Goal: Task Accomplishment & Management: Manage account settings

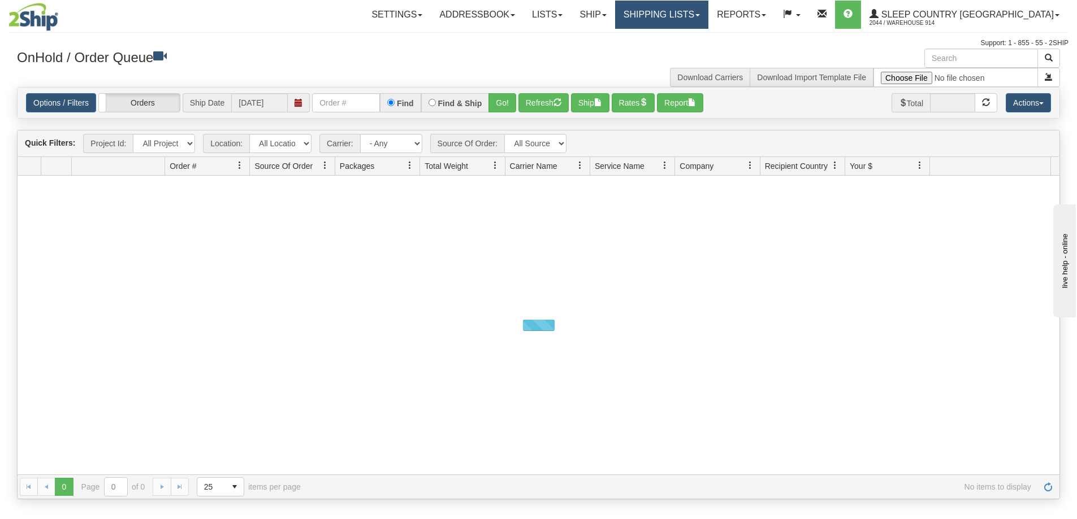
click at [708, 9] on link "Shipping lists" at bounding box center [661, 15] width 93 height 28
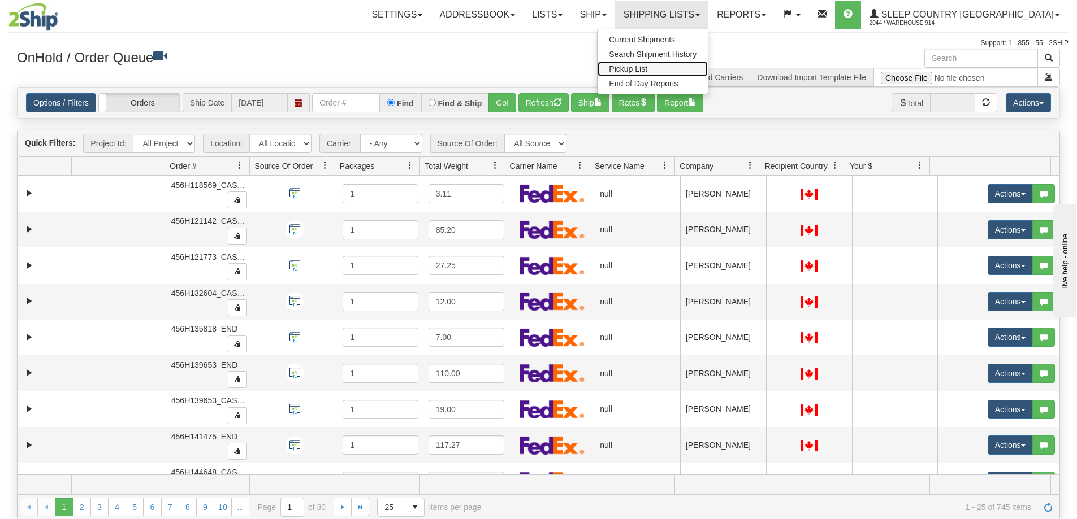
click at [708, 72] on link "Pickup List" at bounding box center [652, 69] width 110 height 15
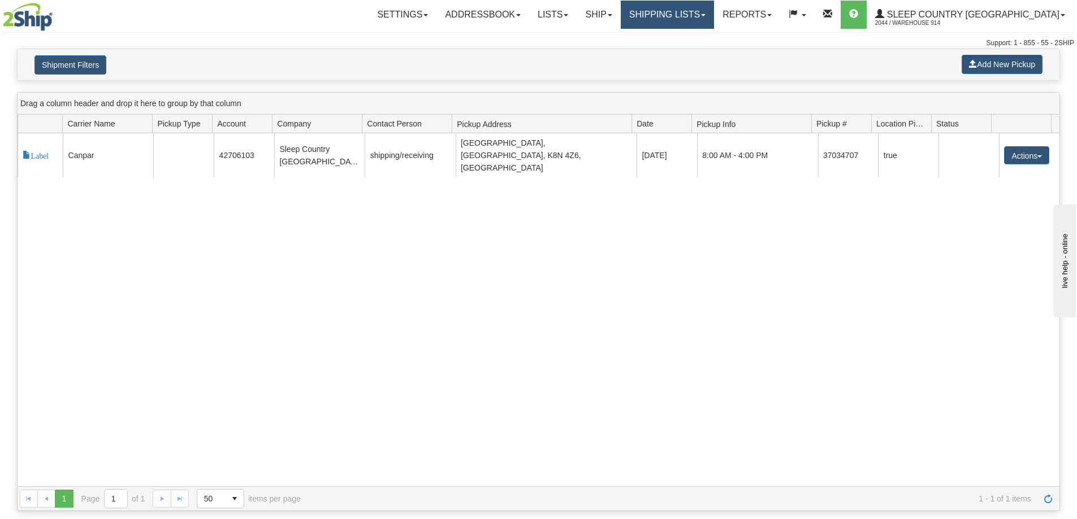
click at [696, 10] on link "Shipping lists" at bounding box center [667, 15] width 93 height 28
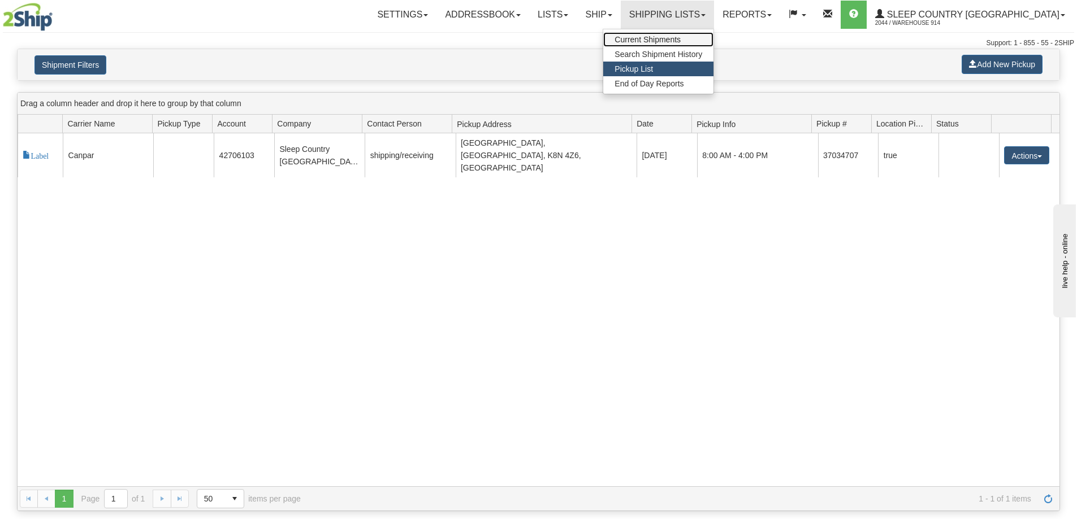
click at [681, 35] on span "Current Shipments" at bounding box center [647, 39] width 66 height 9
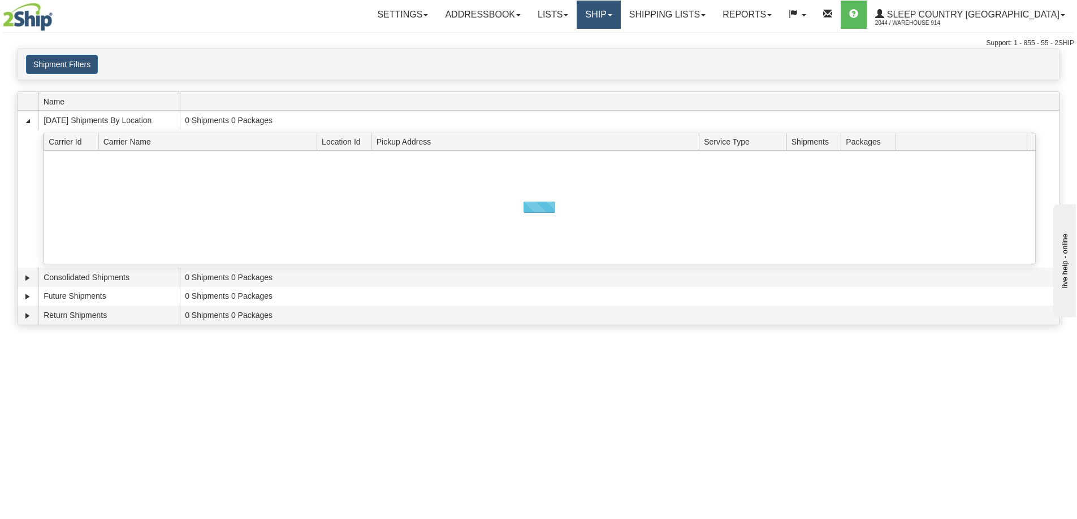
click at [620, 11] on link "Ship" at bounding box center [599, 15] width 44 height 28
click at [620, 39] on link "Ship Screen" at bounding box center [569, 39] width 102 height 15
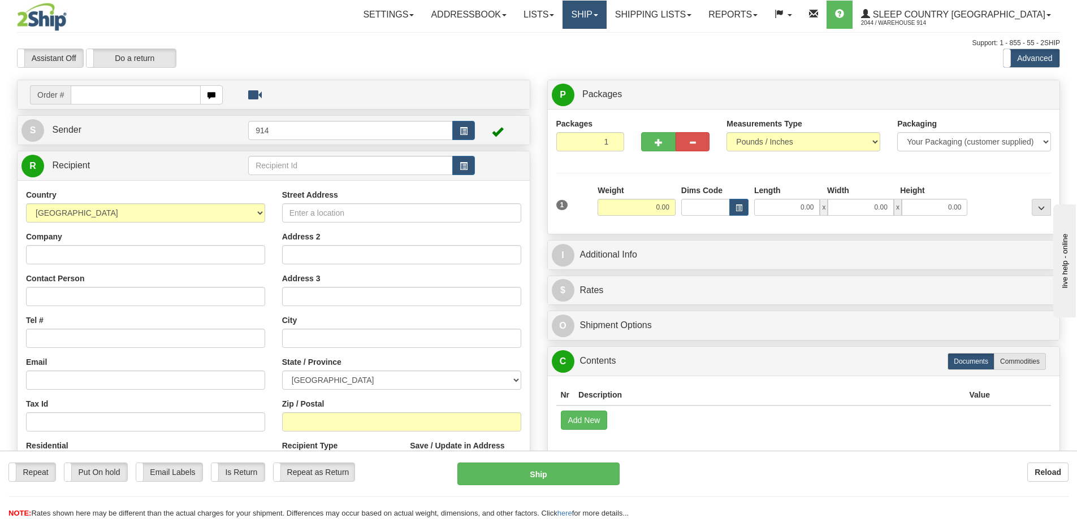
click at [606, 5] on link "Ship" at bounding box center [584, 15] width 44 height 28
click at [595, 57] on span "OnHold / Order Queue" at bounding box center [555, 54] width 80 height 9
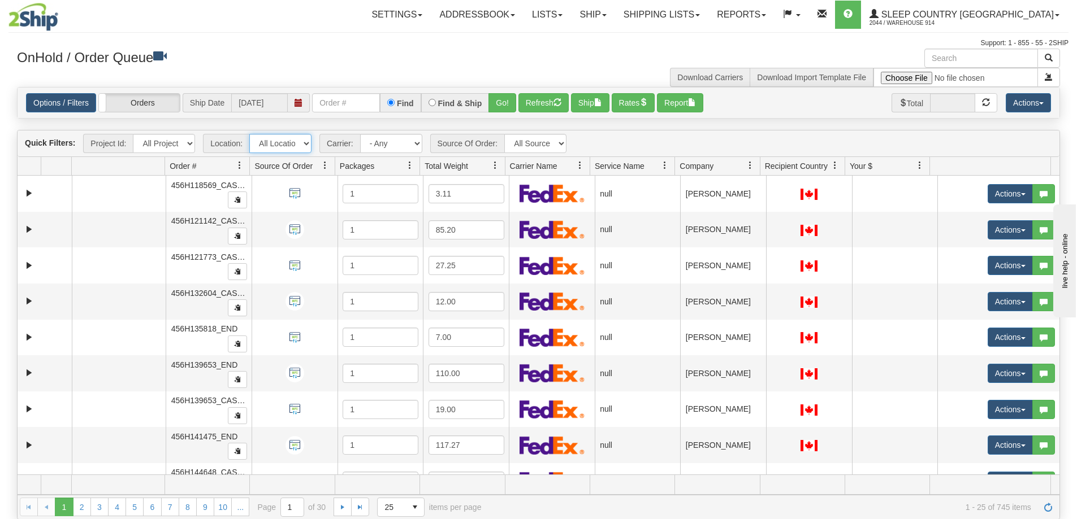
click at [285, 138] on select "All Locations 914 9009 CASPC END SLE BEDDN ZINUC" at bounding box center [280, 143] width 62 height 19
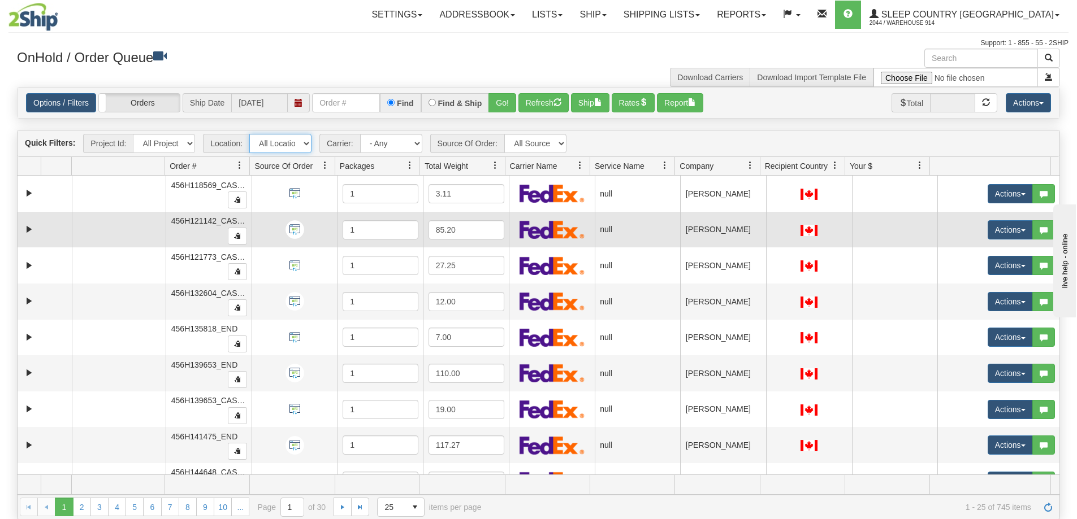
select select "7603"
click at [249, 134] on select "All Locations 914 9009 CASPC END SLE BEDDN ZINUC" at bounding box center [280, 143] width 62 height 19
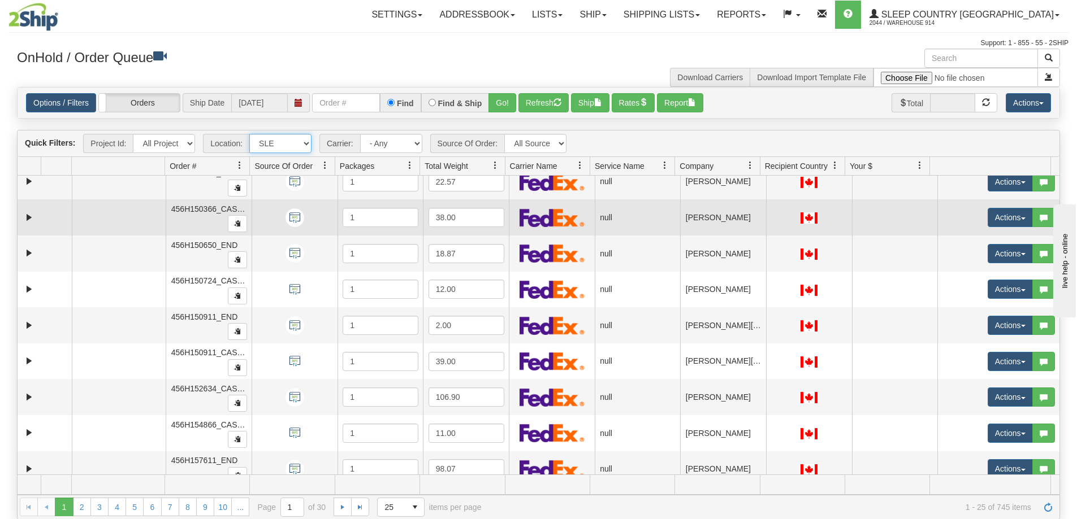
scroll to position [600, 0]
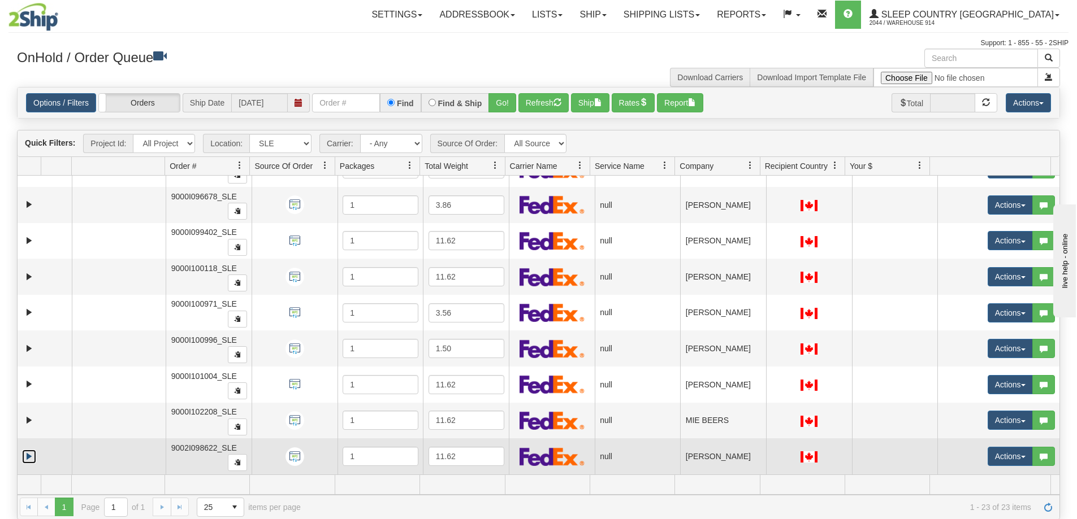
click at [29, 456] on link "Expand" at bounding box center [29, 457] width 14 height 14
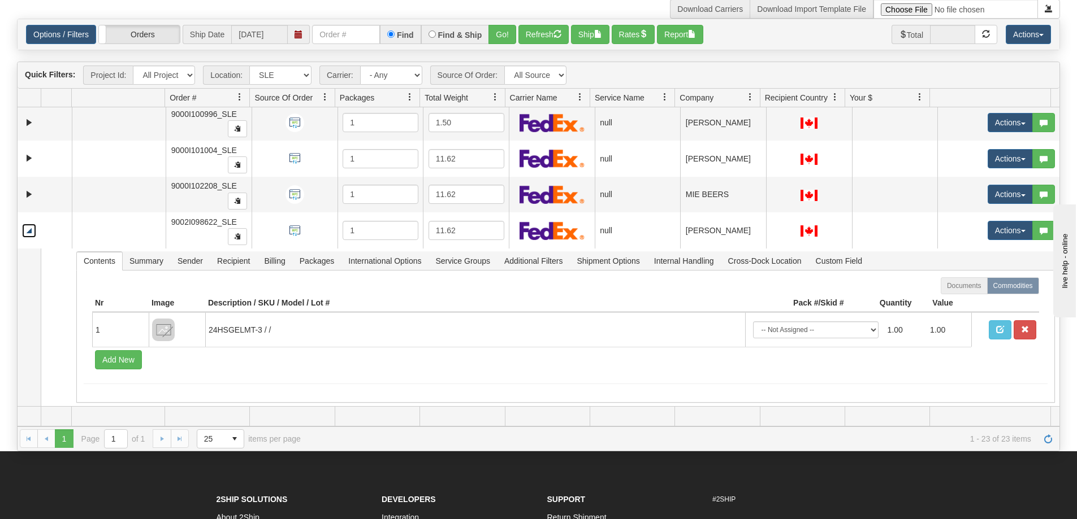
scroll to position [0, 0]
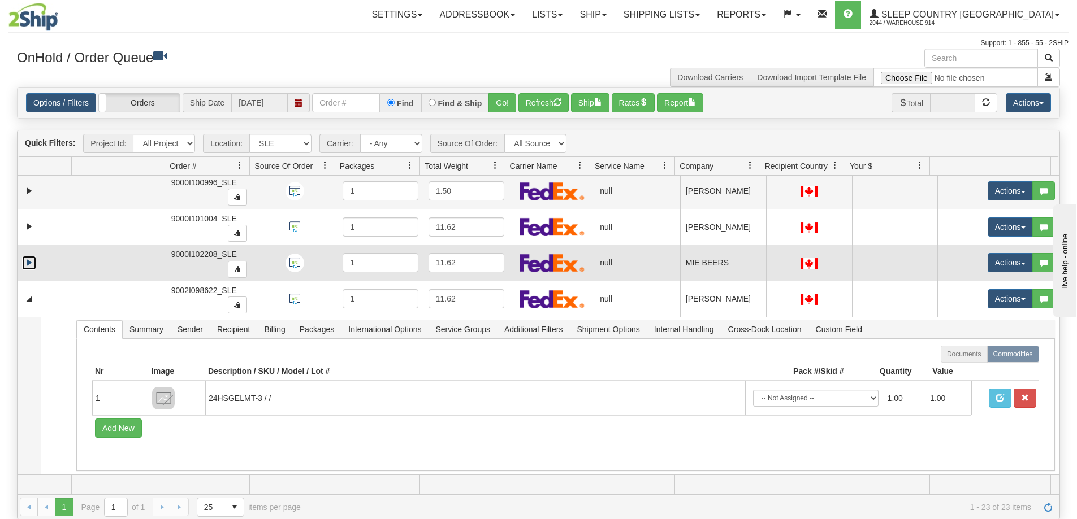
click at [28, 262] on link "Expand" at bounding box center [29, 263] width 14 height 14
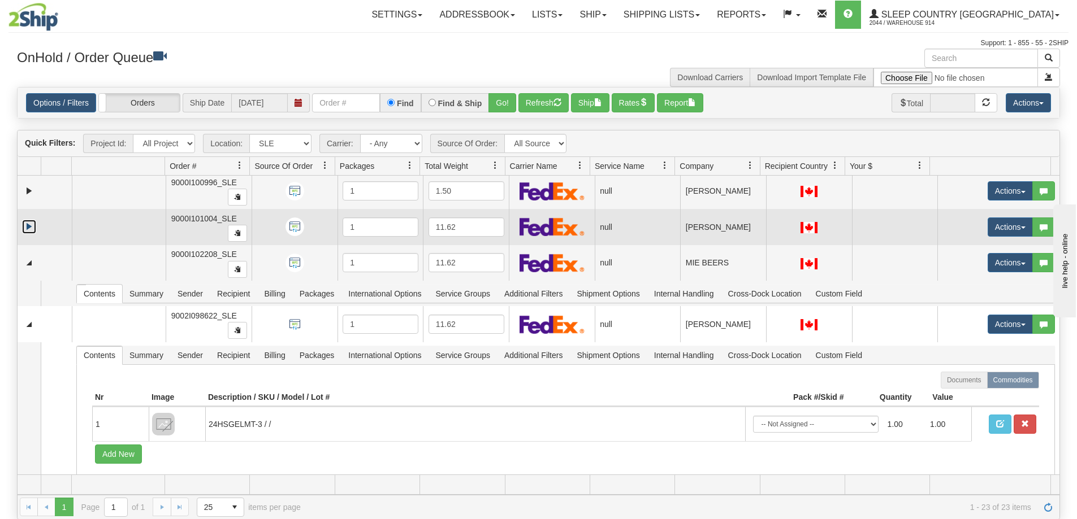
click at [31, 231] on link "Expand" at bounding box center [29, 227] width 14 height 14
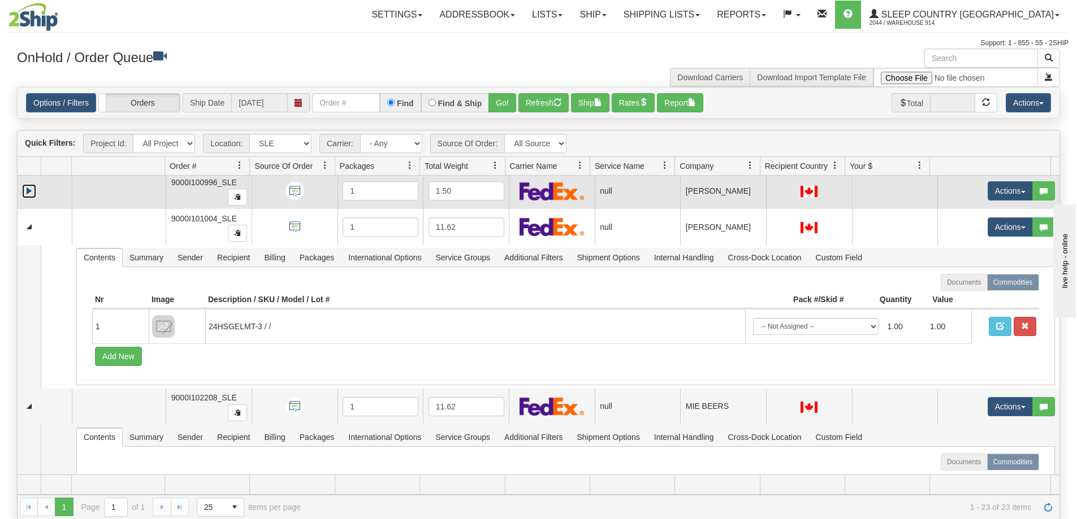
click at [31, 192] on link "Expand" at bounding box center [29, 191] width 14 height 14
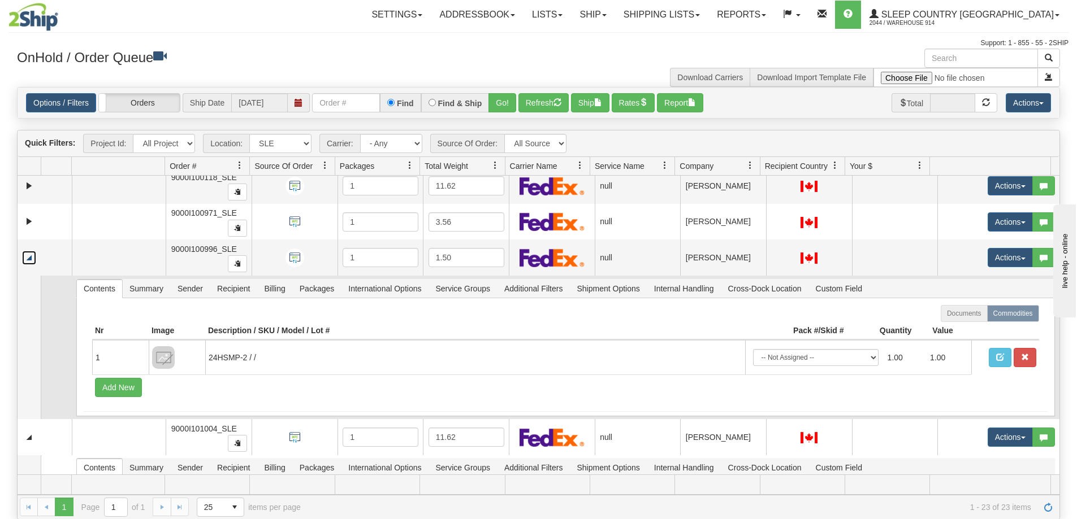
scroll to position [516, 0]
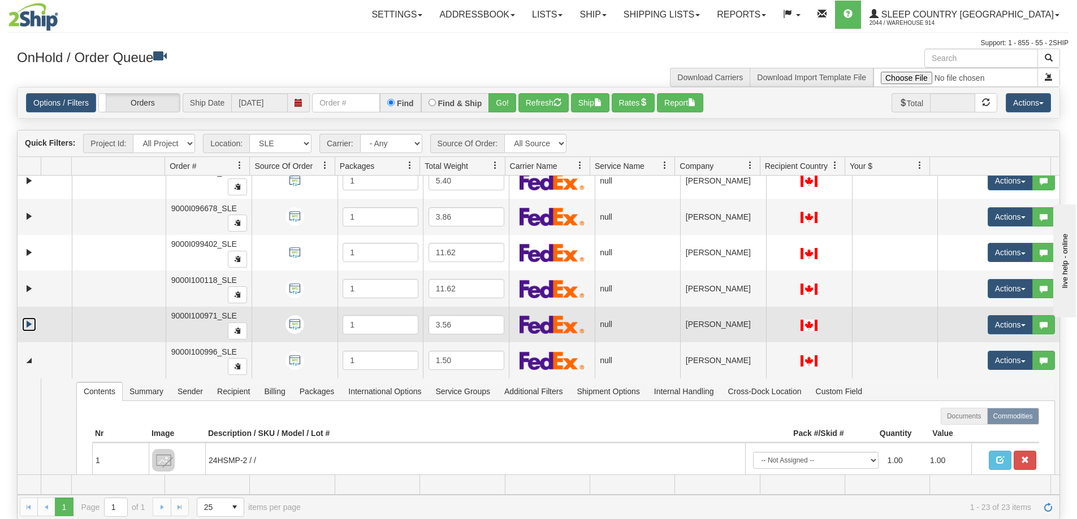
click at [32, 320] on link "Expand" at bounding box center [29, 325] width 14 height 14
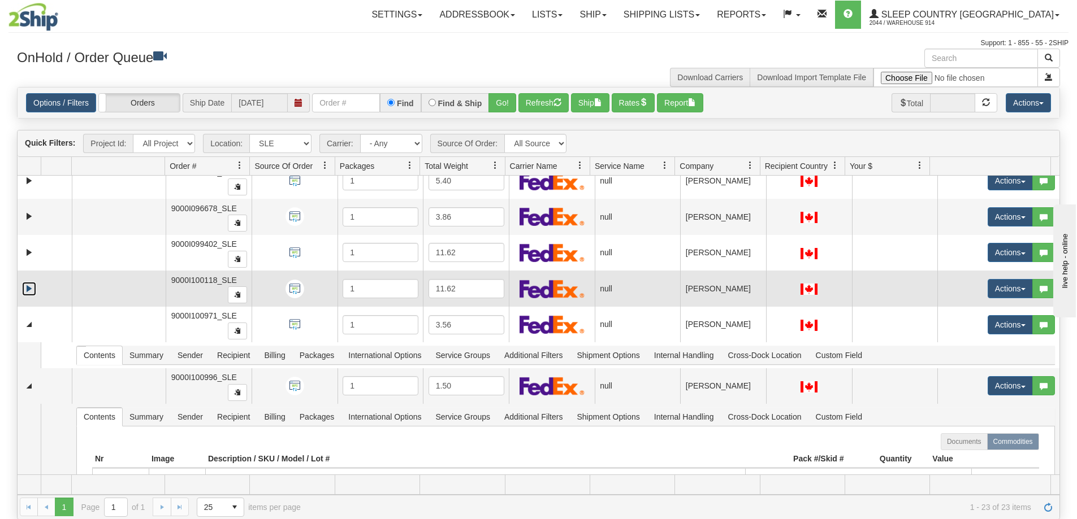
click at [28, 287] on link "Expand" at bounding box center [29, 289] width 14 height 14
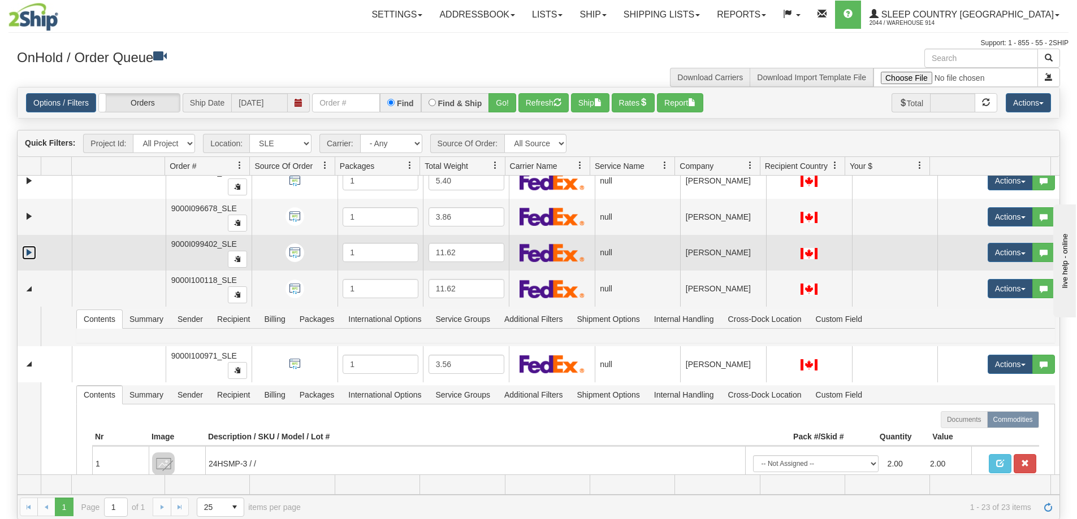
click at [28, 249] on link "Expand" at bounding box center [29, 253] width 14 height 14
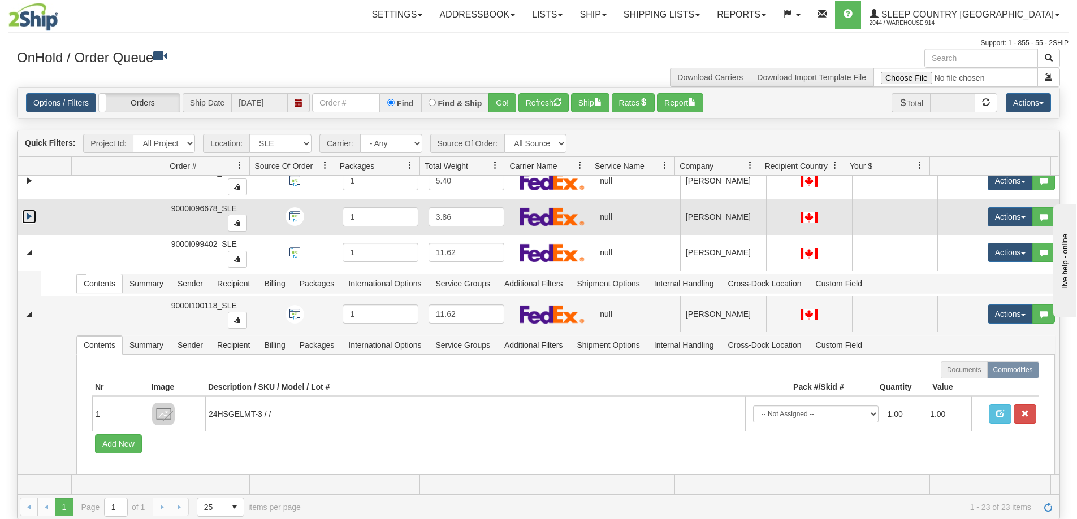
click at [28, 217] on link "Expand" at bounding box center [29, 217] width 14 height 14
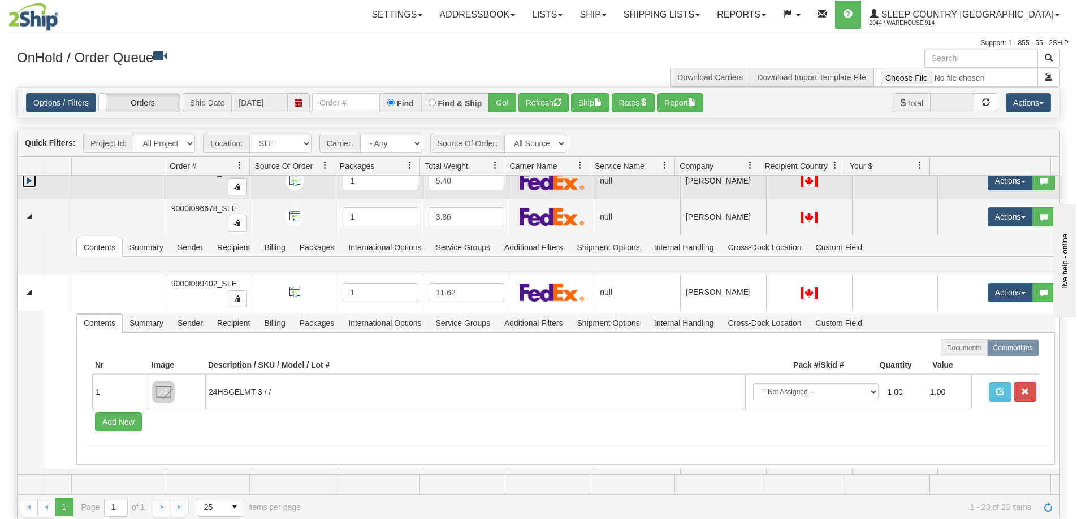
click at [32, 185] on link "Expand" at bounding box center [29, 181] width 14 height 14
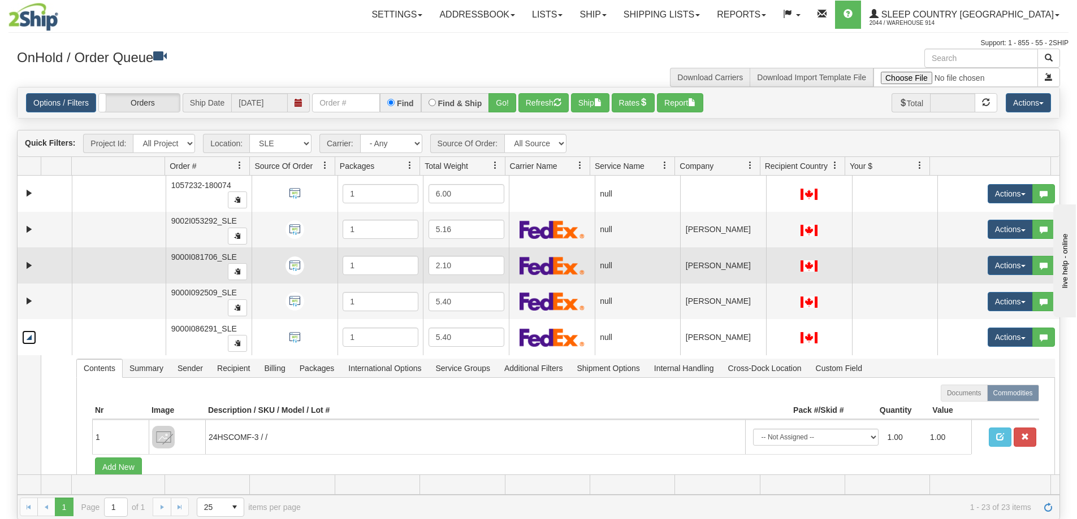
scroll to position [346, 0]
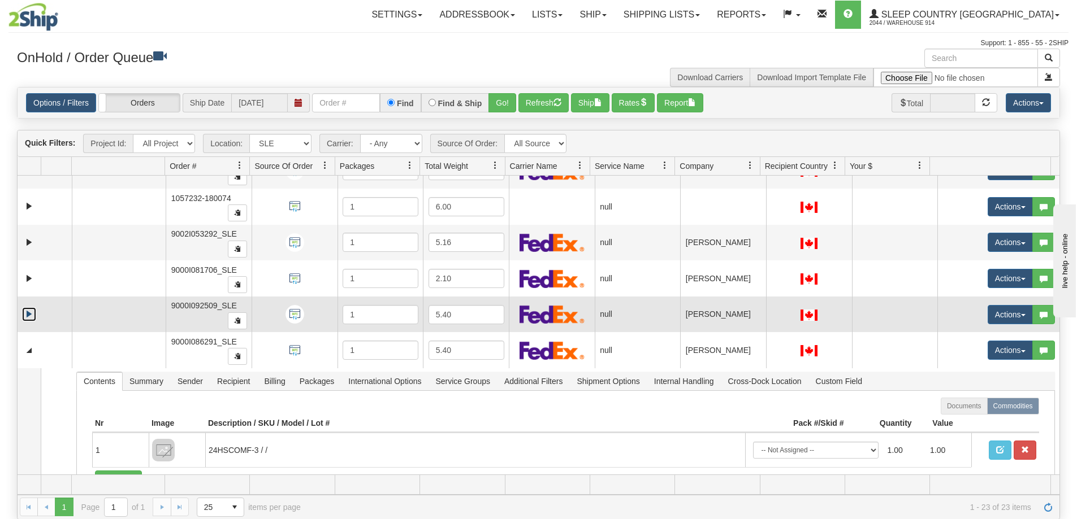
click at [26, 318] on link "Expand" at bounding box center [29, 314] width 14 height 14
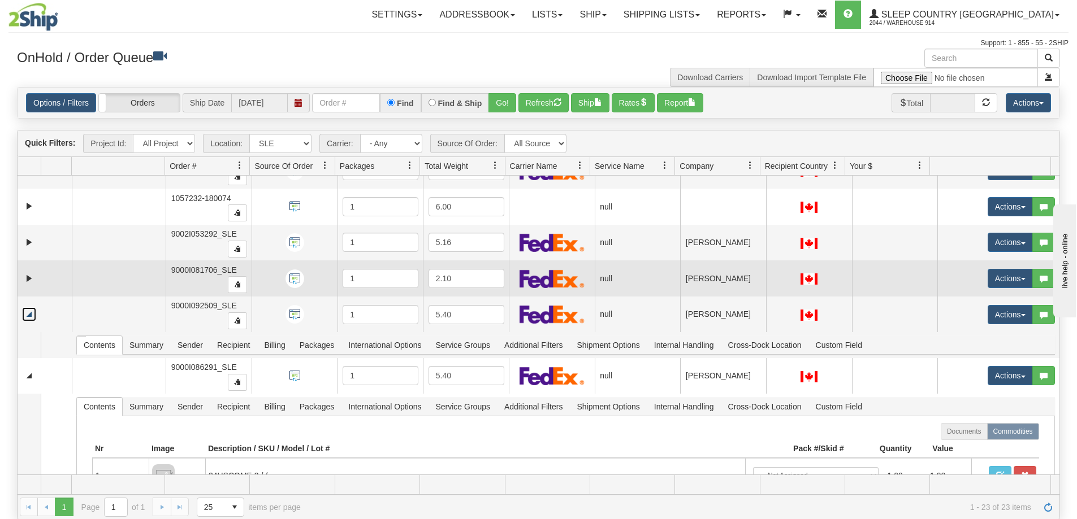
click at [28, 271] on td at bounding box center [45, 279] width 54 height 36
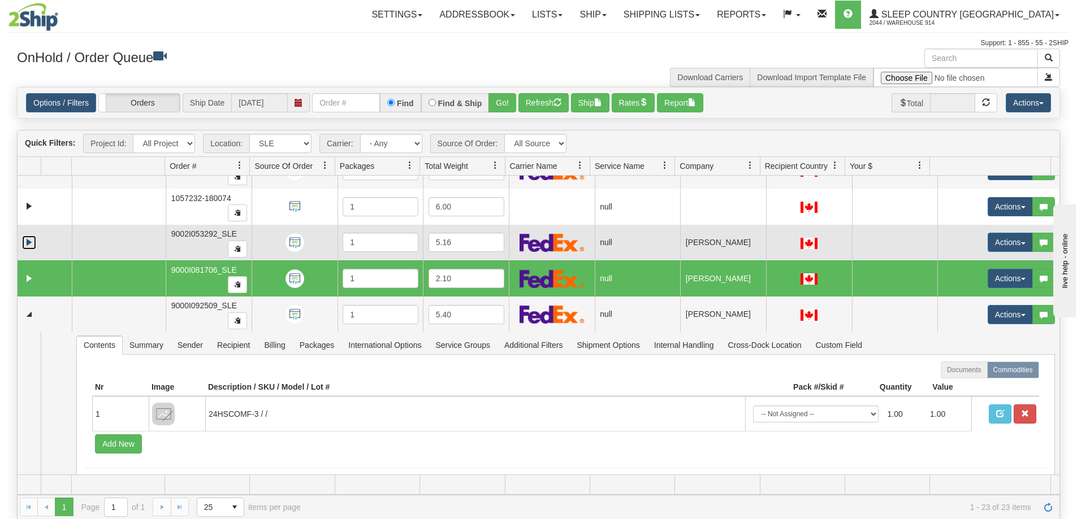
click at [28, 242] on link "Expand" at bounding box center [29, 243] width 14 height 14
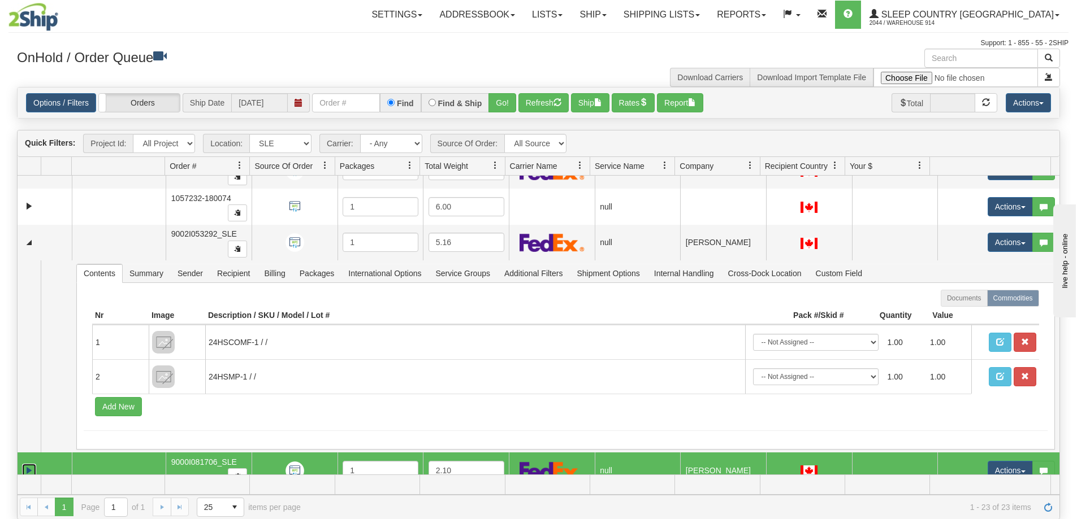
click at [27, 469] on link "Expand" at bounding box center [29, 471] width 14 height 14
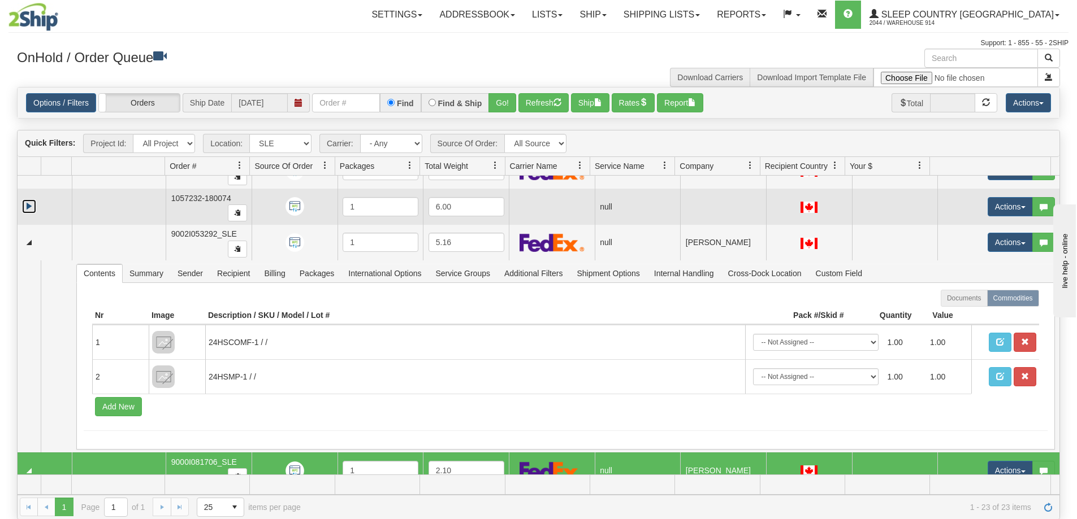
click at [28, 207] on link "Expand" at bounding box center [29, 207] width 14 height 14
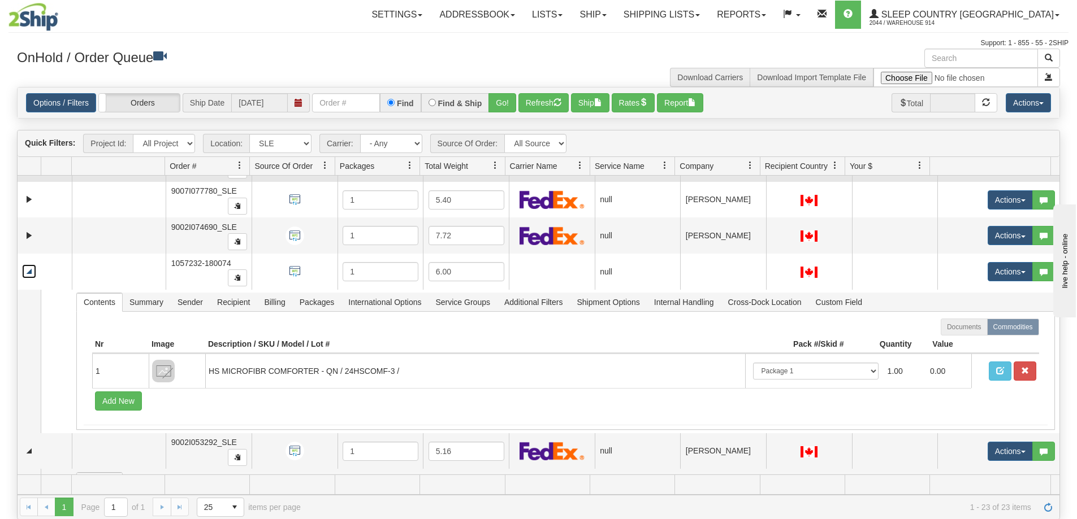
scroll to position [177, 0]
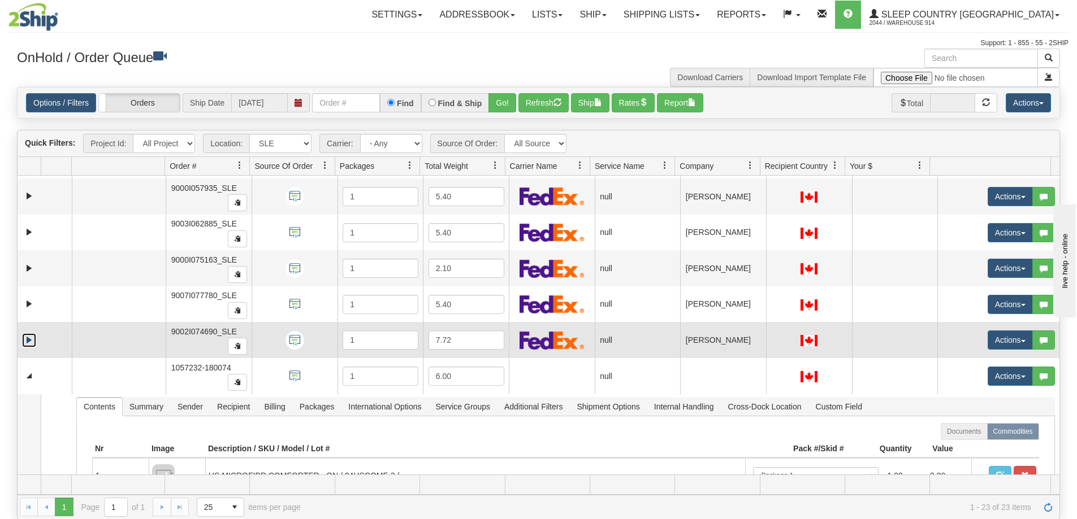
click at [32, 340] on link "Expand" at bounding box center [29, 340] width 14 height 14
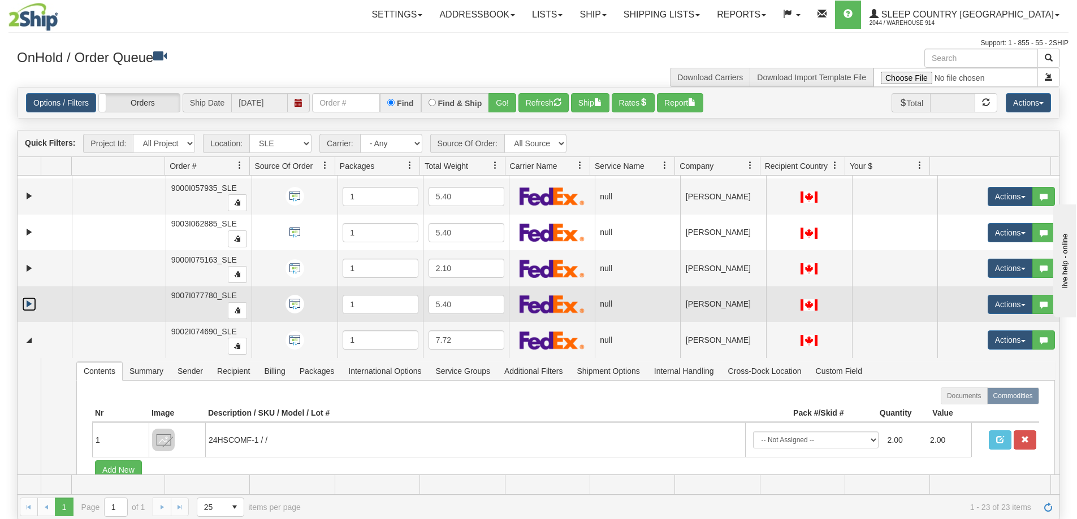
click at [29, 304] on link "Expand" at bounding box center [29, 304] width 14 height 14
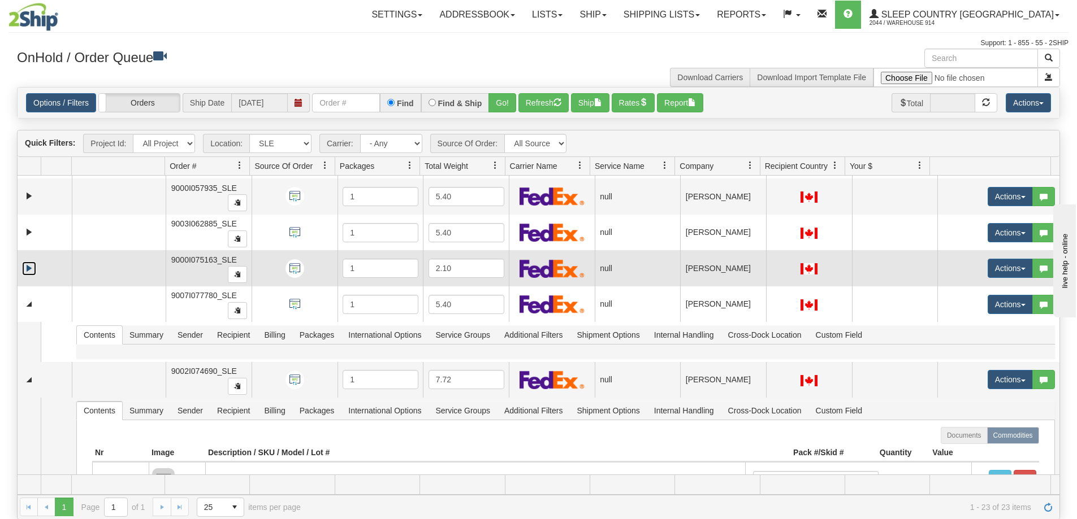
click at [28, 272] on link "Expand" at bounding box center [29, 269] width 14 height 14
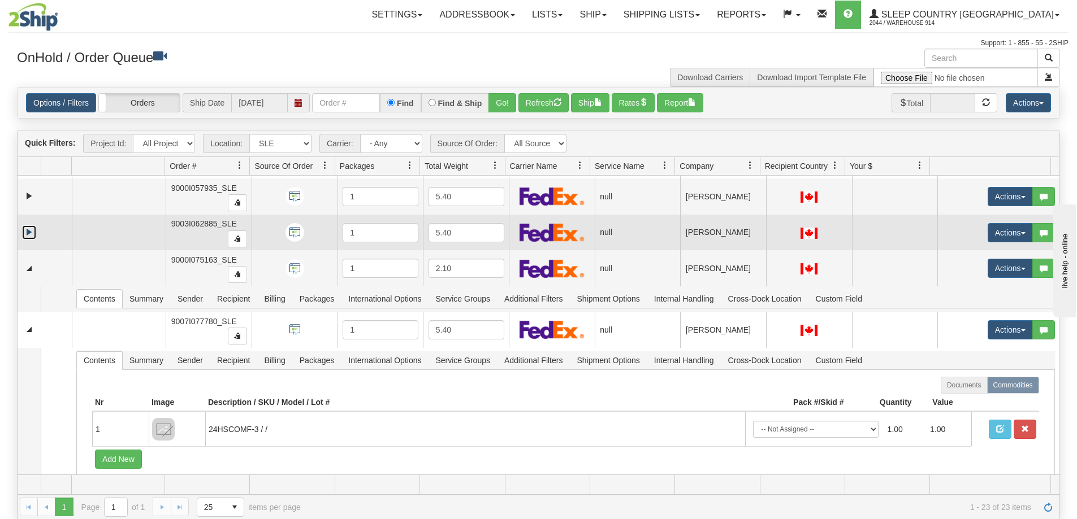
click at [28, 230] on link "Expand" at bounding box center [29, 233] width 14 height 14
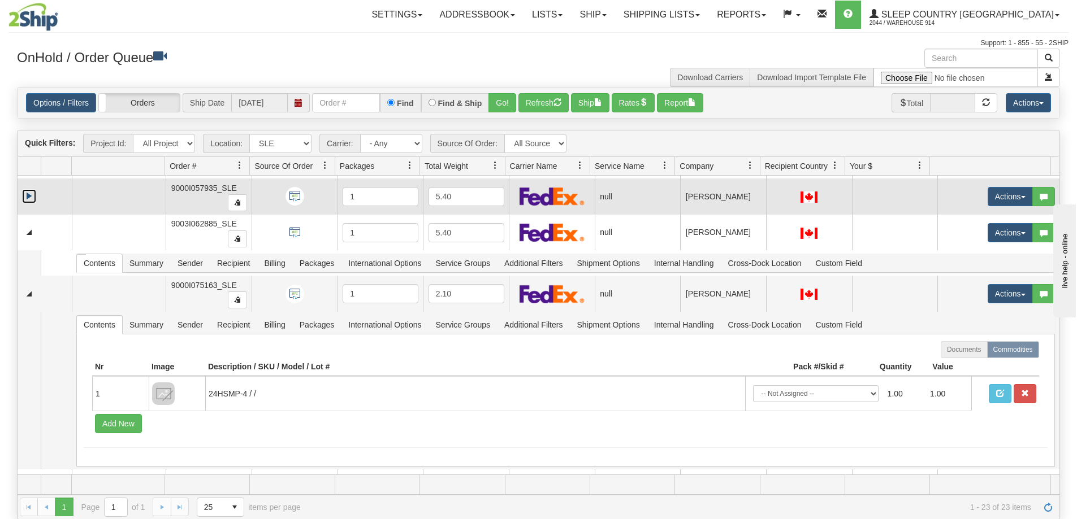
click at [25, 197] on link "Expand" at bounding box center [29, 196] width 14 height 14
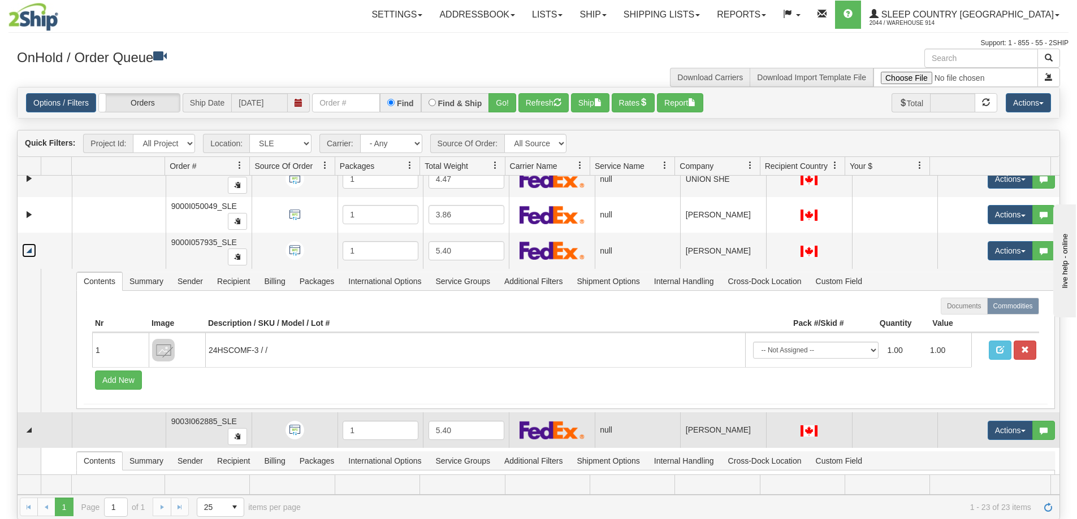
scroll to position [7, 0]
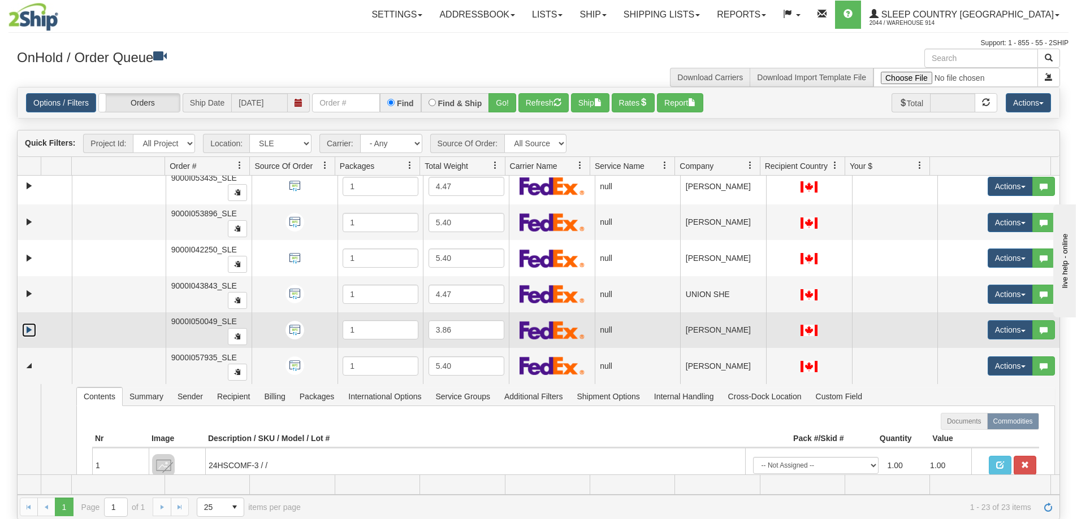
click at [33, 331] on link "Expand" at bounding box center [29, 330] width 14 height 14
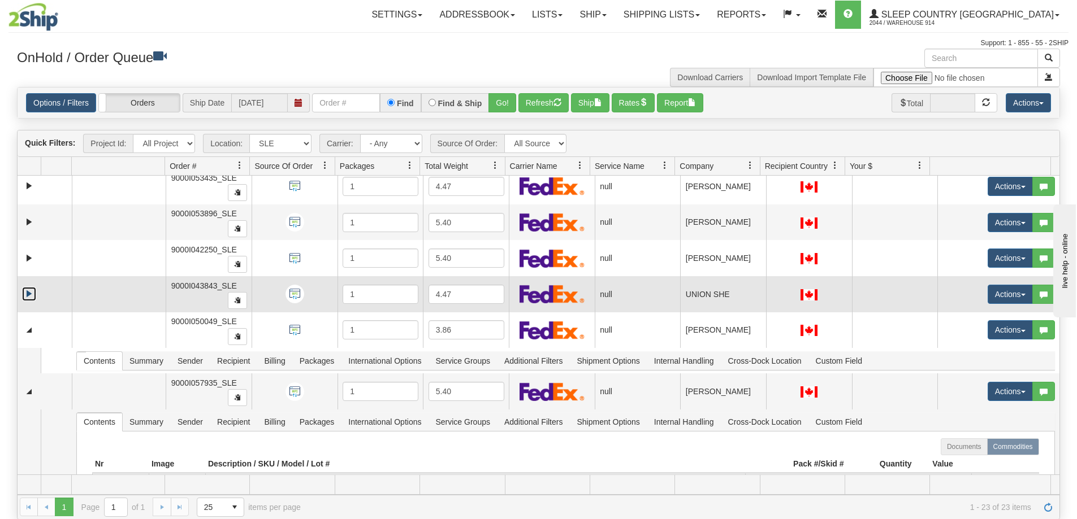
click at [28, 290] on link "Expand" at bounding box center [29, 294] width 14 height 14
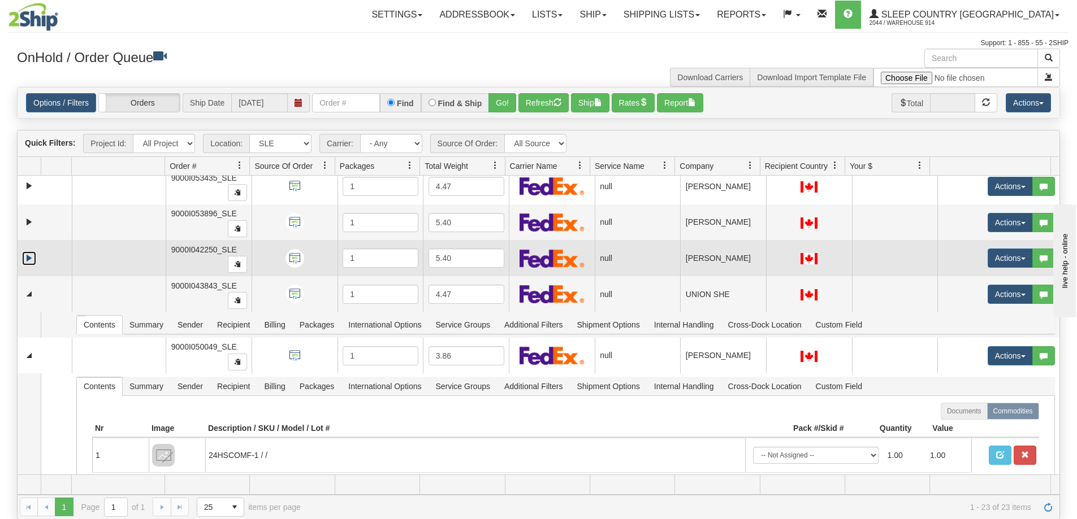
click at [28, 257] on link "Expand" at bounding box center [29, 259] width 14 height 14
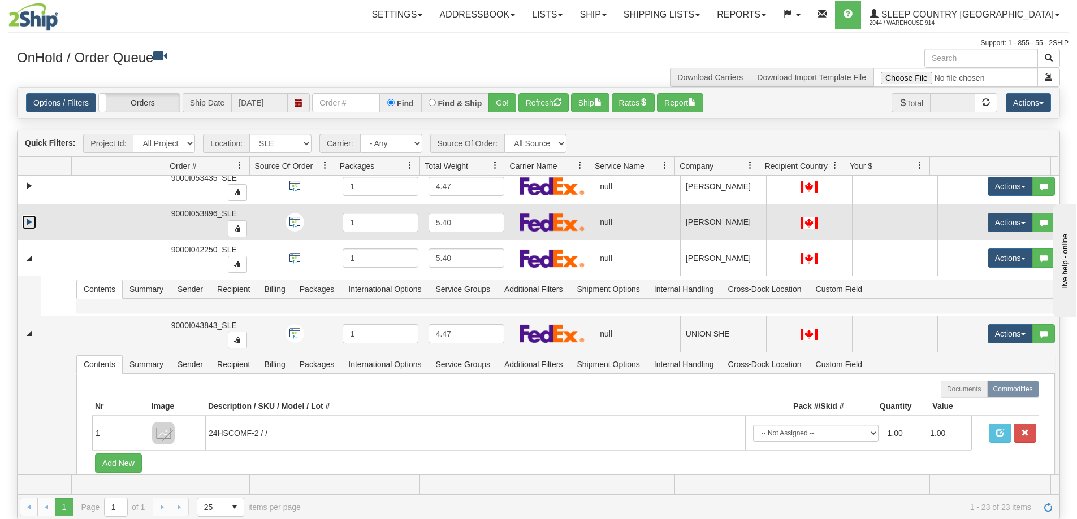
click at [28, 220] on link "Expand" at bounding box center [29, 222] width 14 height 14
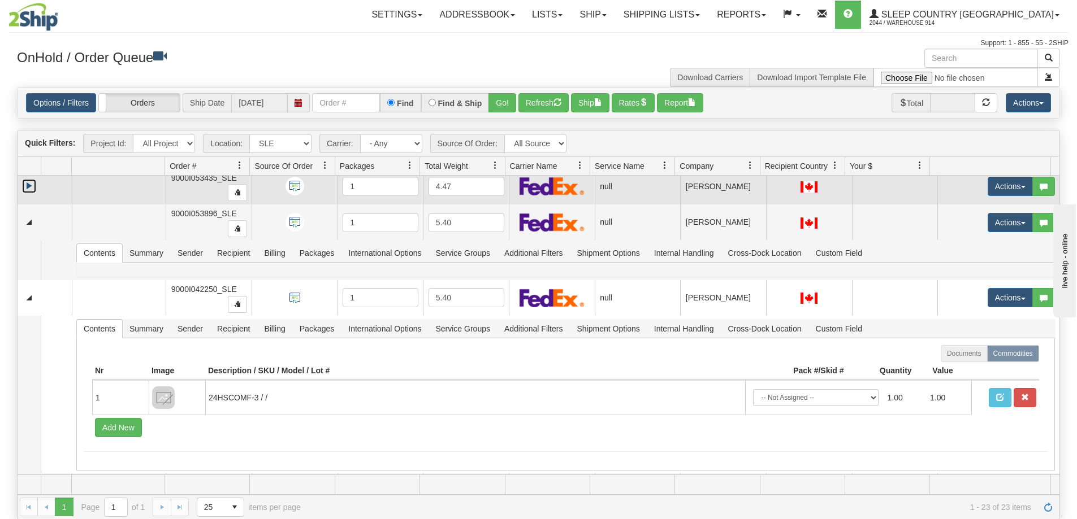
click at [27, 187] on link "Expand" at bounding box center [29, 186] width 14 height 14
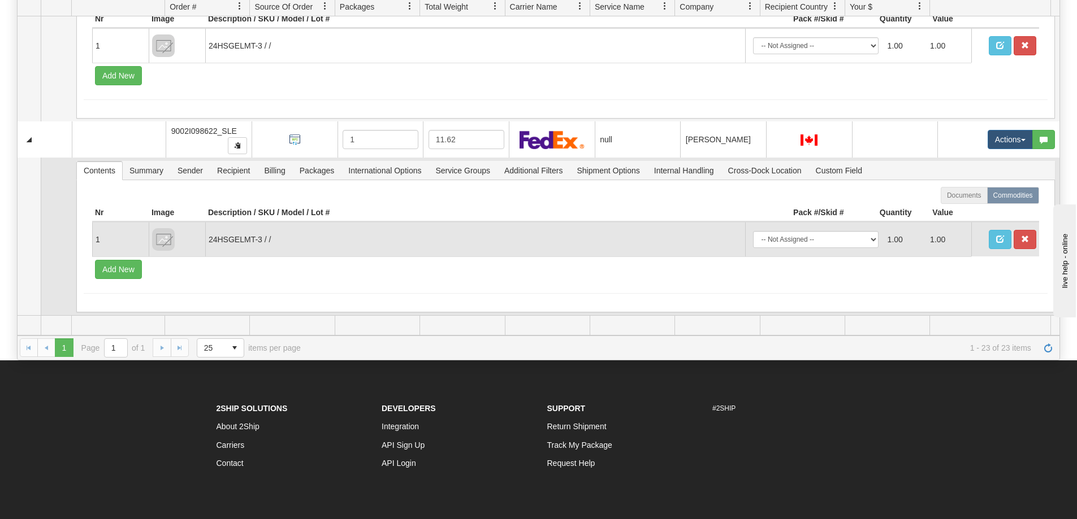
scroll to position [65, 0]
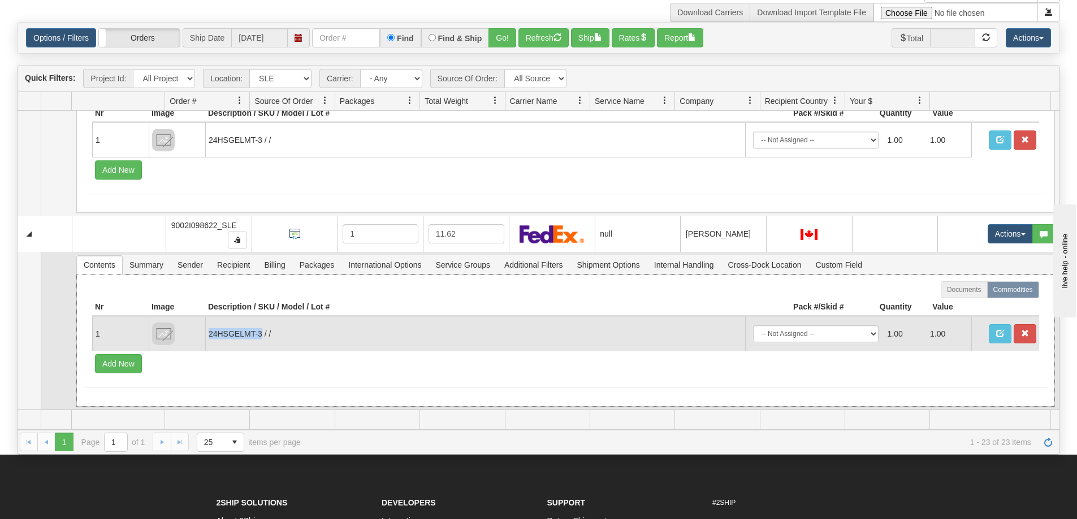
drag, startPoint x: 260, startPoint y: 333, endPoint x: 210, endPoint y: 338, distance: 49.9
click at [210, 338] on td "24HSGELMT-3 / /" at bounding box center [475, 334] width 540 height 34
copy td "24HSGELMT-3"
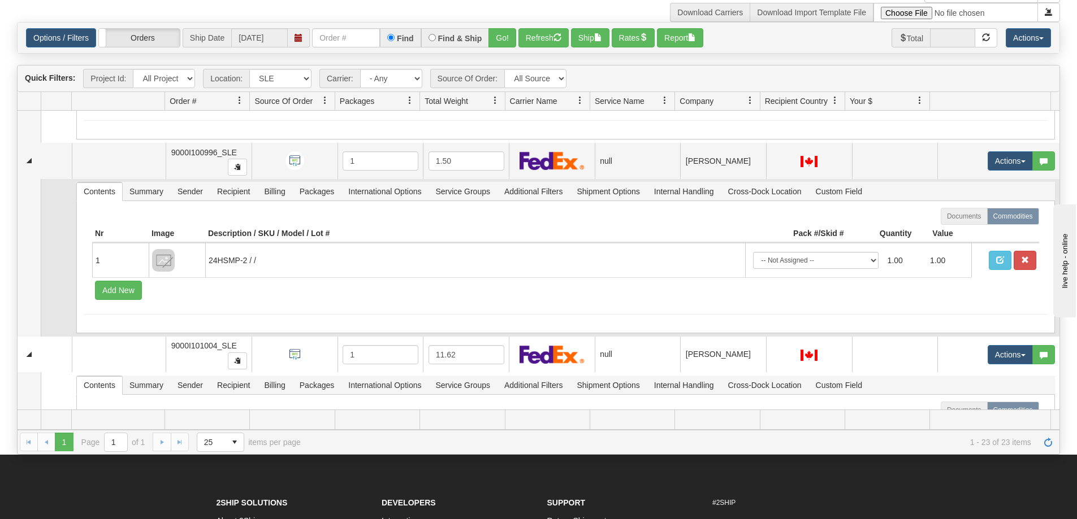
scroll to position [3683, 0]
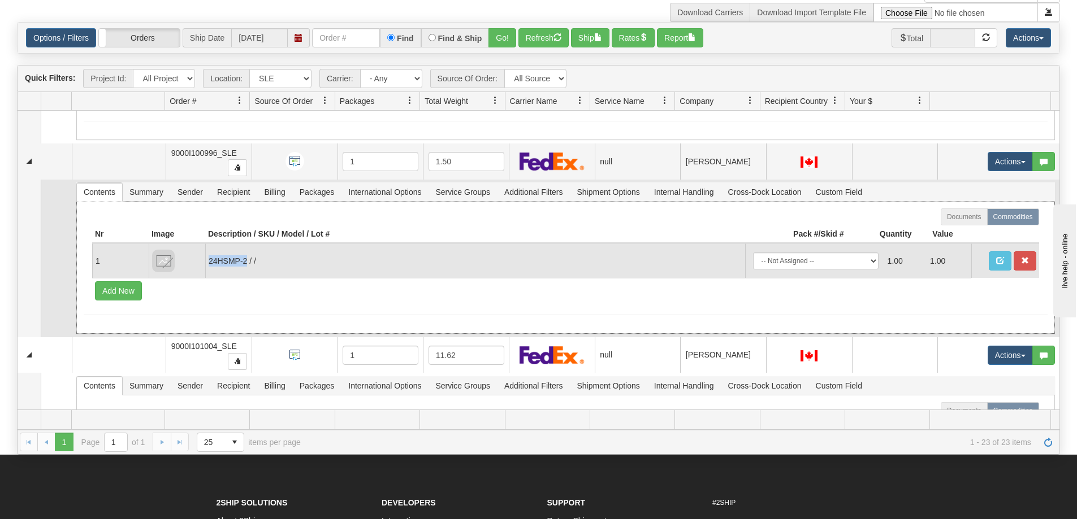
drag, startPoint x: 242, startPoint y: 261, endPoint x: 209, endPoint y: 265, distance: 33.0
click at [209, 265] on td "24HSMP-2 / /" at bounding box center [475, 261] width 540 height 34
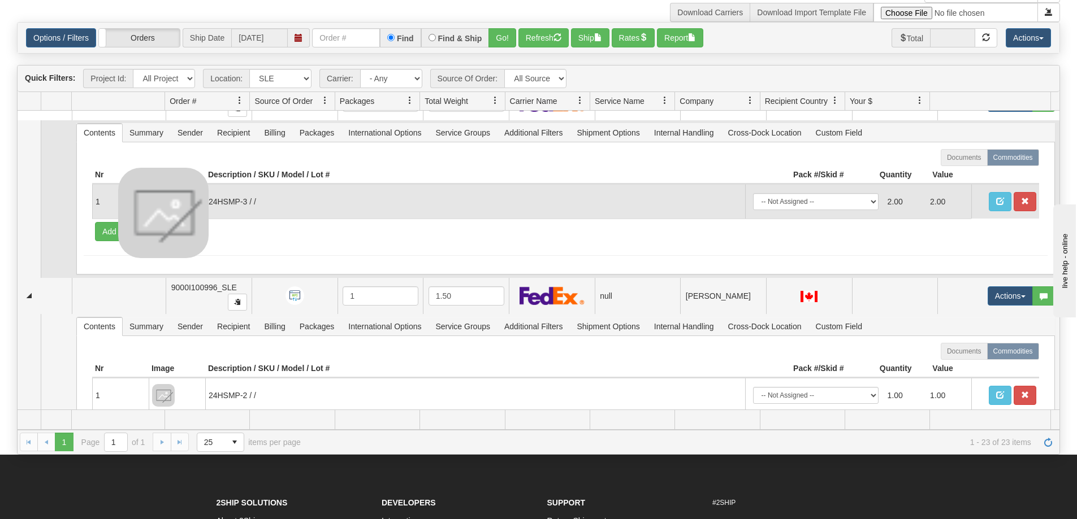
scroll to position [3538, 0]
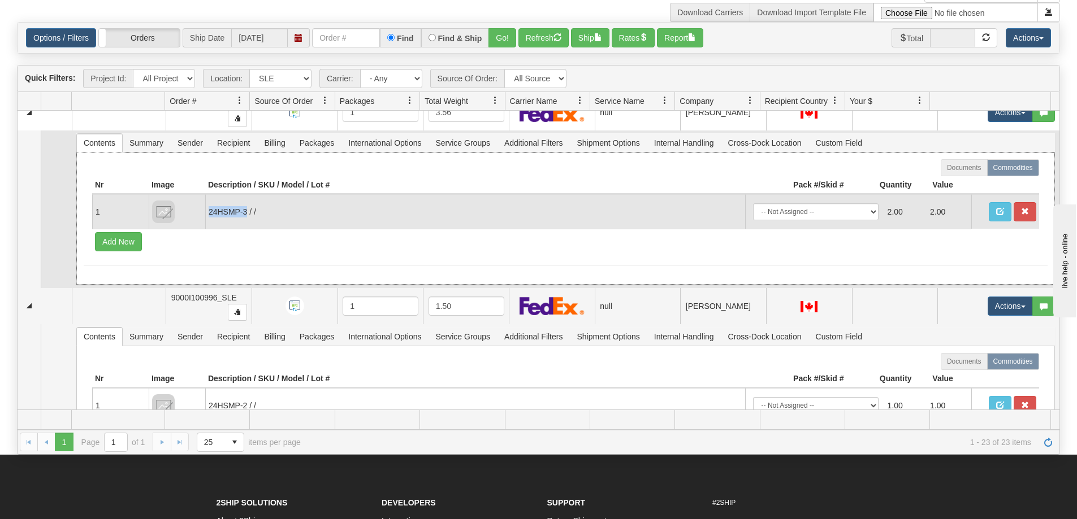
drag, startPoint x: 247, startPoint y: 211, endPoint x: 205, endPoint y: 217, distance: 42.3
click at [205, 217] on td "24HSMP-3 / /" at bounding box center [475, 211] width 540 height 34
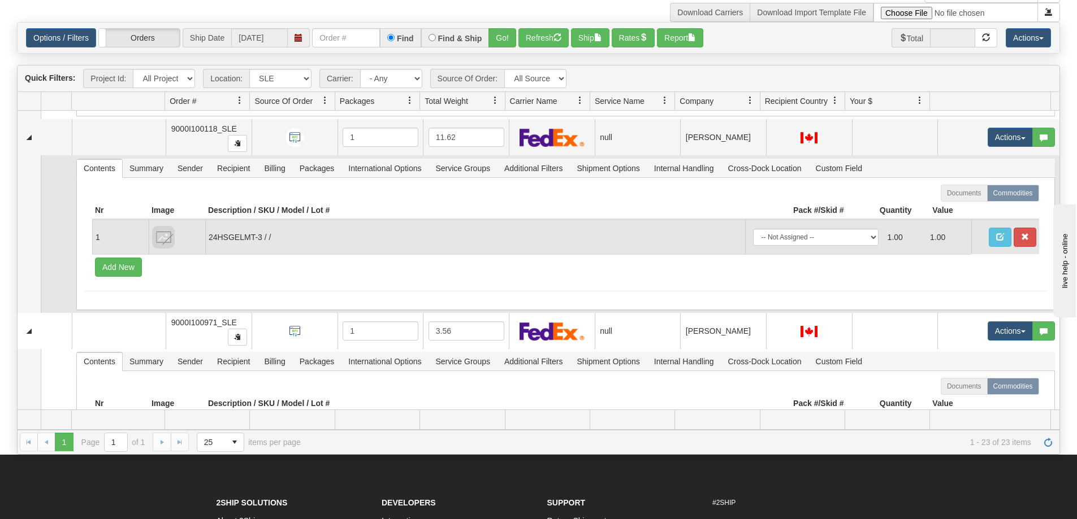
scroll to position [3312, 0]
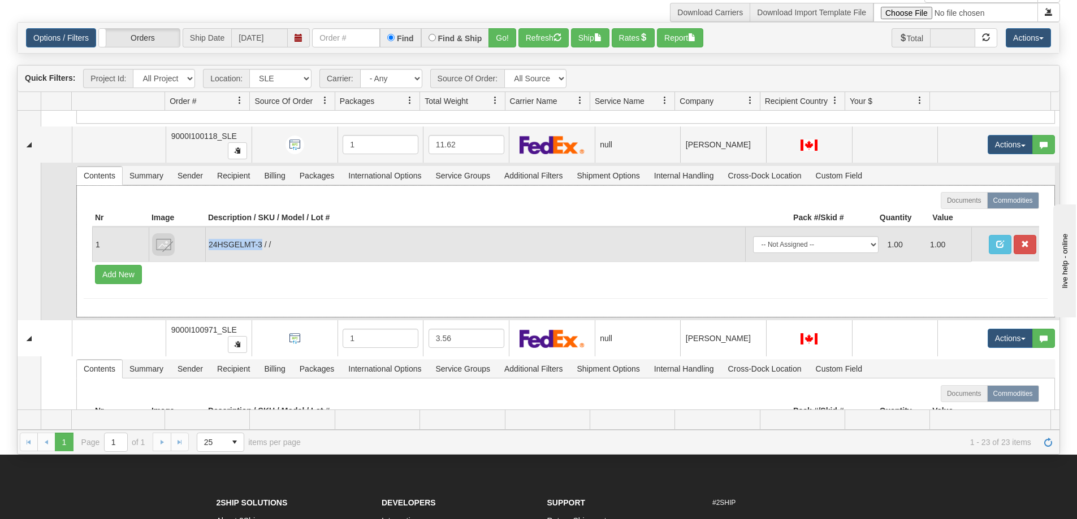
drag, startPoint x: 261, startPoint y: 244, endPoint x: 209, endPoint y: 242, distance: 52.6
click at [209, 242] on td "24HSGELMT-3 / /" at bounding box center [475, 244] width 540 height 34
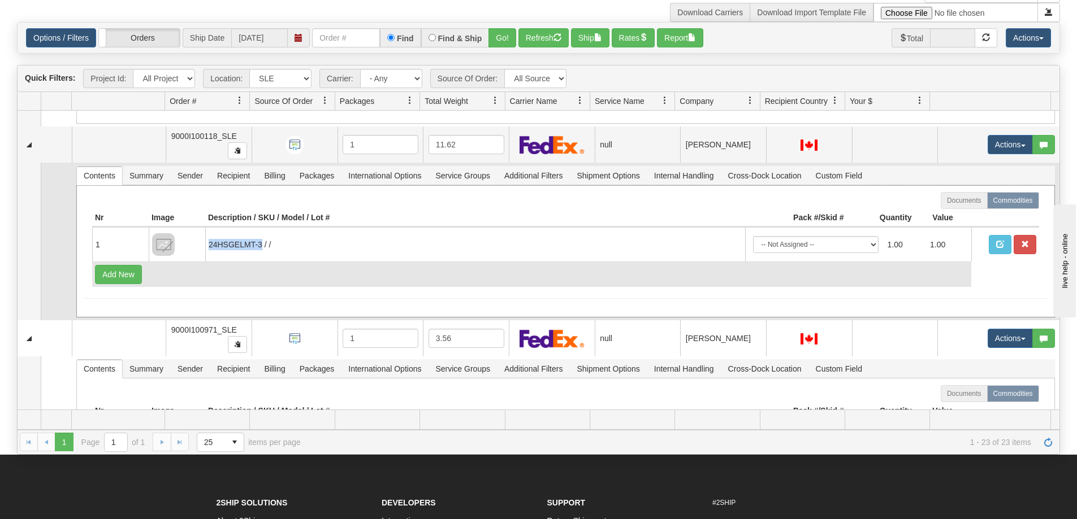
copy td "24HSGELMT-3"
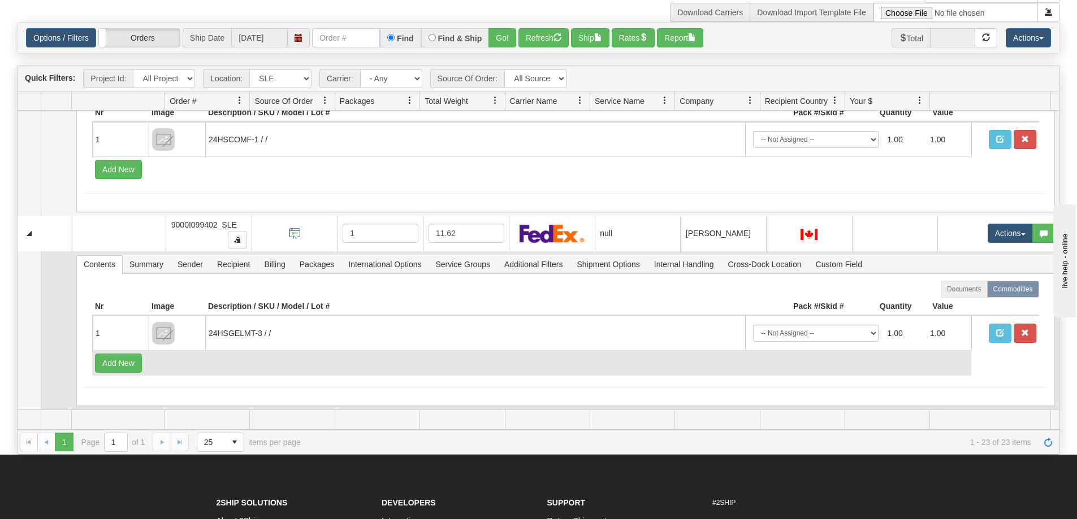
scroll to position [2973, 0]
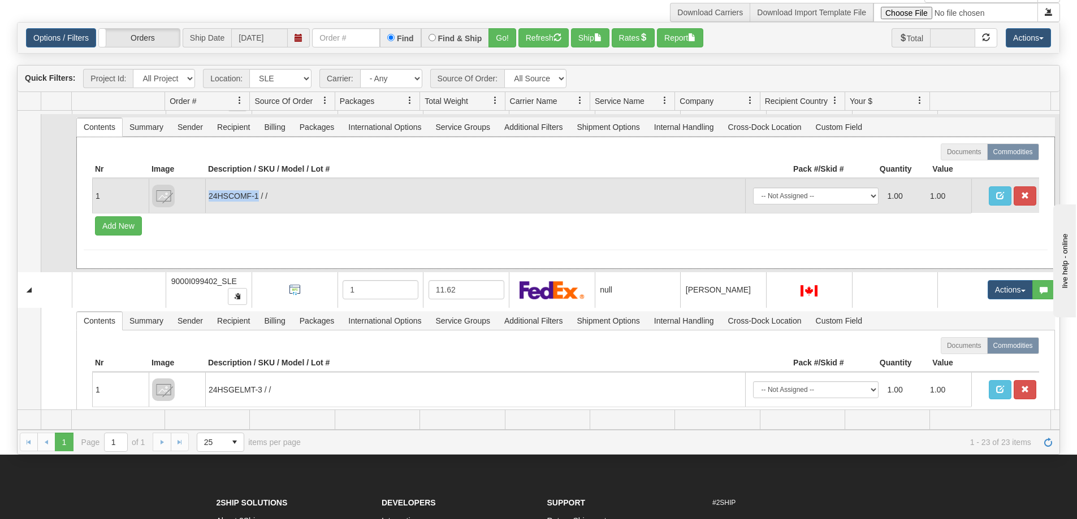
drag, startPoint x: 257, startPoint y: 194, endPoint x: 208, endPoint y: 197, distance: 48.7
click at [208, 197] on td "24HSCOMF-1 / /" at bounding box center [475, 196] width 540 height 34
copy td "24HSCOMF-1"
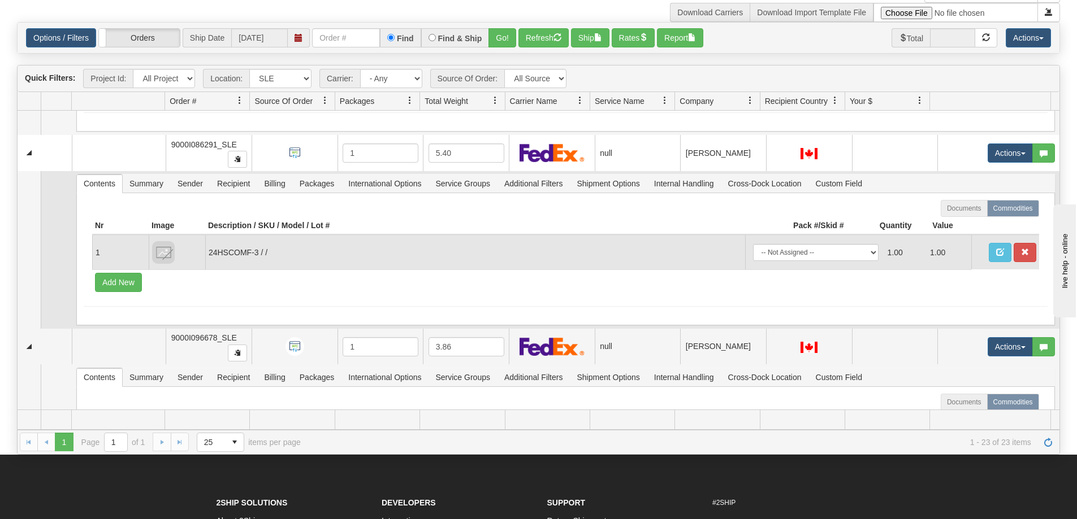
scroll to position [2691, 0]
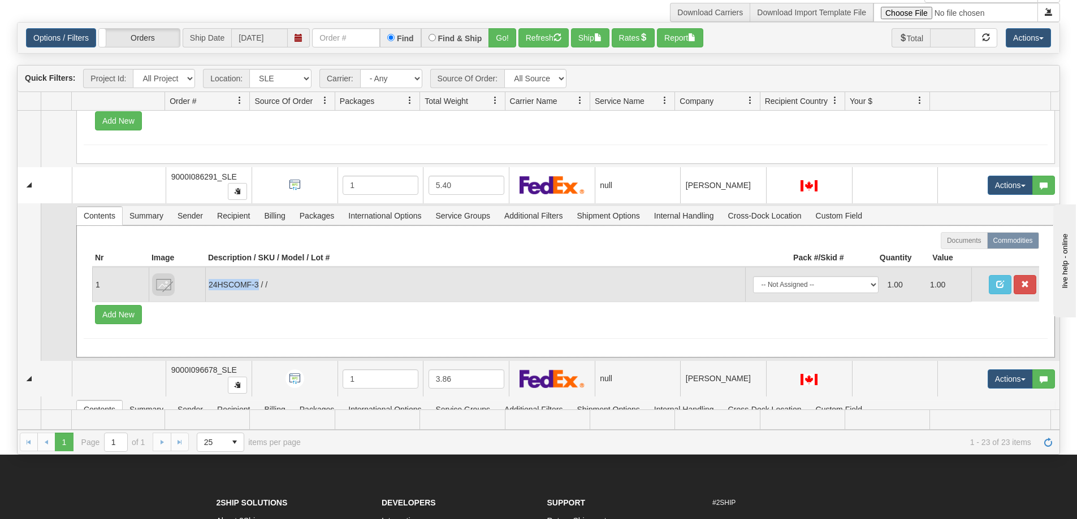
drag, startPoint x: 257, startPoint y: 282, endPoint x: 206, endPoint y: 287, distance: 51.7
click at [206, 287] on td "24HSCOMF-3 / /" at bounding box center [475, 284] width 540 height 34
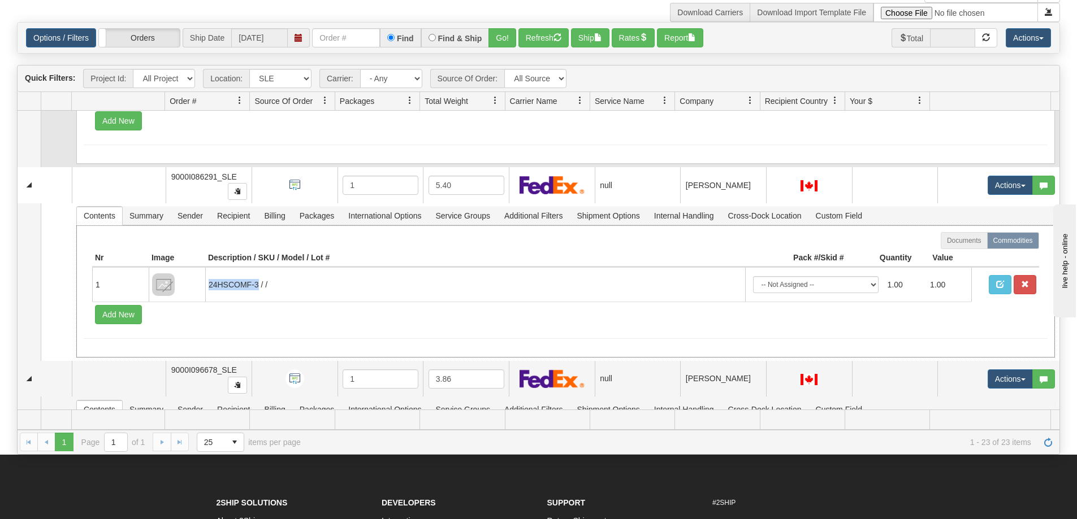
copy td "24HSCOMF-3"
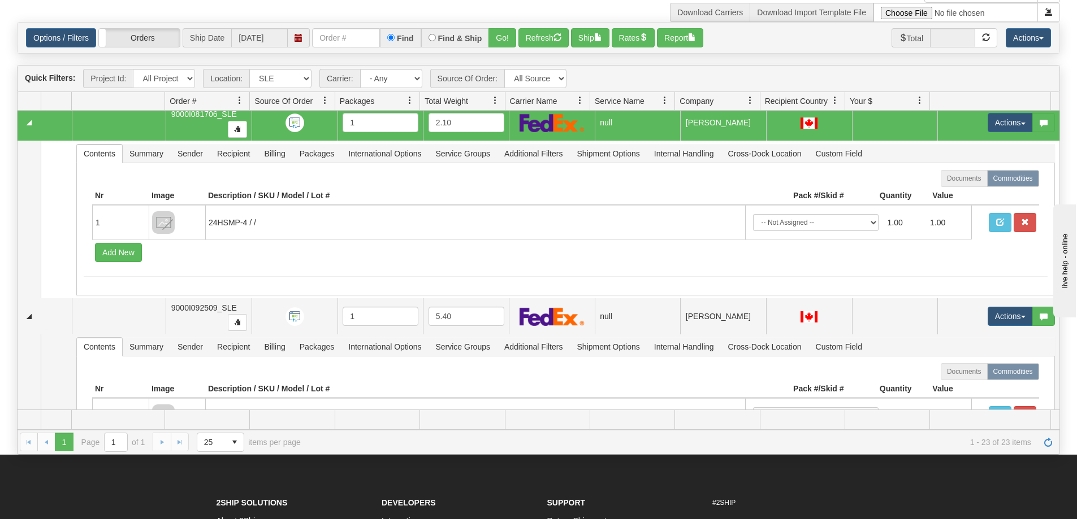
scroll to position [2351, 0]
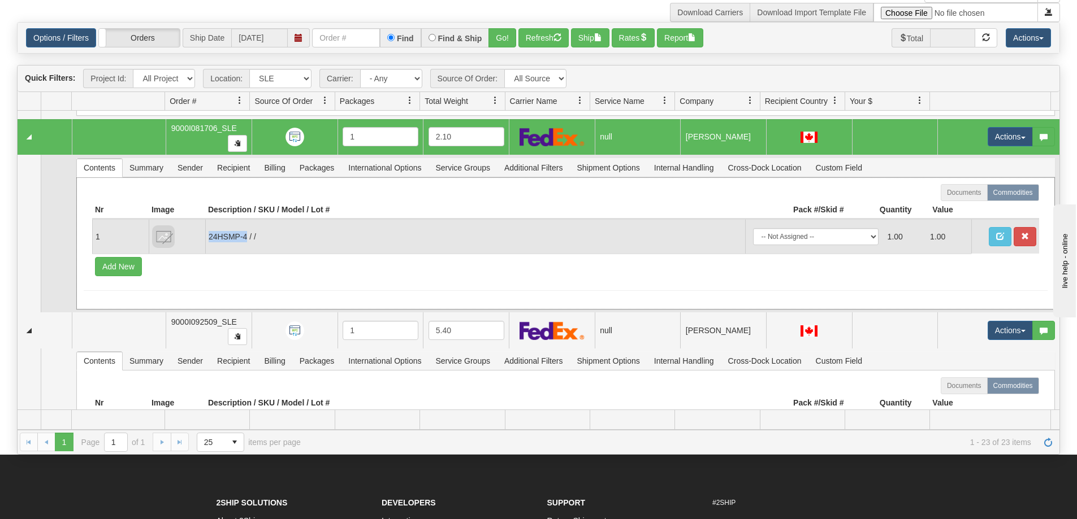
drag, startPoint x: 245, startPoint y: 237, endPoint x: 209, endPoint y: 235, distance: 35.7
click at [209, 235] on td "24HSMP-4 / /" at bounding box center [475, 236] width 540 height 34
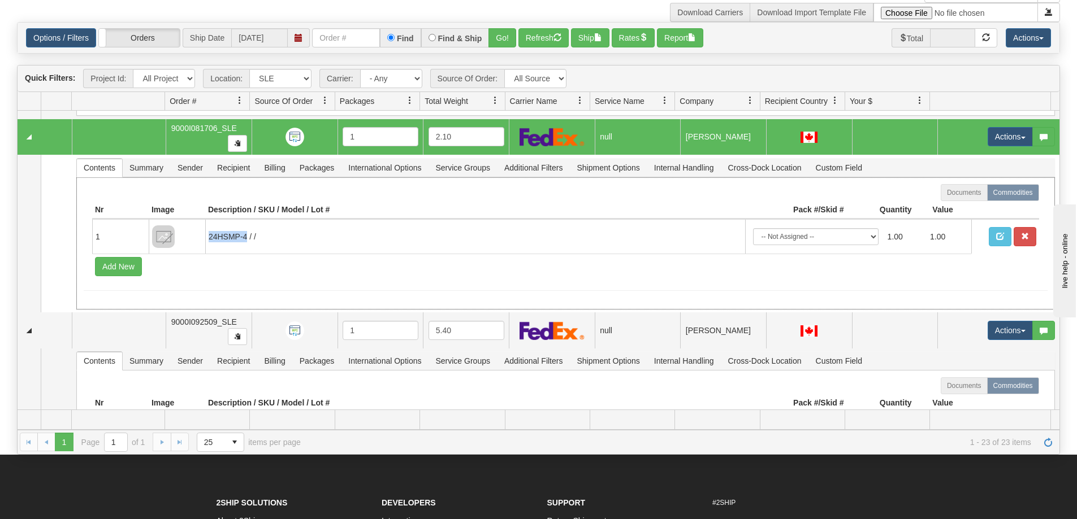
copy td "24HSMP-4"
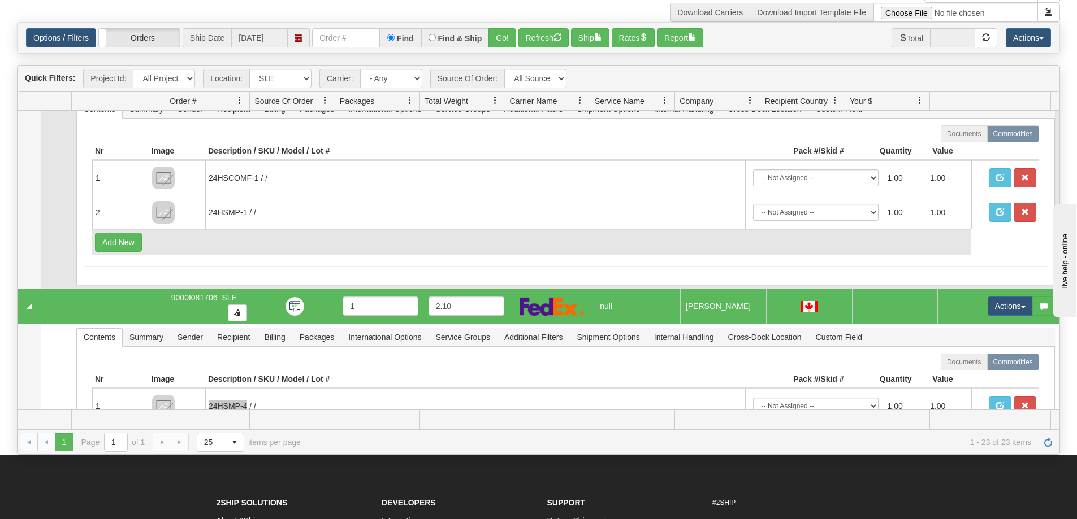
scroll to position [2125, 0]
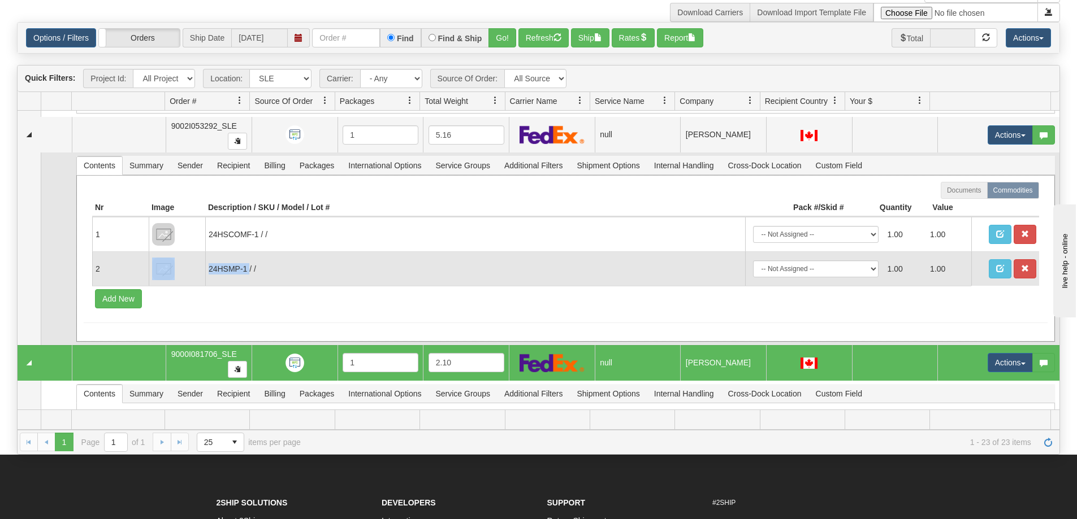
drag, startPoint x: 248, startPoint y: 267, endPoint x: 198, endPoint y: 270, distance: 49.8
click at [198, 270] on tr "2 24HSMP-1 / / -- Not Assigned -- Package 1 1.00 1.00" at bounding box center [565, 269] width 947 height 34
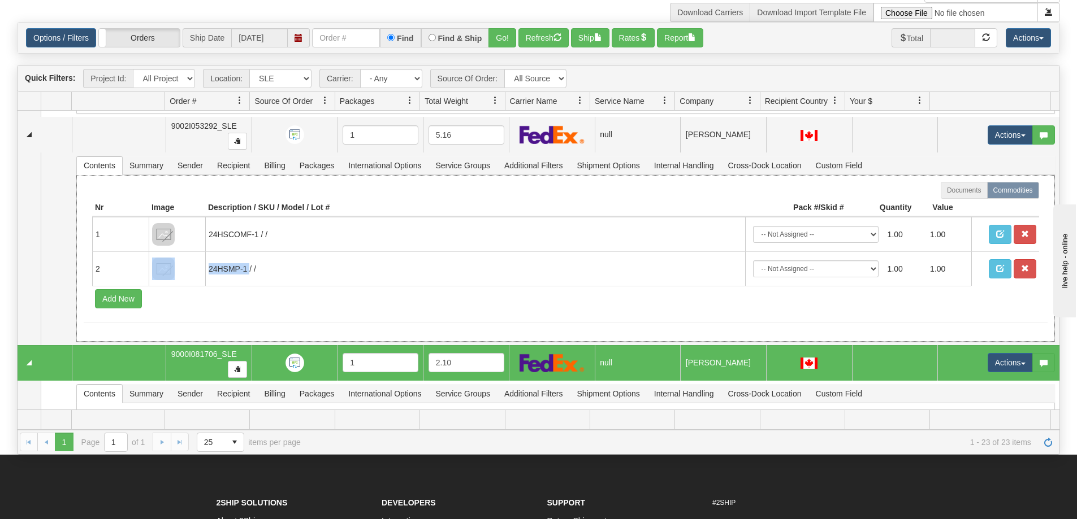
copy tr "24HSMP-1"
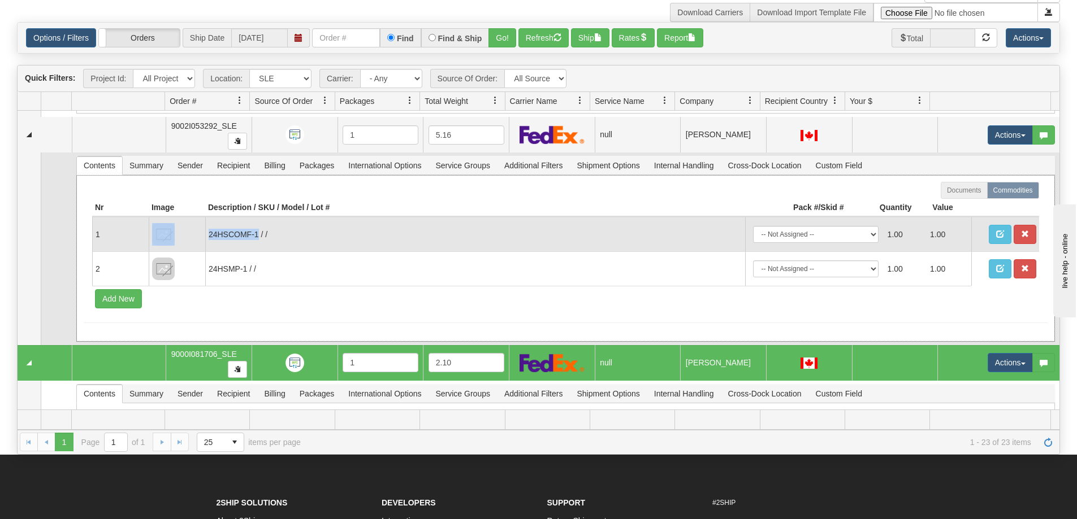
drag, startPoint x: 257, startPoint y: 233, endPoint x: 201, endPoint y: 231, distance: 56.6
click at [201, 231] on tr "1 24HSCOMF-1 / / -- Not Assigned -- Package 1 1.00 1.00" at bounding box center [565, 234] width 947 height 34
copy tr "24HSCOMF-1"
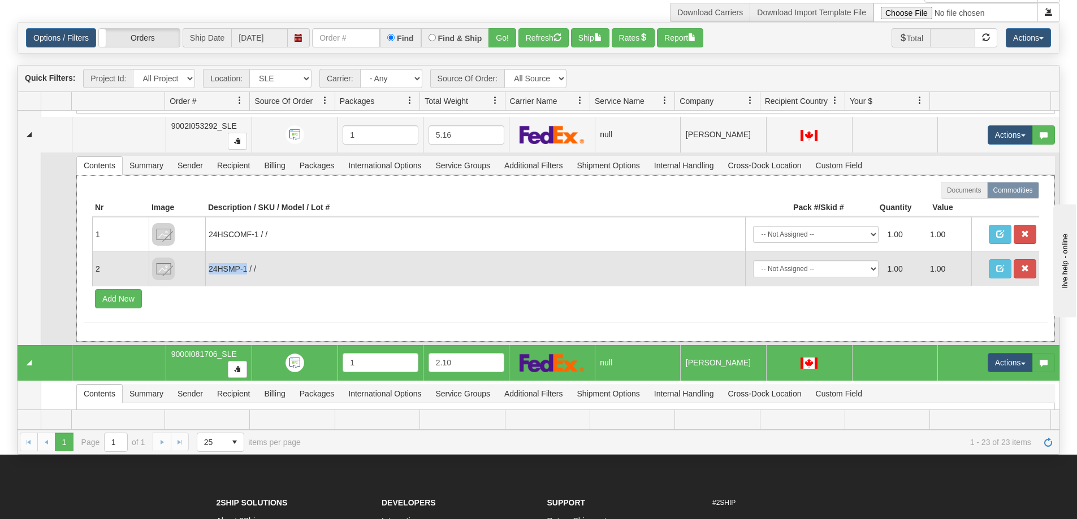
drag, startPoint x: 245, startPoint y: 270, endPoint x: 207, endPoint y: 275, distance: 37.7
click at [207, 275] on td "24HSMP-1 / /" at bounding box center [475, 269] width 540 height 34
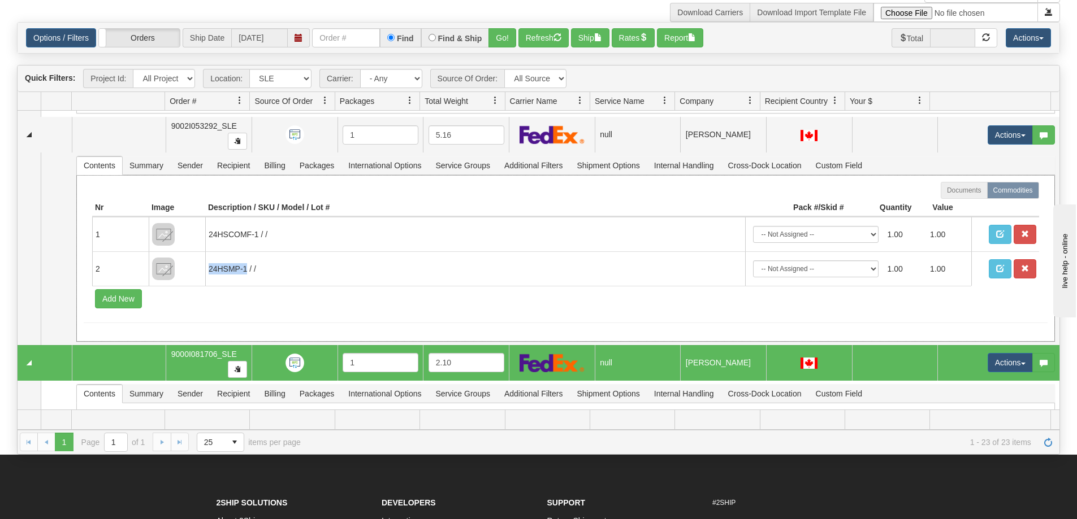
copy td "24HSMP-1"
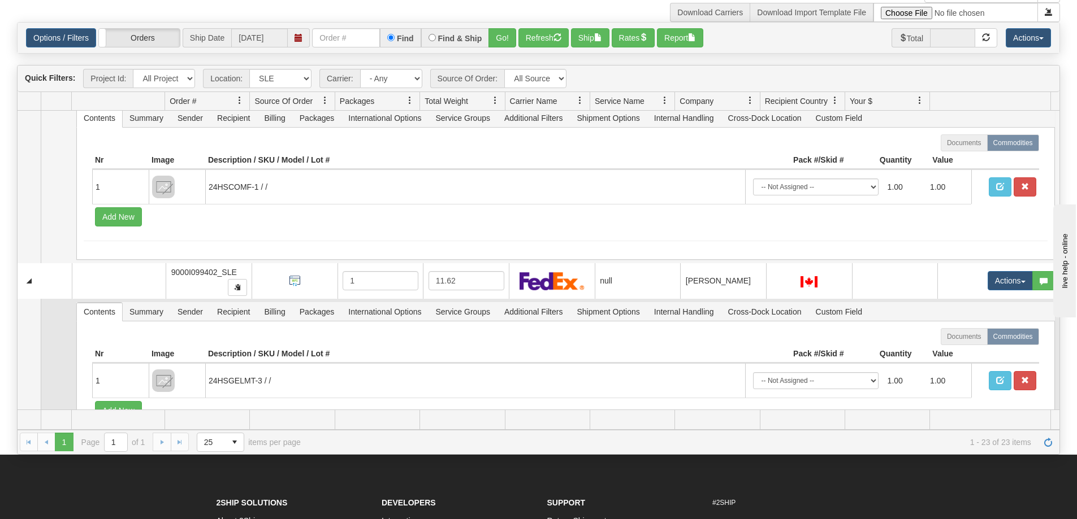
scroll to position [2948, 0]
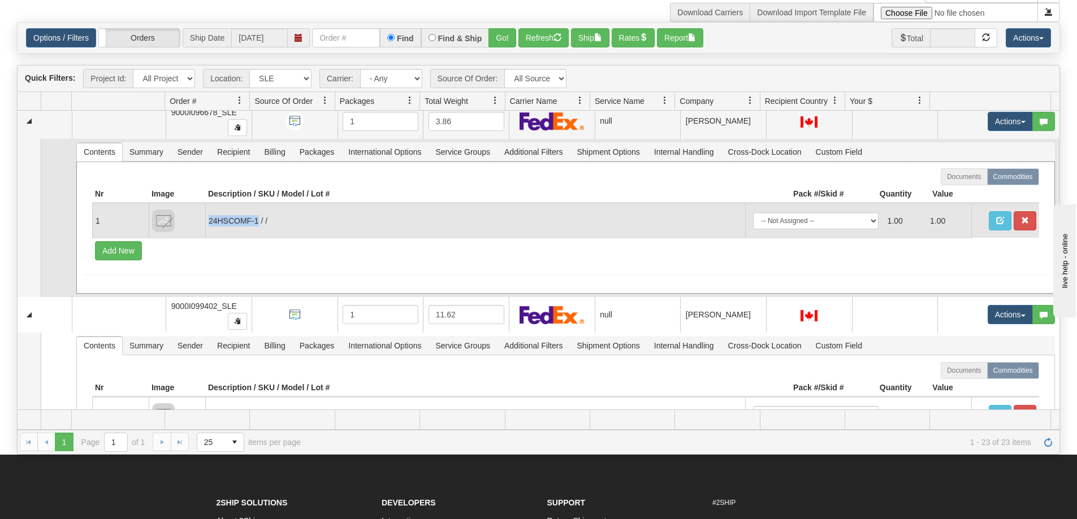
drag, startPoint x: 258, startPoint y: 221, endPoint x: 208, endPoint y: 222, distance: 49.8
click at [208, 222] on td "24HSCOMF-1 / /" at bounding box center [475, 220] width 540 height 34
copy td "24HSCOMF-1"
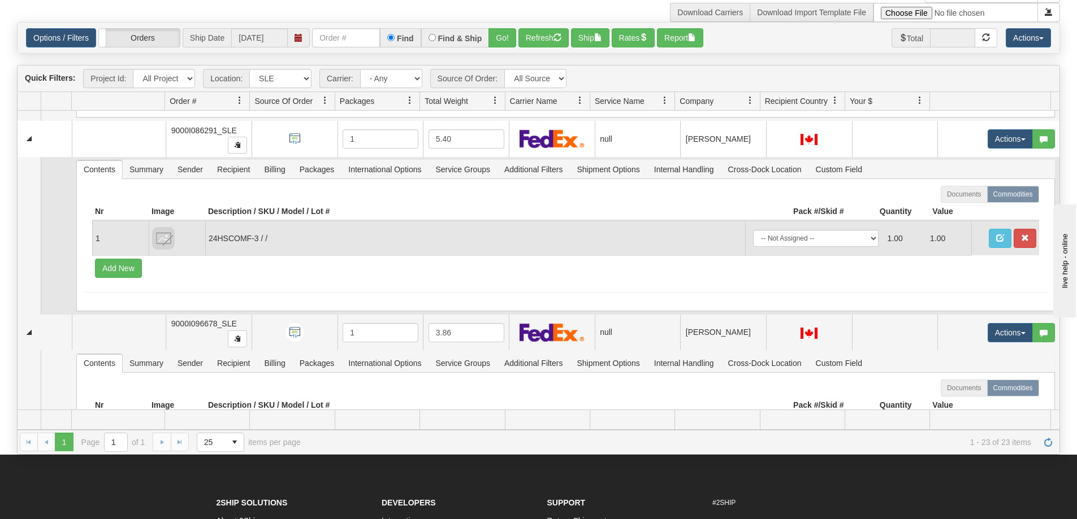
scroll to position [2722, 0]
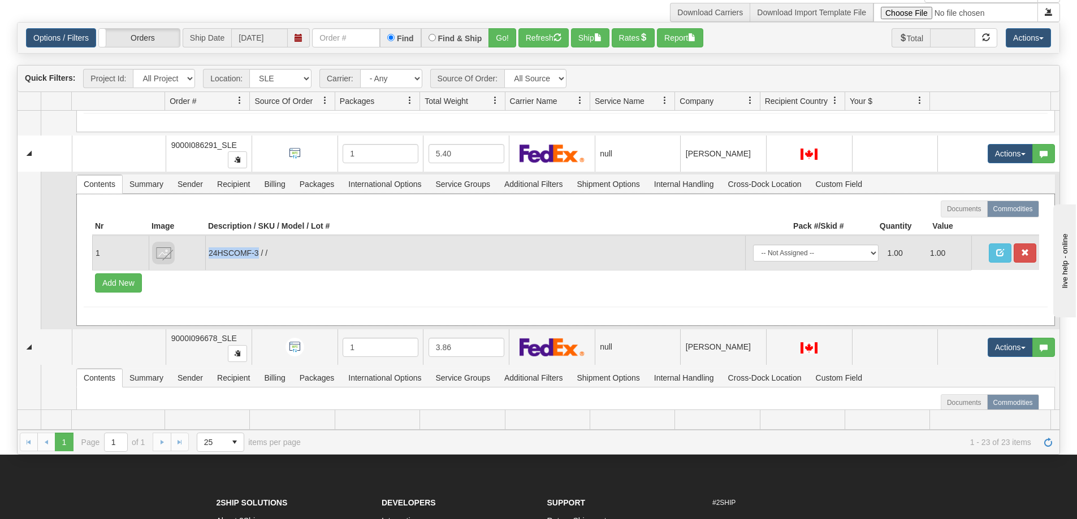
drag, startPoint x: 256, startPoint y: 254, endPoint x: 208, endPoint y: 255, distance: 48.1
click at [208, 255] on td "24HSCOMF-3 / /" at bounding box center [475, 253] width 540 height 34
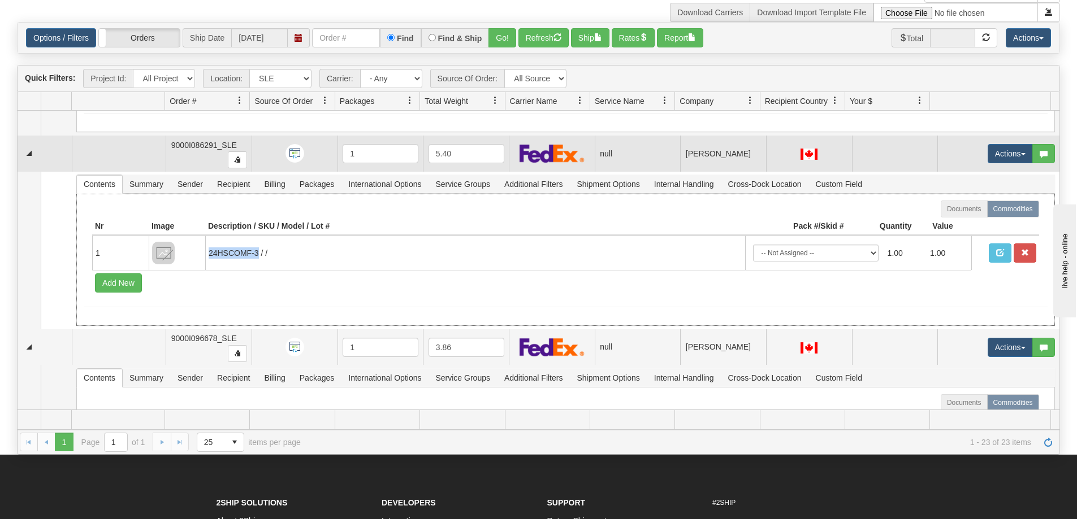
copy td "24HSCOMF-3"
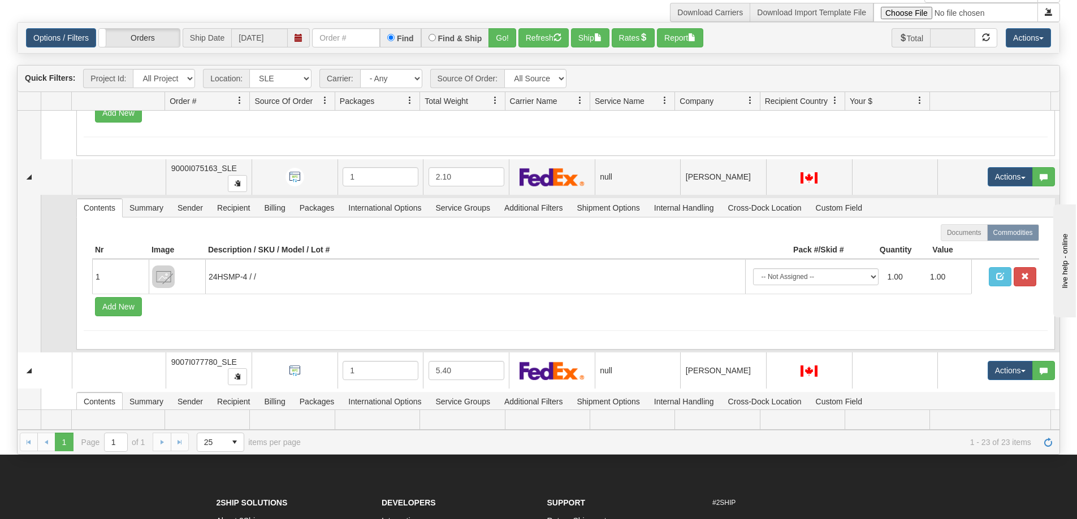
scroll to position [1309, 0]
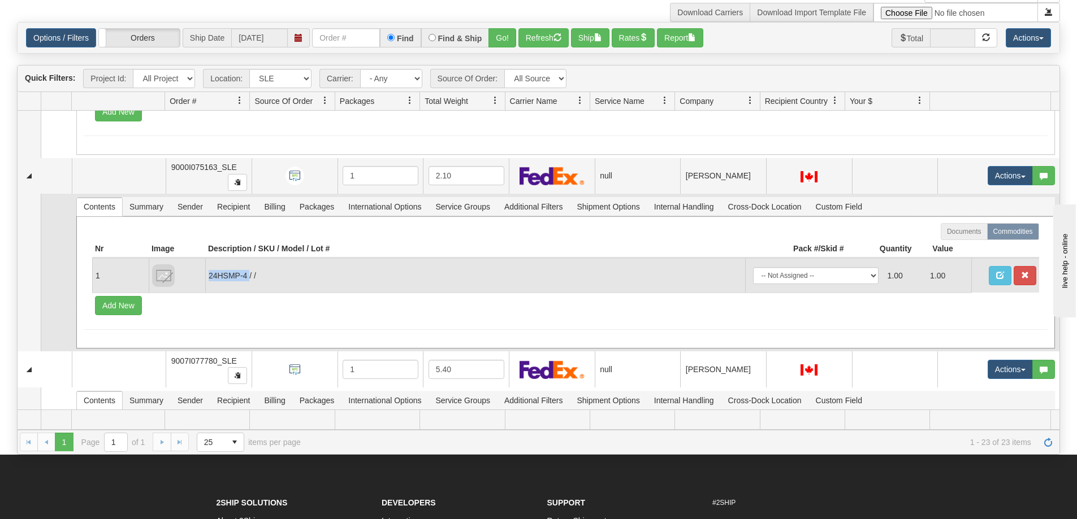
drag, startPoint x: 249, startPoint y: 278, endPoint x: 209, endPoint y: 278, distance: 40.1
click at [209, 278] on td "24HSMP-4 / /" at bounding box center [475, 275] width 540 height 34
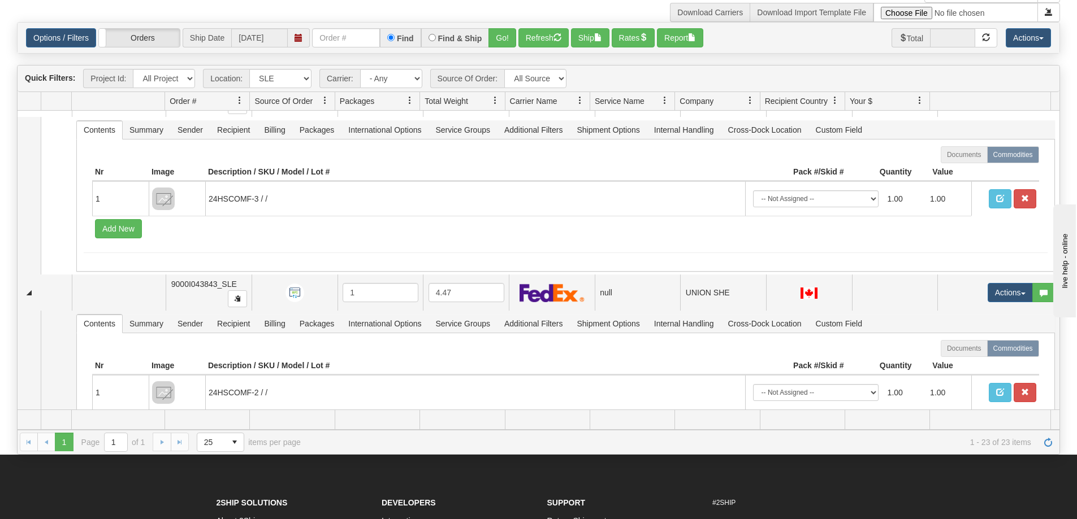
scroll to position [509, 0]
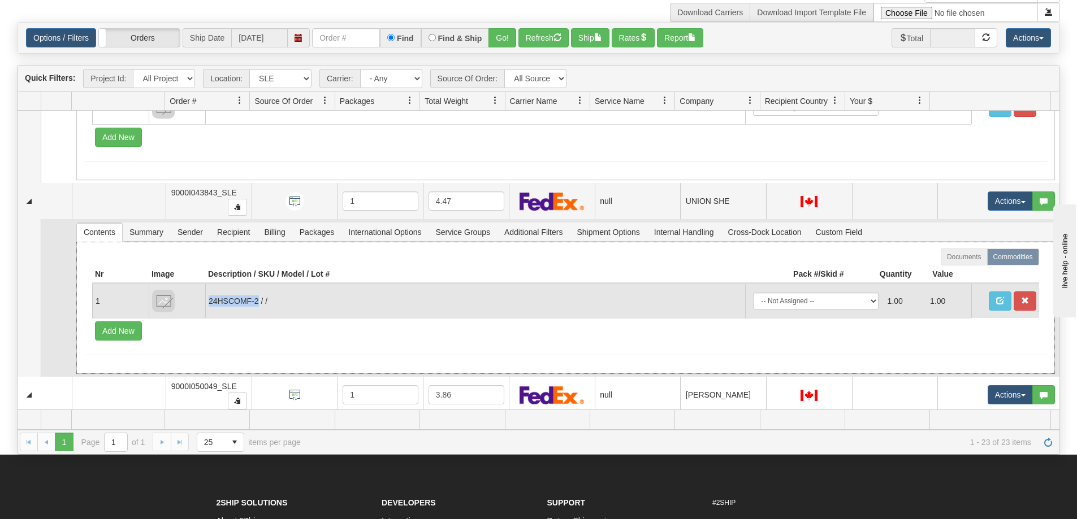
drag, startPoint x: 224, startPoint y: 300, endPoint x: 209, endPoint y: 300, distance: 15.8
click at [204, 301] on tr "1 24HSCOMF-2 / / -- Not Assigned -- Package 1 1.00 1.00" at bounding box center [565, 301] width 947 height 34
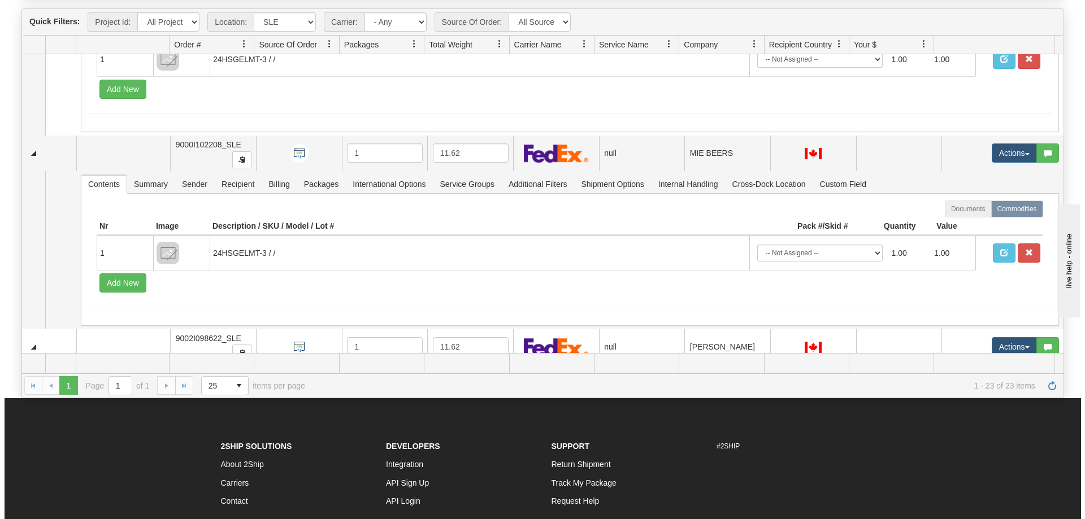
scroll to position [3684, 0]
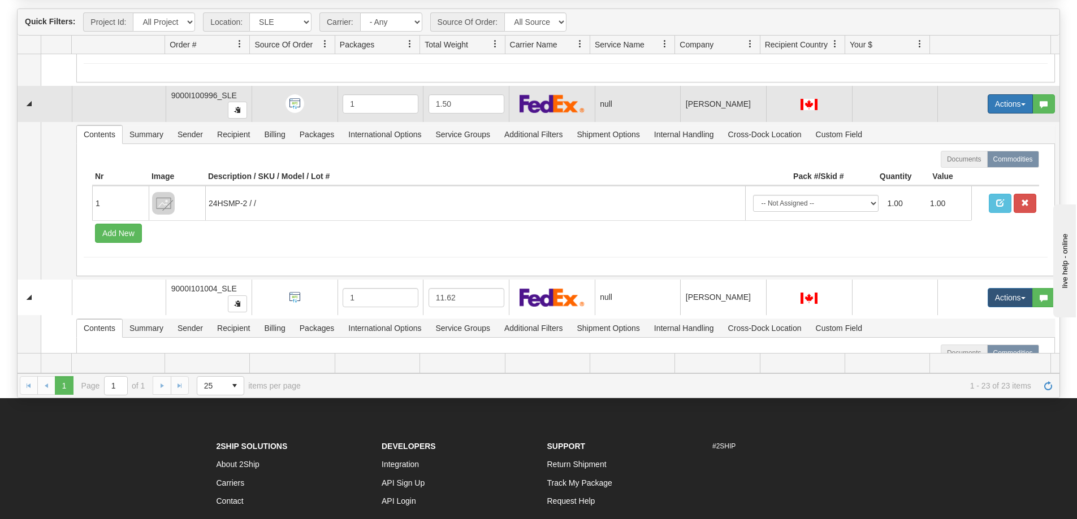
click at [995, 105] on button "Actions" at bounding box center [1009, 103] width 45 height 19
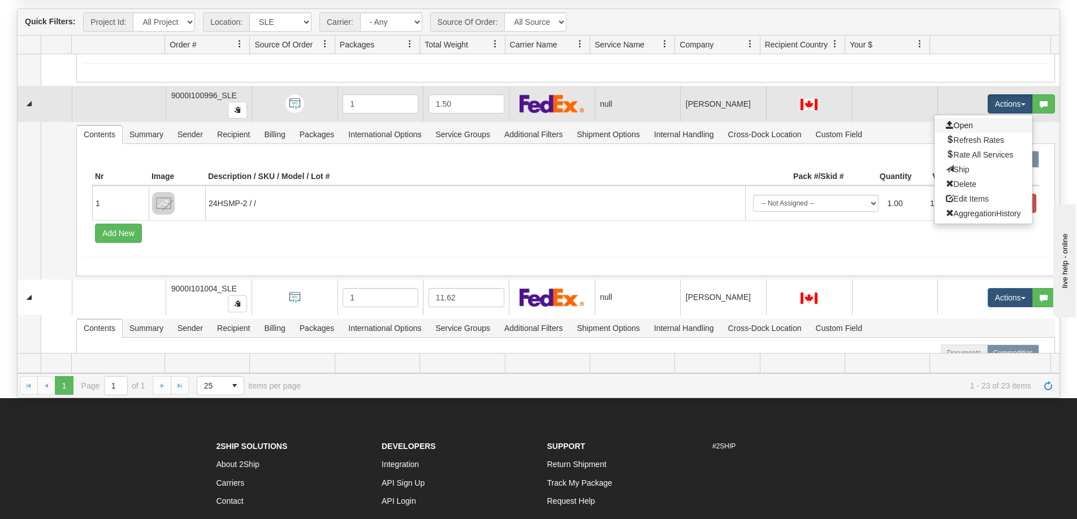
click at [977, 123] on link "Open" at bounding box center [983, 125] width 98 height 15
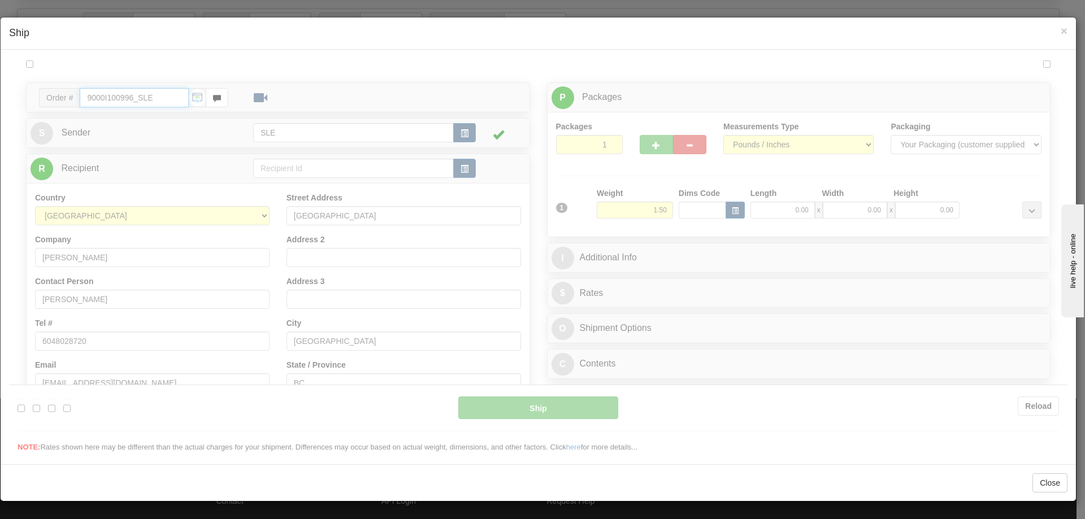
type input "17:08"
type input "16:00"
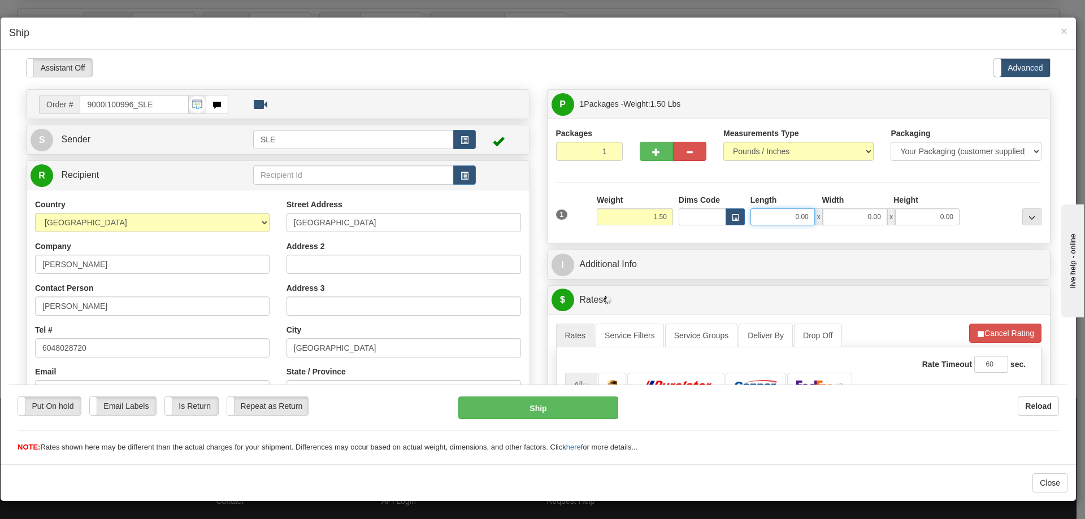
click at [782, 218] on input "0.00" at bounding box center [783, 216] width 64 height 17
type input "10.00"
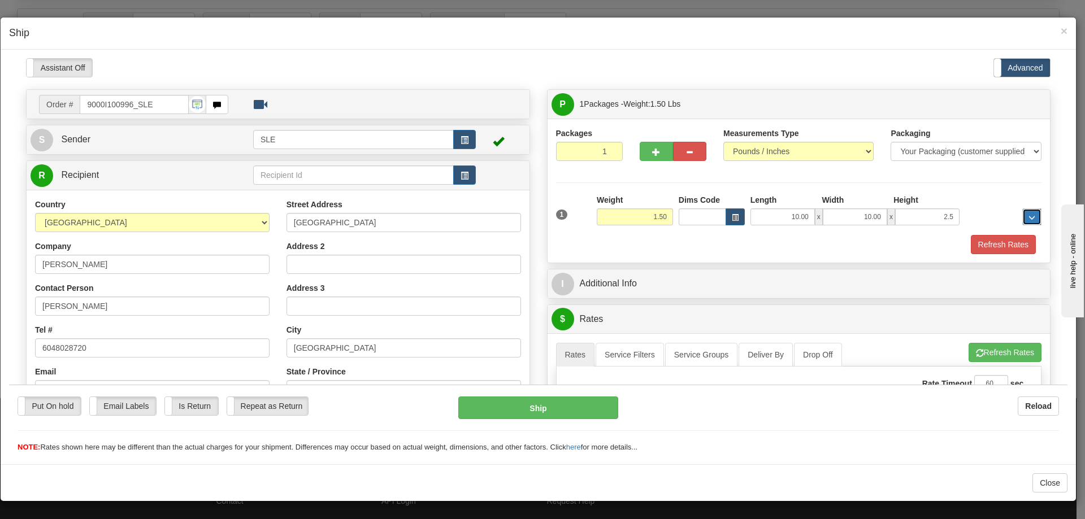
type input "2.50"
click at [971, 235] on button "Refresh Rates" at bounding box center [1003, 244] width 65 height 19
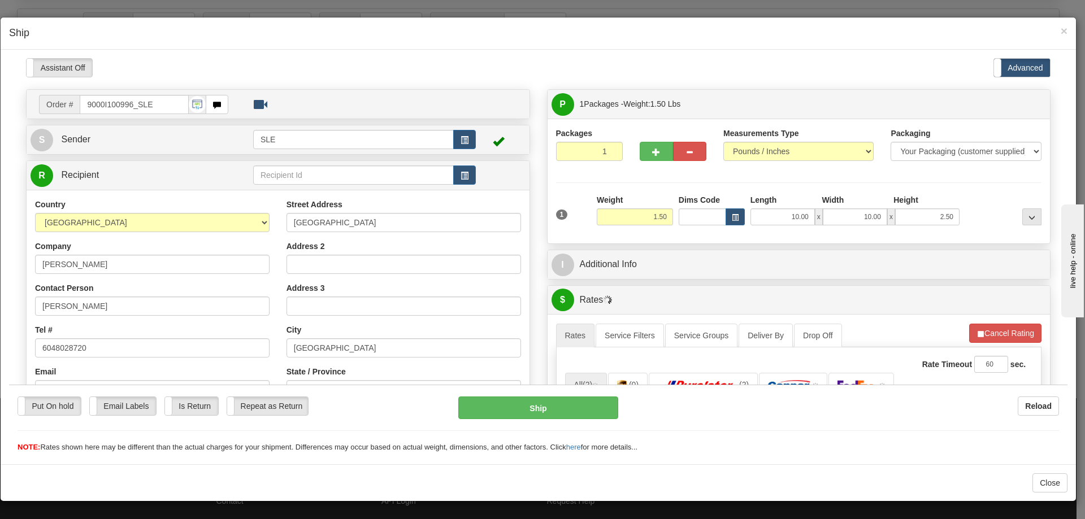
scroll to position [226, 0]
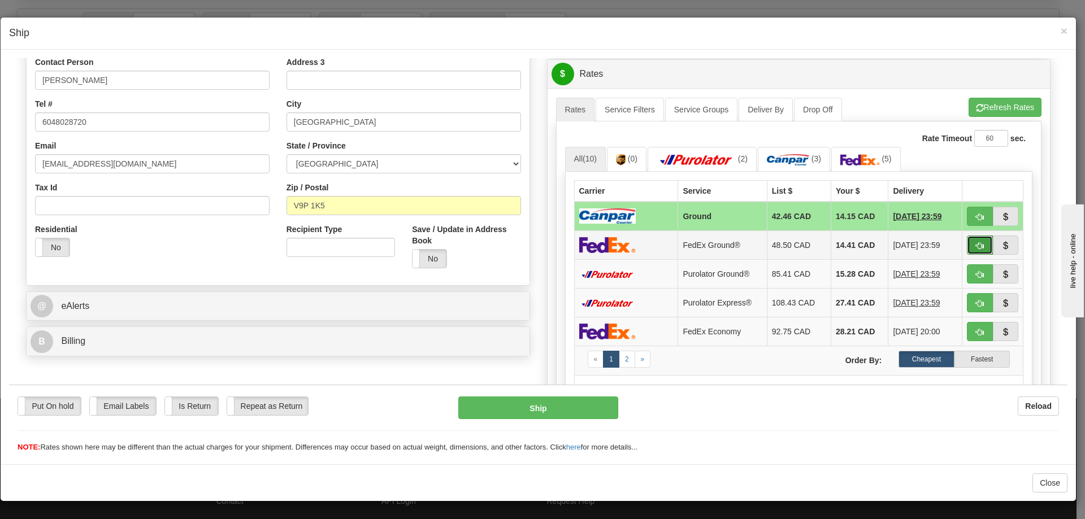
click at [967, 240] on button "button" at bounding box center [980, 244] width 26 height 19
type input "92"
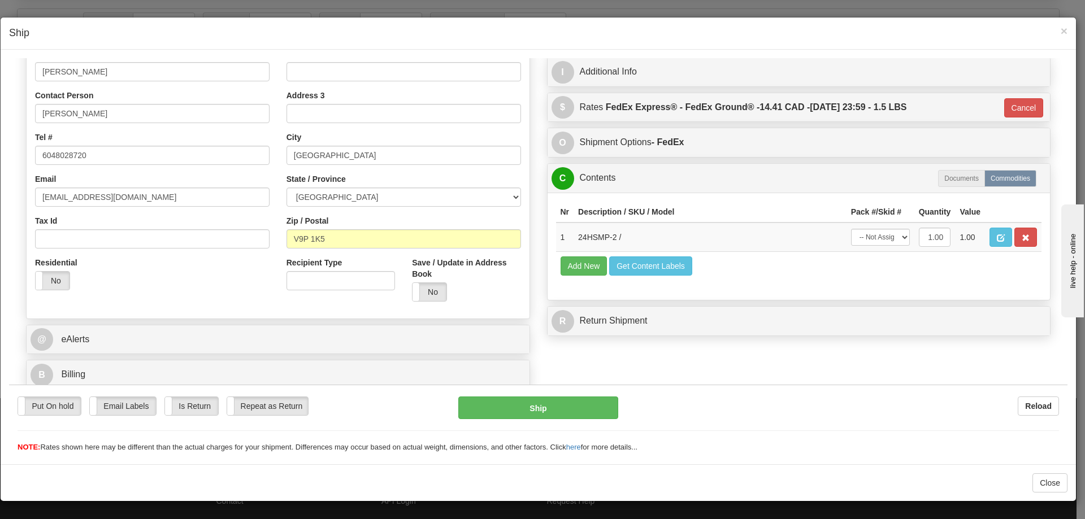
scroll to position [193, 0]
click at [883, 242] on select "-- Not Assigned -- Package 1" at bounding box center [880, 236] width 59 height 17
select select "0"
click at [851, 228] on select "-- Not Assigned -- Package 1" at bounding box center [880, 236] width 59 height 17
click at [579, 405] on button "Ship" at bounding box center [537, 407] width 159 height 23
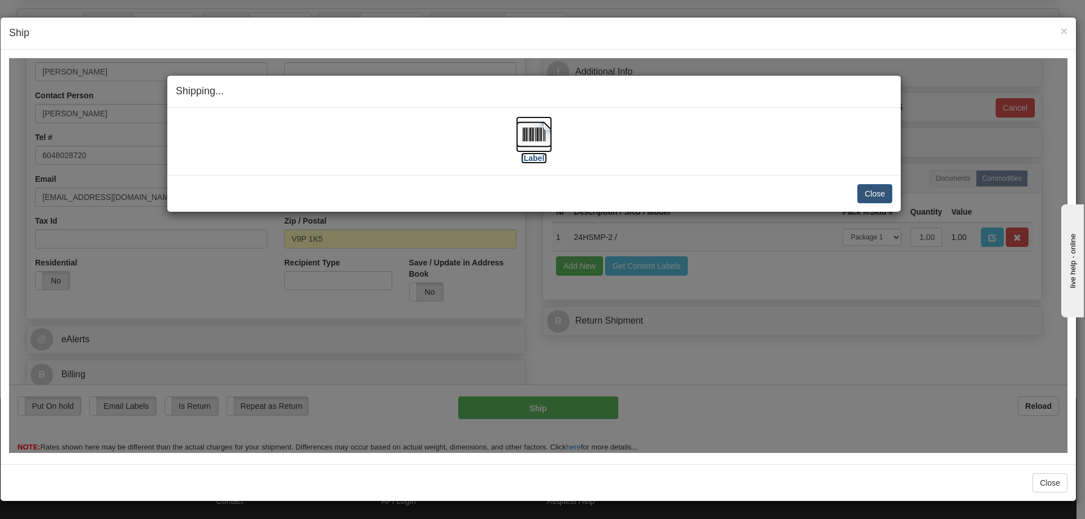
click at [532, 147] on img at bounding box center [534, 134] width 36 height 36
click at [869, 187] on button "Close" at bounding box center [874, 193] width 35 height 19
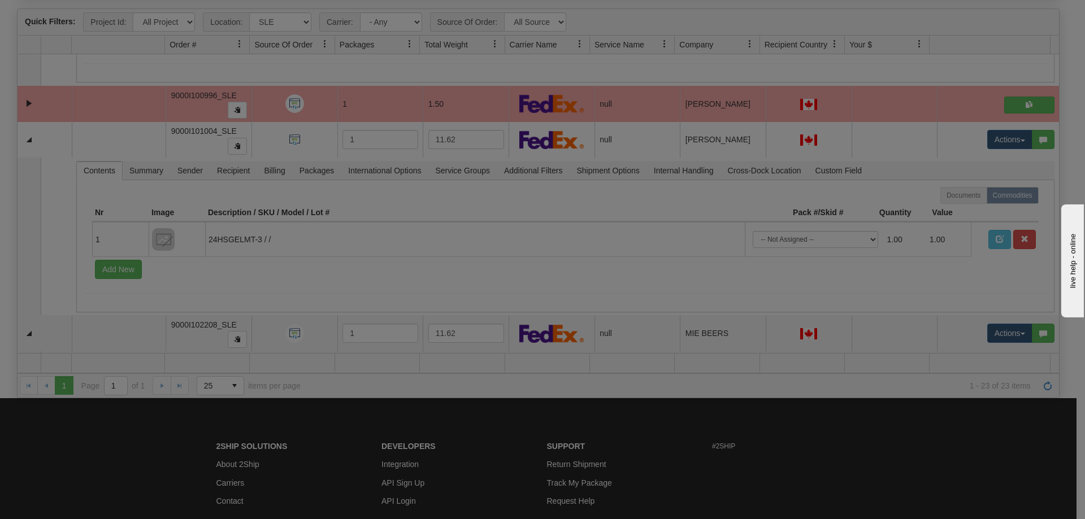
scroll to position [0, 0]
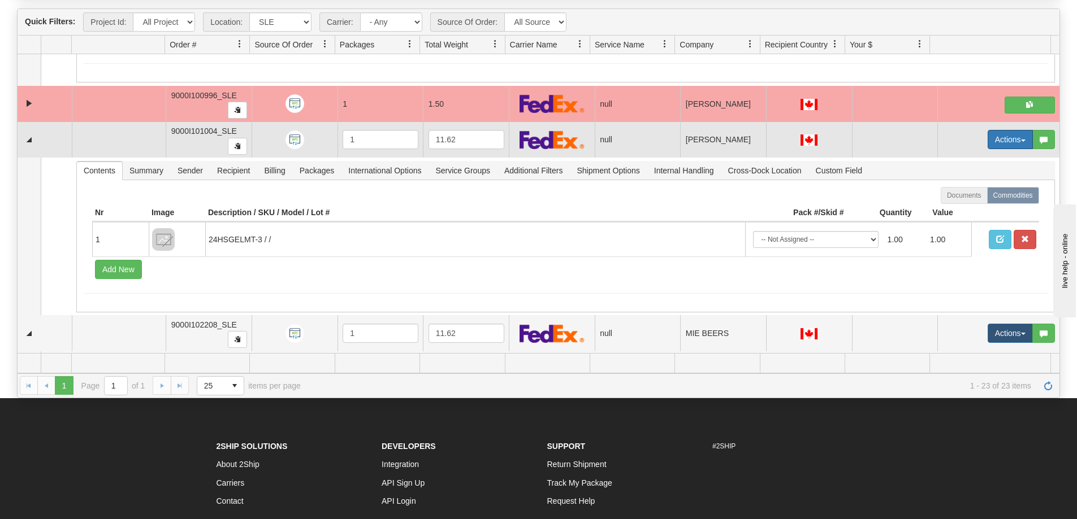
click at [1010, 140] on button "Actions" at bounding box center [1009, 139] width 45 height 19
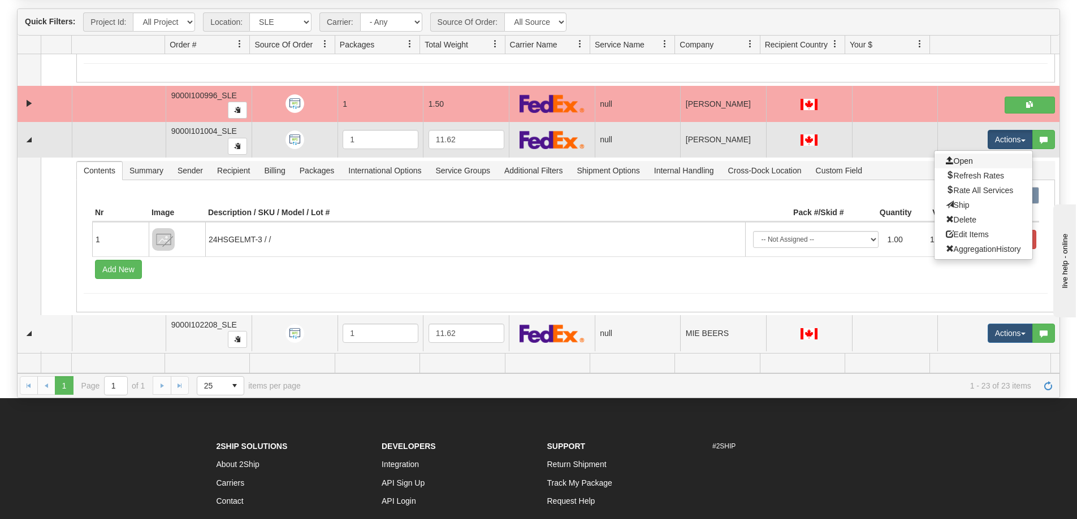
click at [969, 157] on link "Open" at bounding box center [983, 161] width 98 height 15
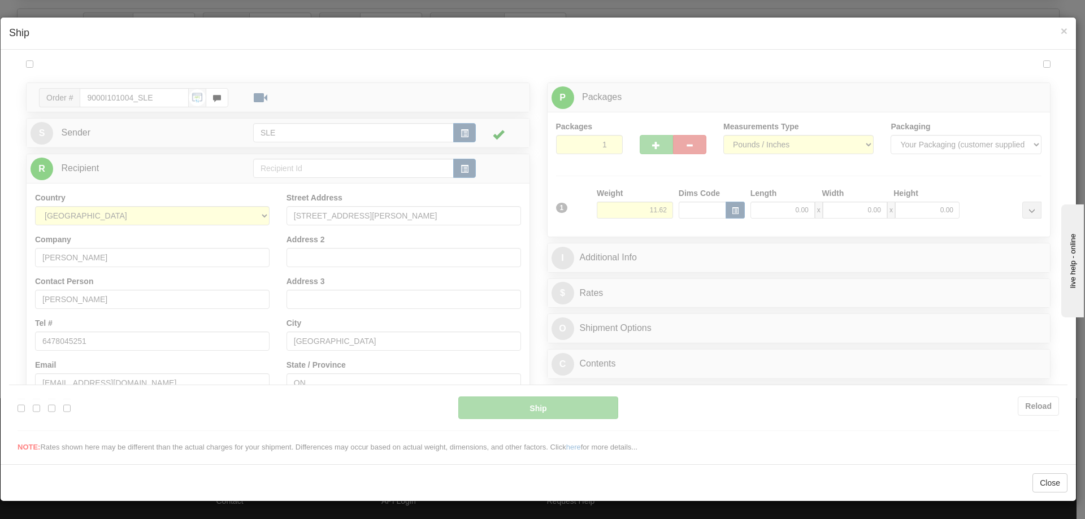
type input "17:09"
type input "16:00"
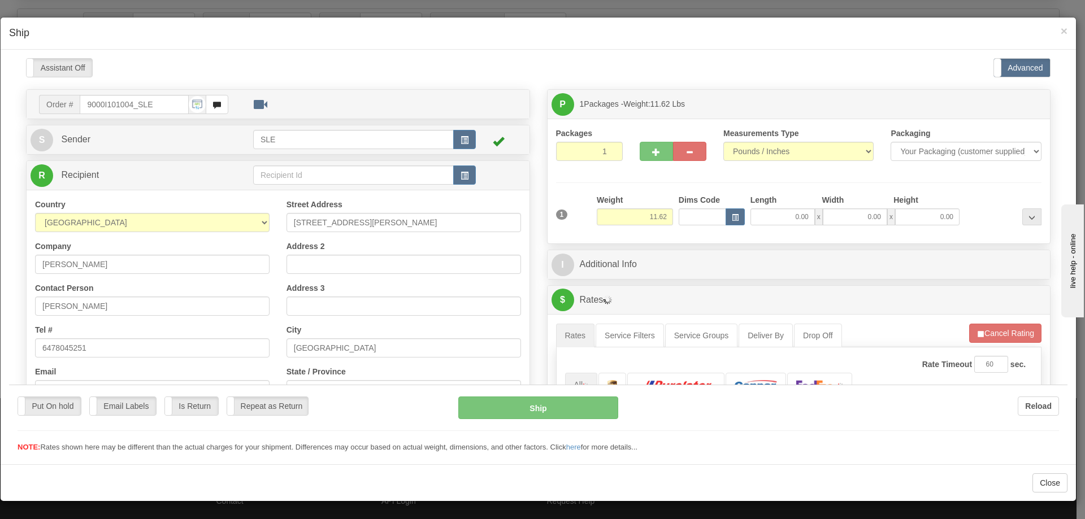
click at [787, 215] on div "Please wait... Attention! Ok Add to Bidding... Preview Custom Documents Preview…" at bounding box center [538, 433] width 1059 height 750
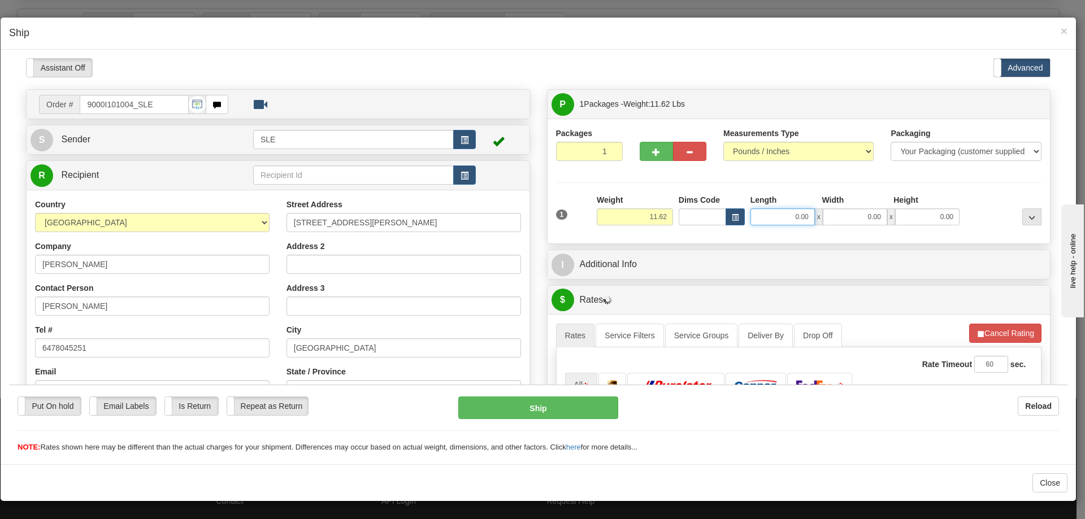
click at [779, 221] on input "0.00" at bounding box center [783, 216] width 64 height 17
type input "10.00"
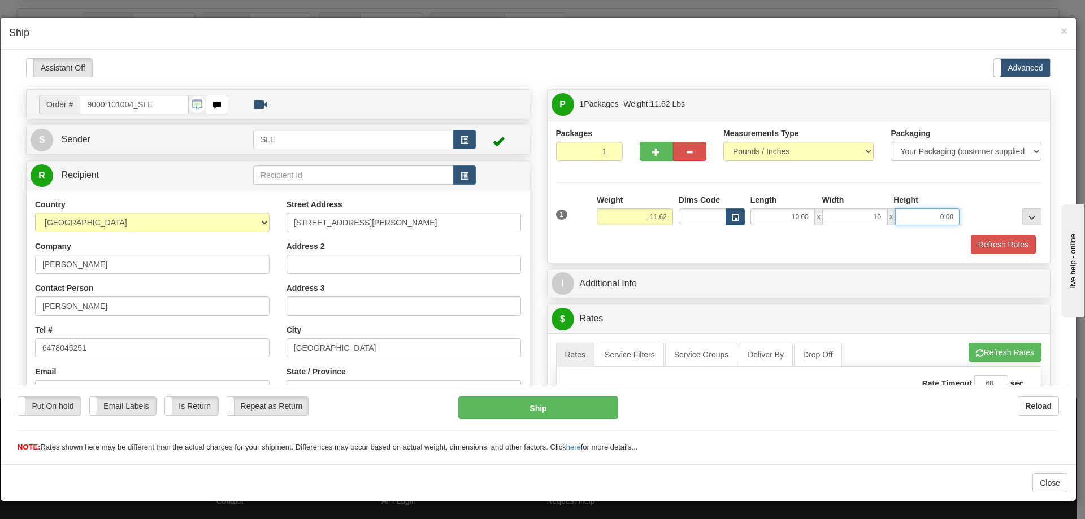
type input "10.00"
type input "21.00"
click at [980, 252] on button "Refresh Rates" at bounding box center [1003, 244] width 65 height 19
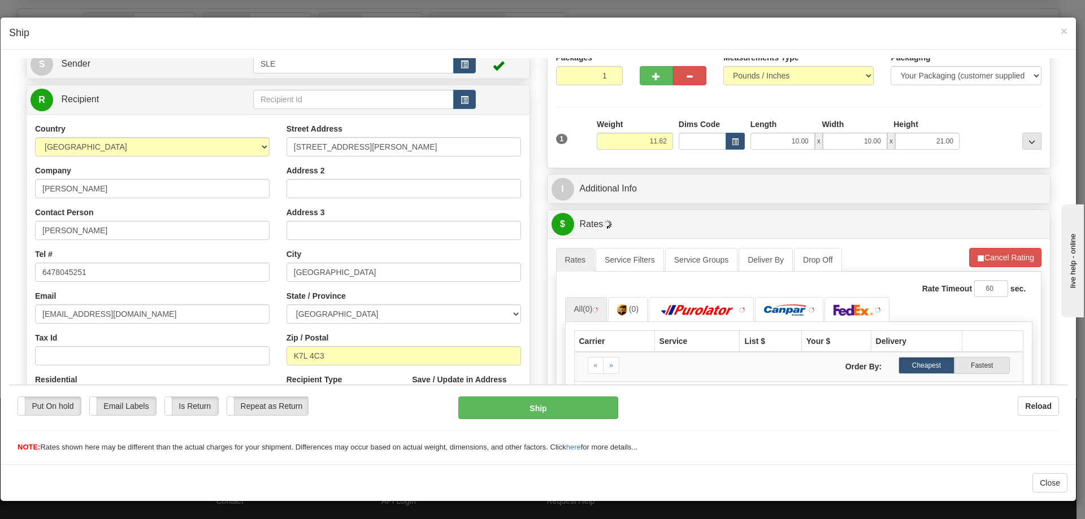
scroll to position [170, 0]
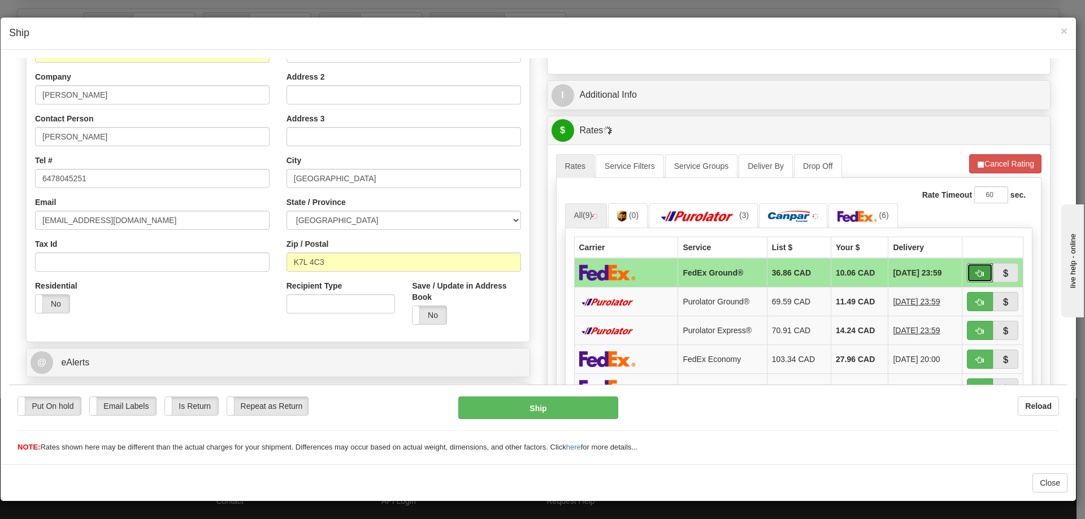
click at [967, 272] on button "button" at bounding box center [980, 272] width 26 height 19
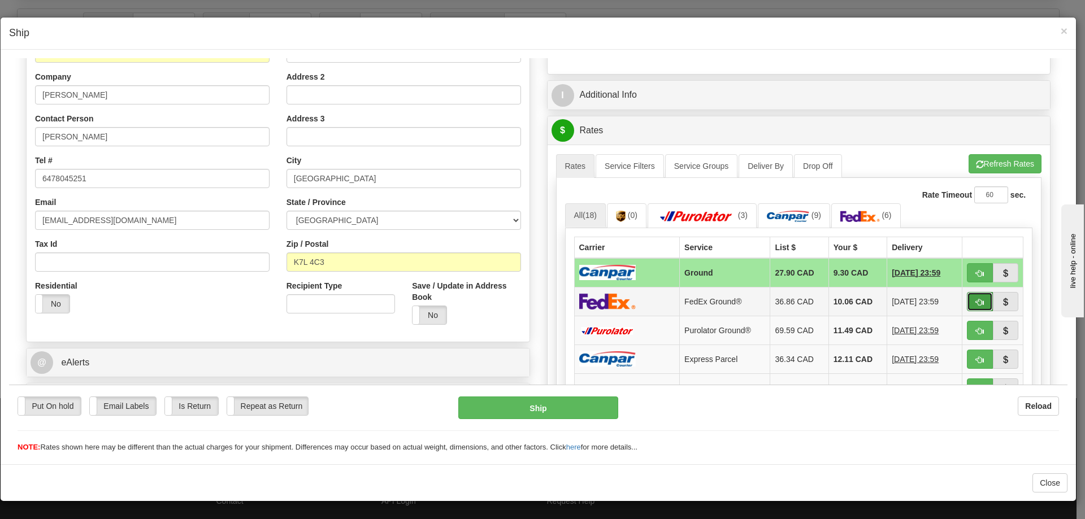
click at [976, 296] on button "button" at bounding box center [980, 301] width 26 height 19
type input "92"
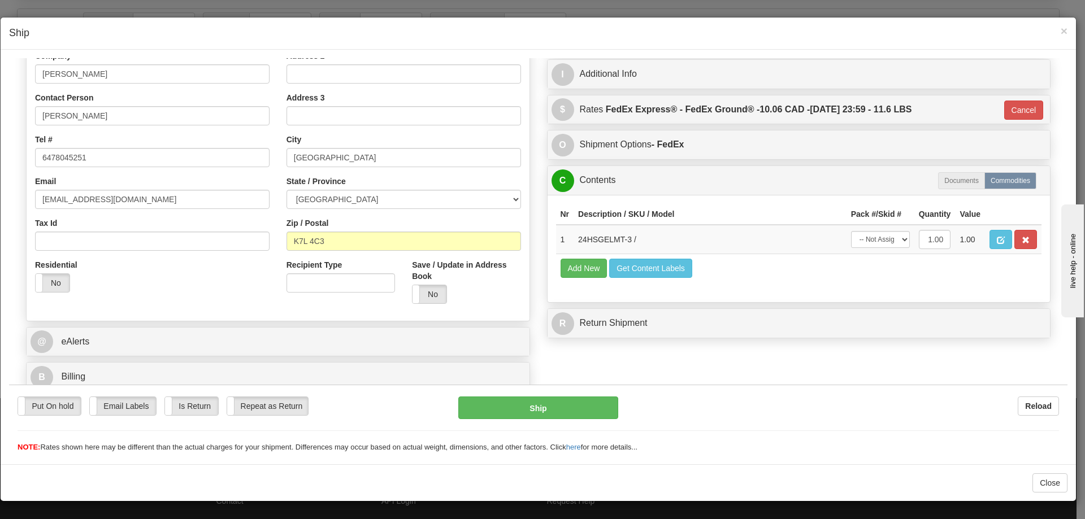
scroll to position [193, 0]
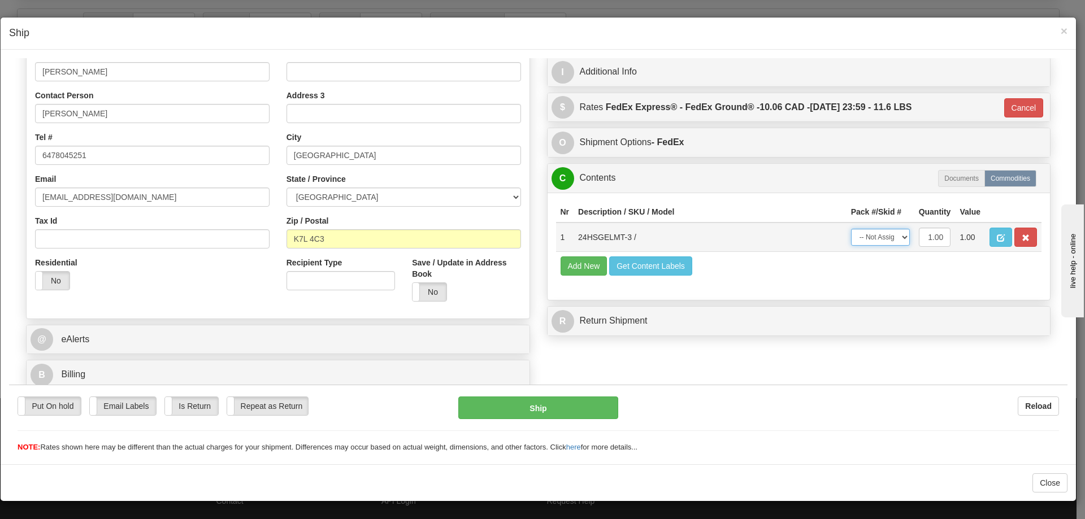
click at [880, 239] on select "-- Not Assigned -- Package 1" at bounding box center [880, 236] width 59 height 17
select select "0"
click at [851, 228] on select "-- Not Assigned -- Package 1" at bounding box center [880, 236] width 59 height 17
click at [579, 412] on button "Ship" at bounding box center [537, 407] width 159 height 23
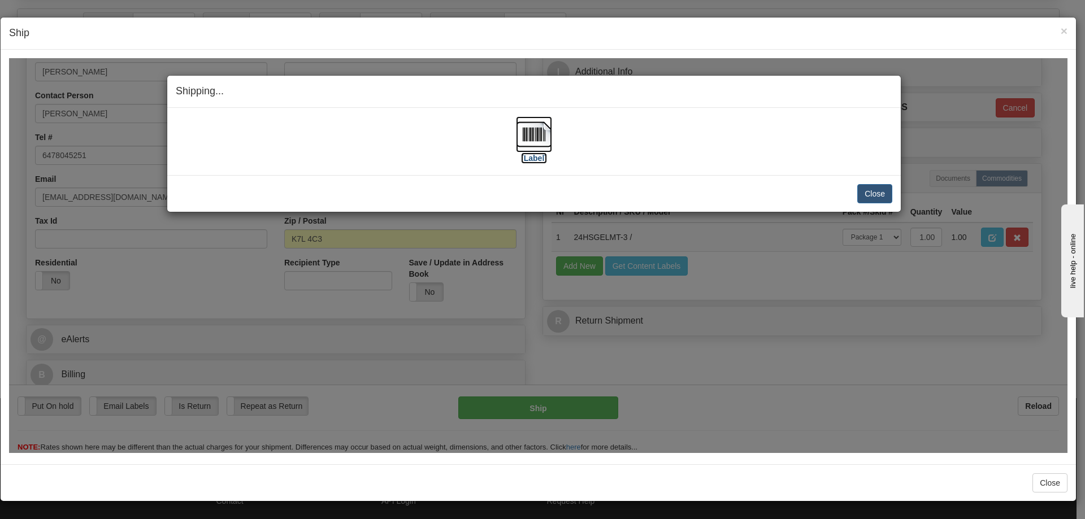
click at [539, 137] on img at bounding box center [534, 134] width 36 height 36
click at [873, 196] on button "Close" at bounding box center [874, 193] width 35 height 19
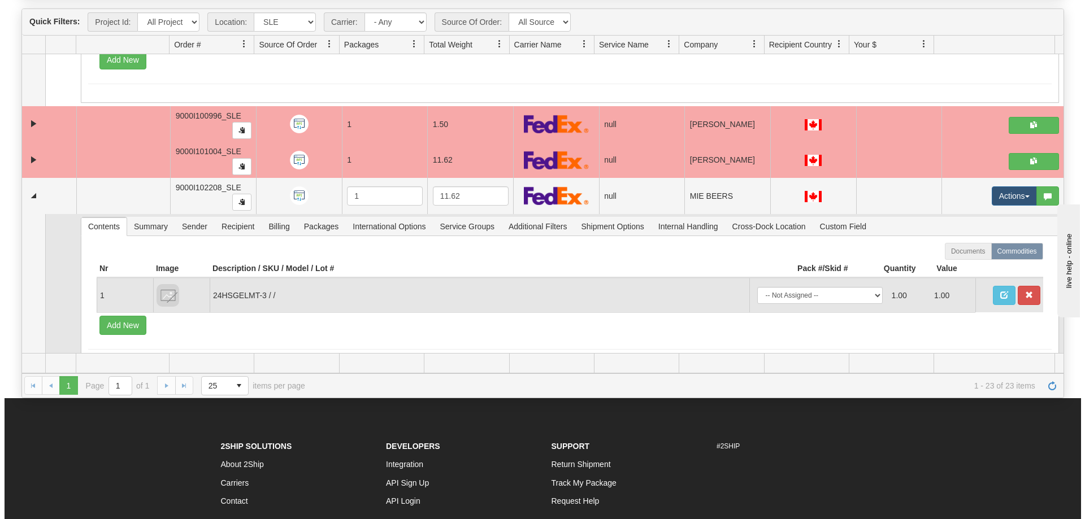
scroll to position [3684, 0]
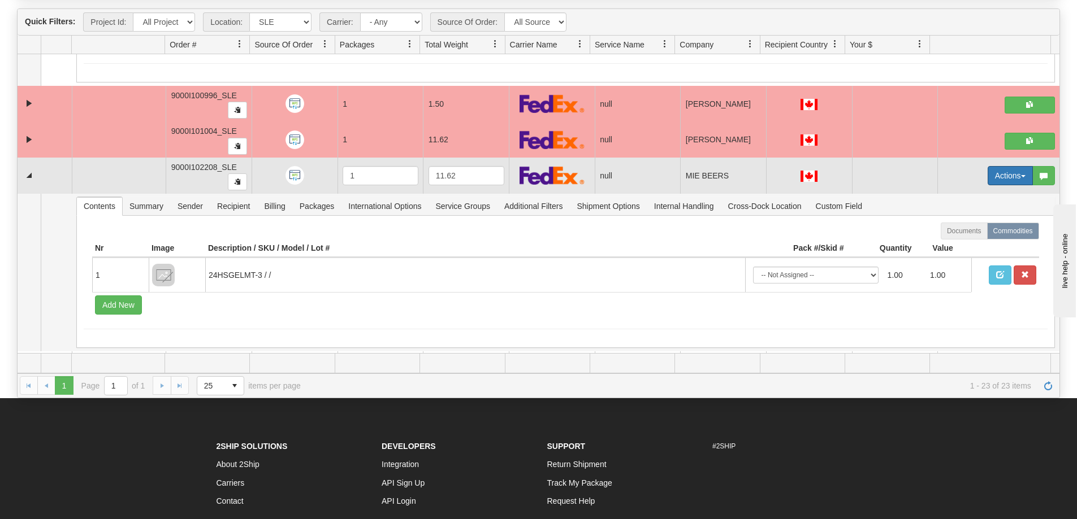
click at [991, 176] on button "Actions" at bounding box center [1009, 175] width 45 height 19
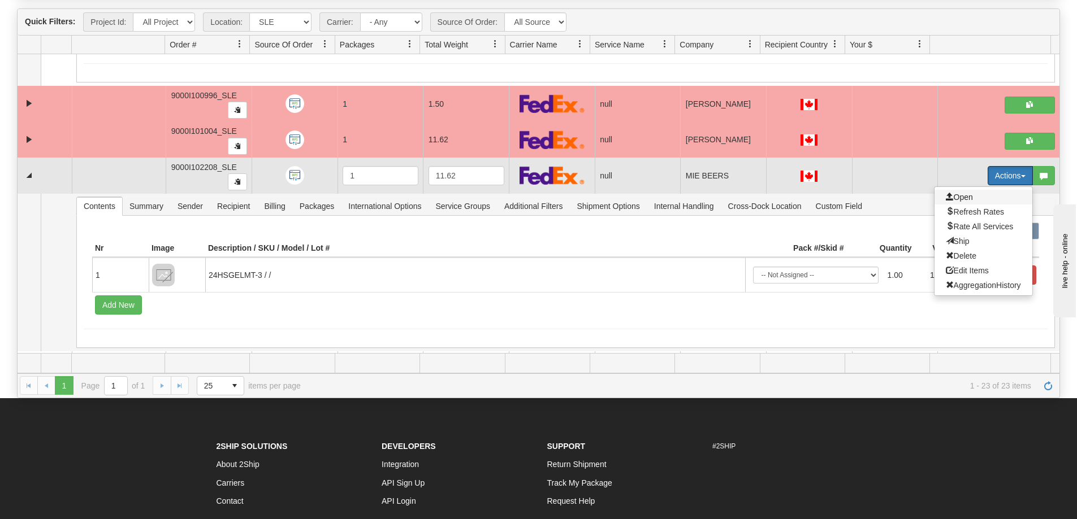
click at [948, 196] on span "Open" at bounding box center [959, 197] width 27 height 9
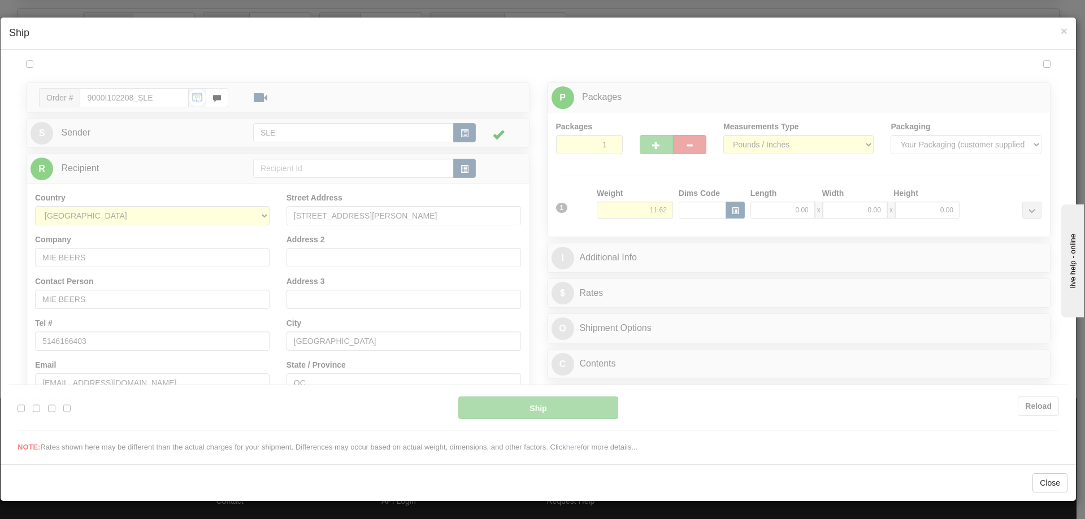
scroll to position [0, 0]
type input "17:09"
type input "16:00"
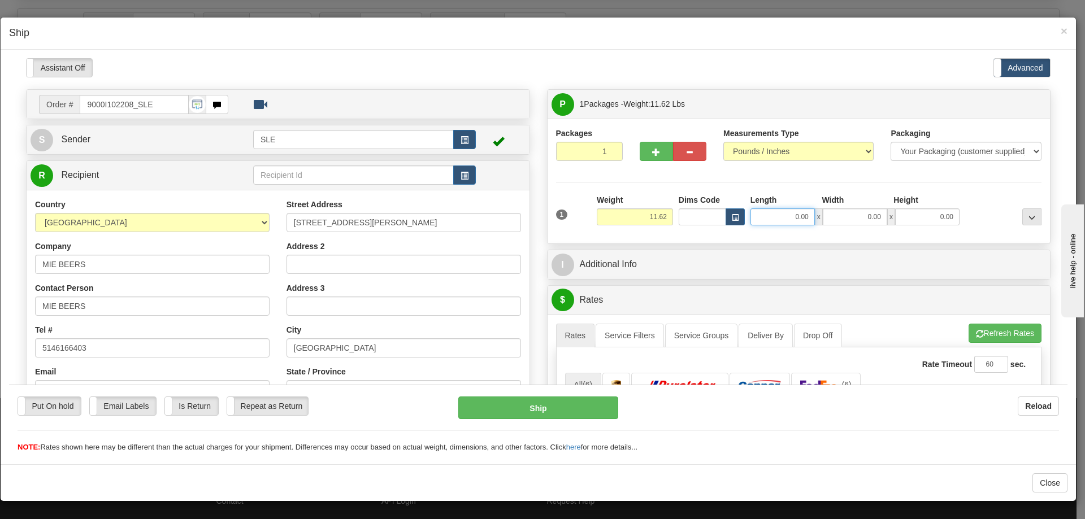
click at [773, 223] on input "0.00" at bounding box center [783, 216] width 64 height 17
type input "10.00"
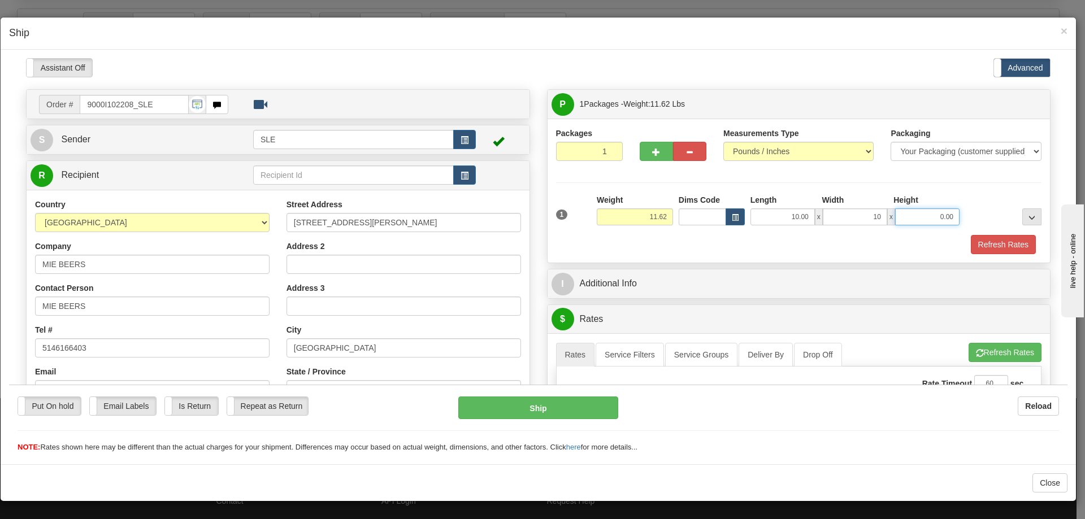
type input "10.00"
type input "21.00"
click at [971, 235] on button "Refresh Rates" at bounding box center [1003, 244] width 65 height 19
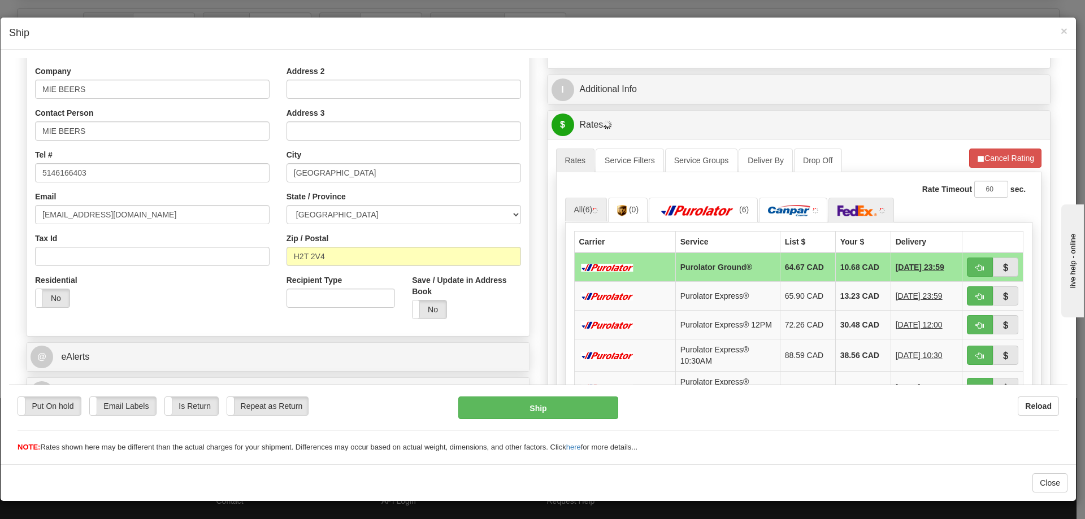
scroll to position [226, 0]
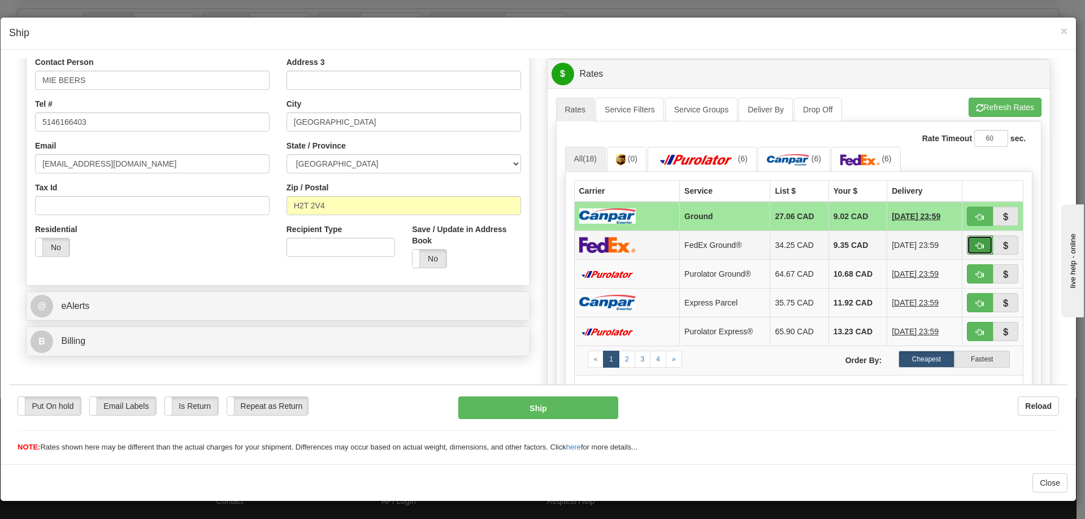
click at [976, 246] on span "button" at bounding box center [980, 245] width 8 height 7
type input "92"
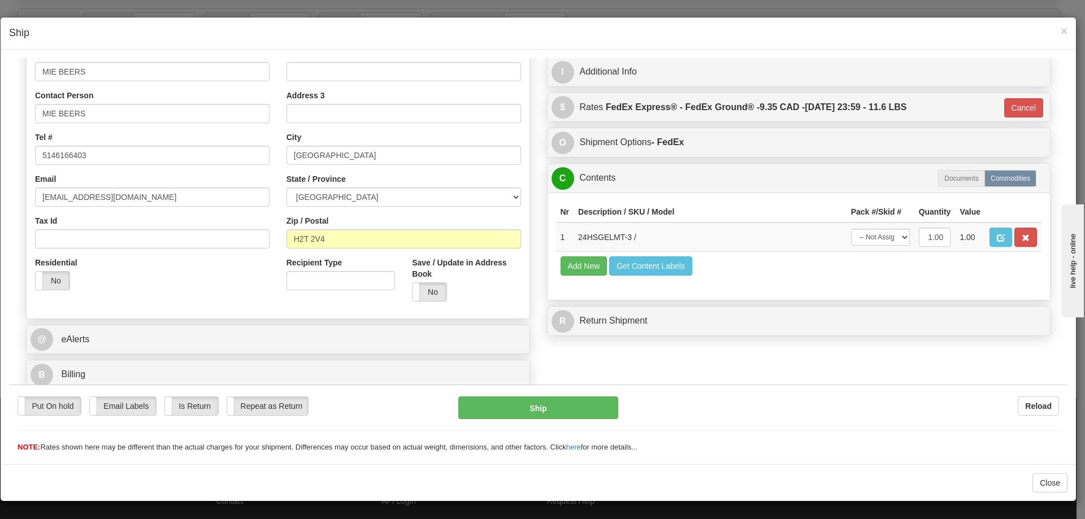
scroll to position [193, 0]
drag, startPoint x: 889, startPoint y: 239, endPoint x: 885, endPoint y: 245, distance: 7.4
click at [889, 239] on select "-- Not Assigned -- Package 1" at bounding box center [880, 236] width 59 height 17
select select "0"
click at [851, 228] on select "-- Not Assigned -- Package 1" at bounding box center [880, 236] width 59 height 17
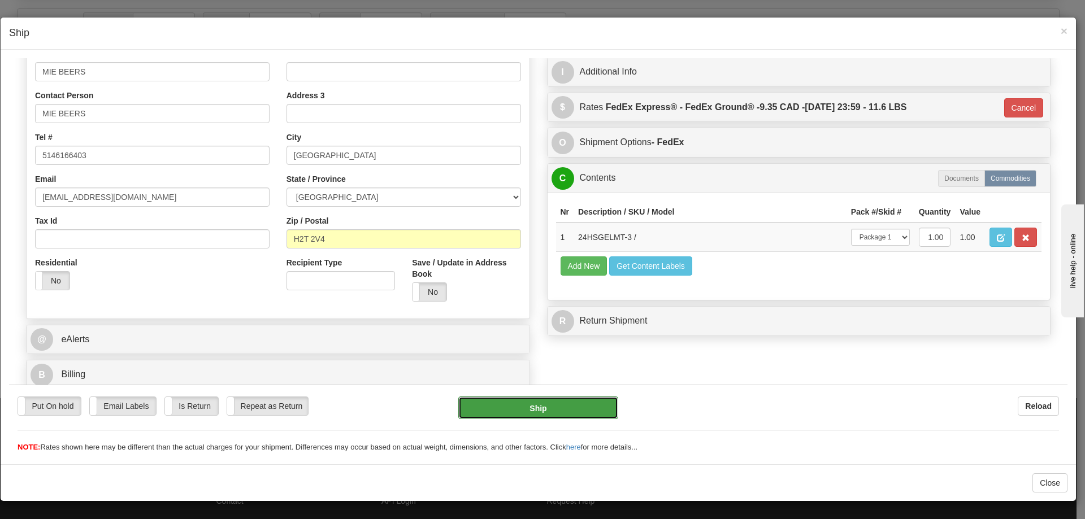
click at [571, 408] on button "Ship" at bounding box center [537, 407] width 159 height 23
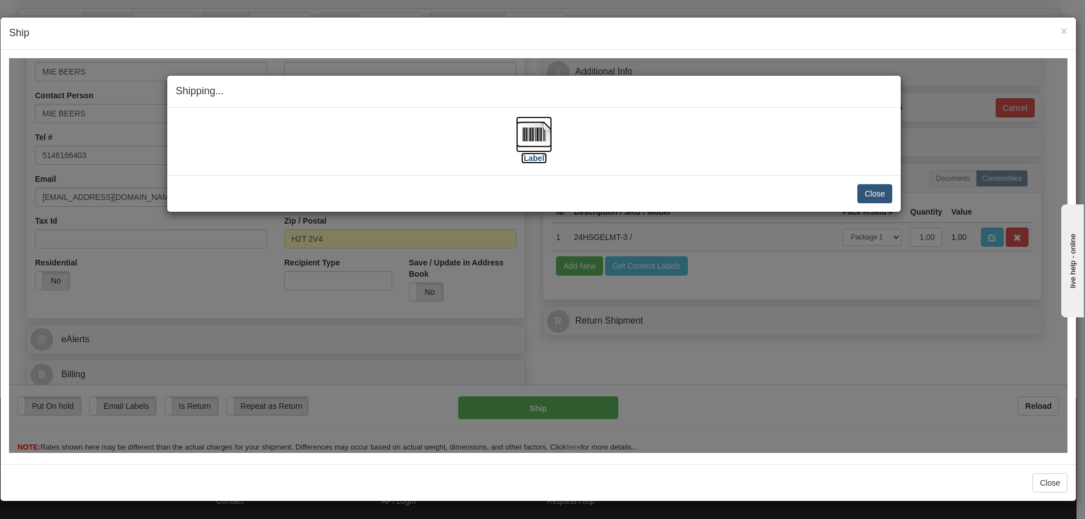
click at [535, 133] on img at bounding box center [534, 134] width 36 height 36
click at [869, 192] on button "Close" at bounding box center [874, 193] width 35 height 19
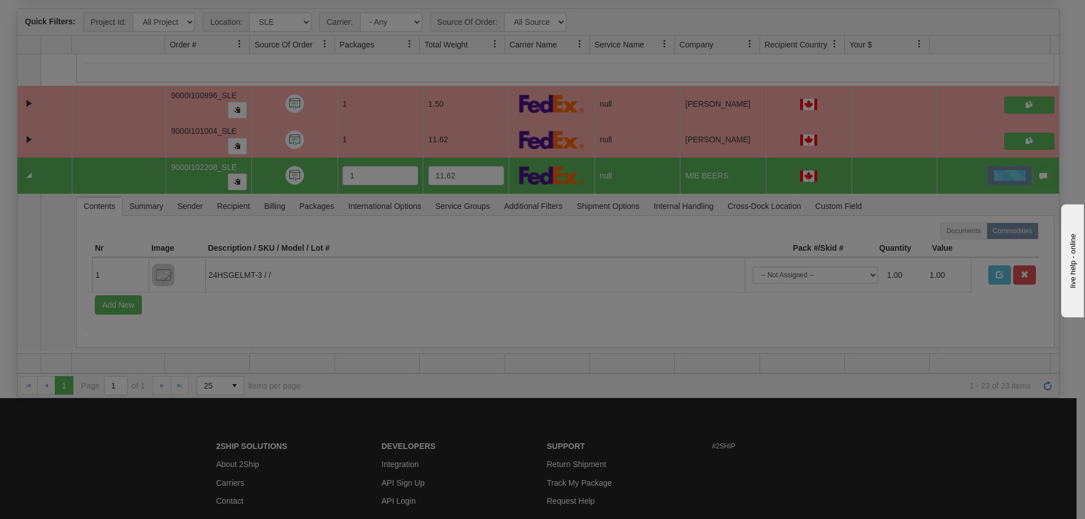
scroll to position [0, 0]
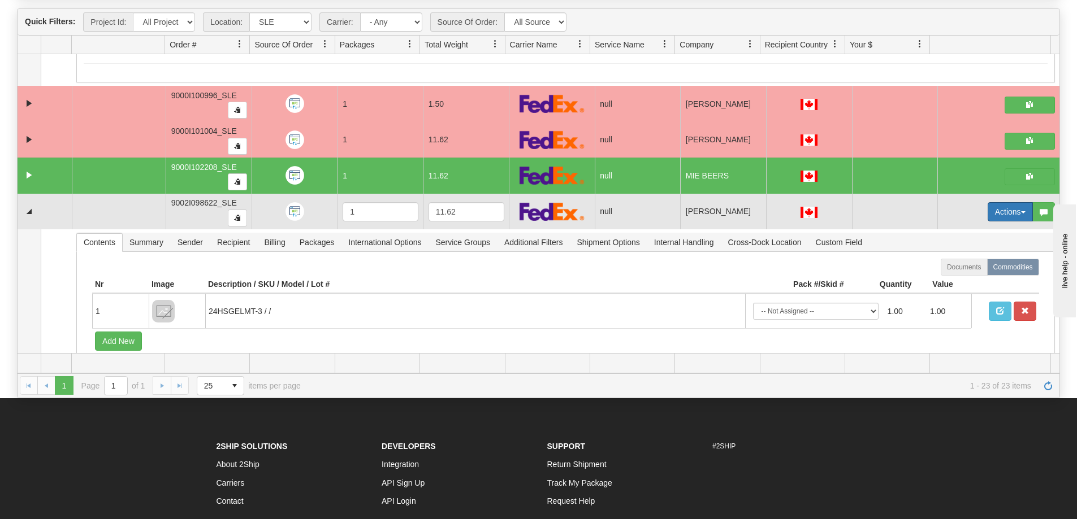
click at [987, 214] on button "Actions" at bounding box center [1009, 211] width 45 height 19
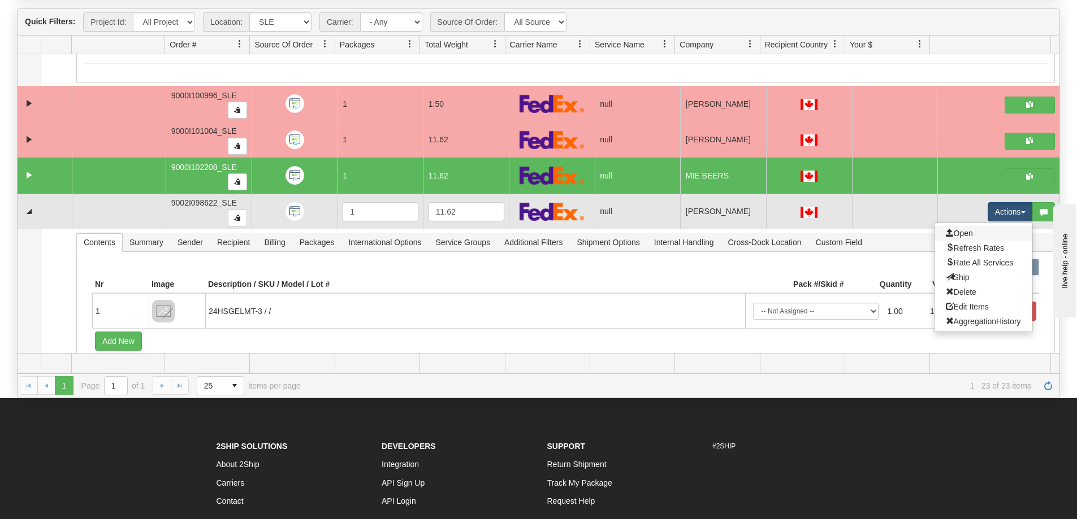
click at [981, 235] on link "Open" at bounding box center [983, 233] width 98 height 15
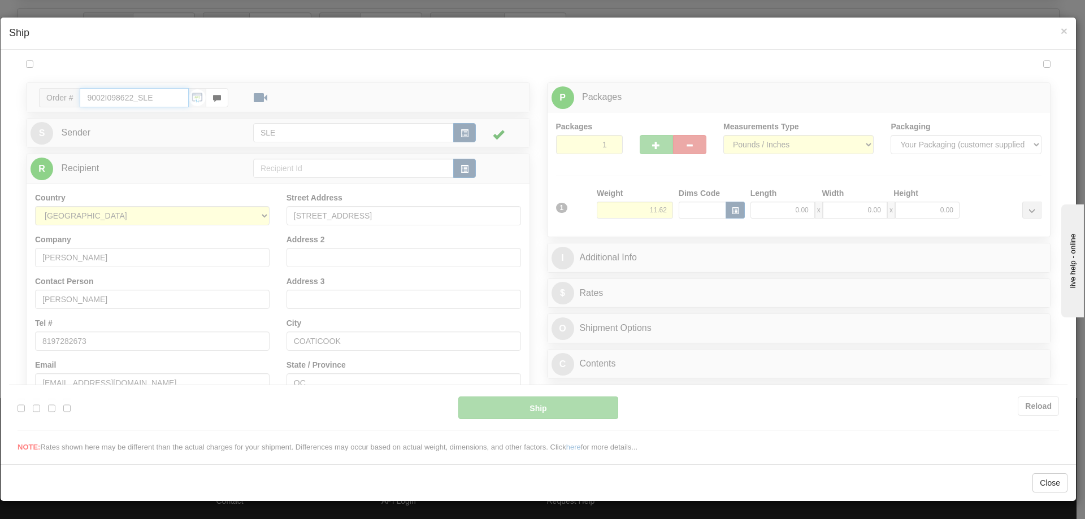
type input "17:10"
type input "16:00"
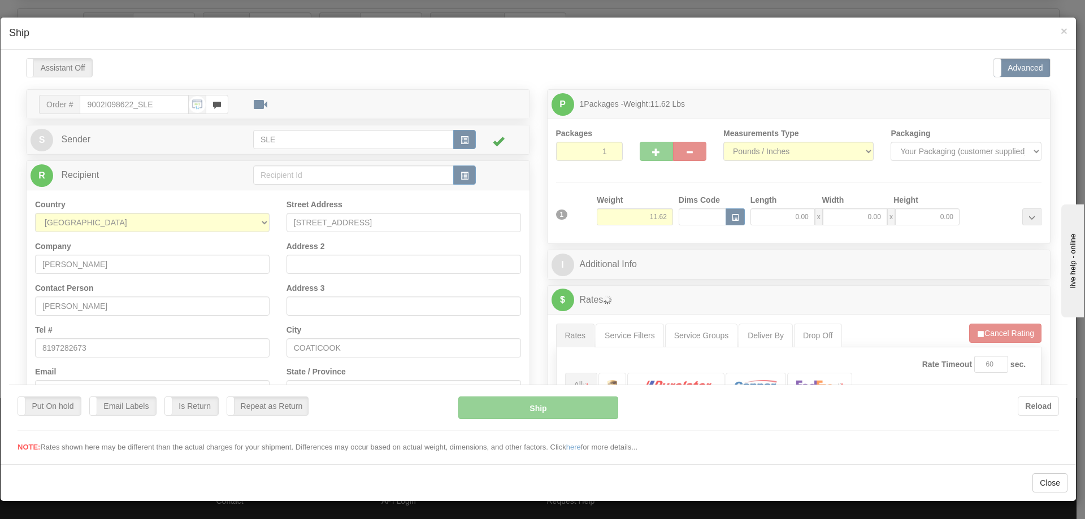
click at [784, 218] on div at bounding box center [538, 255] width 1059 height 395
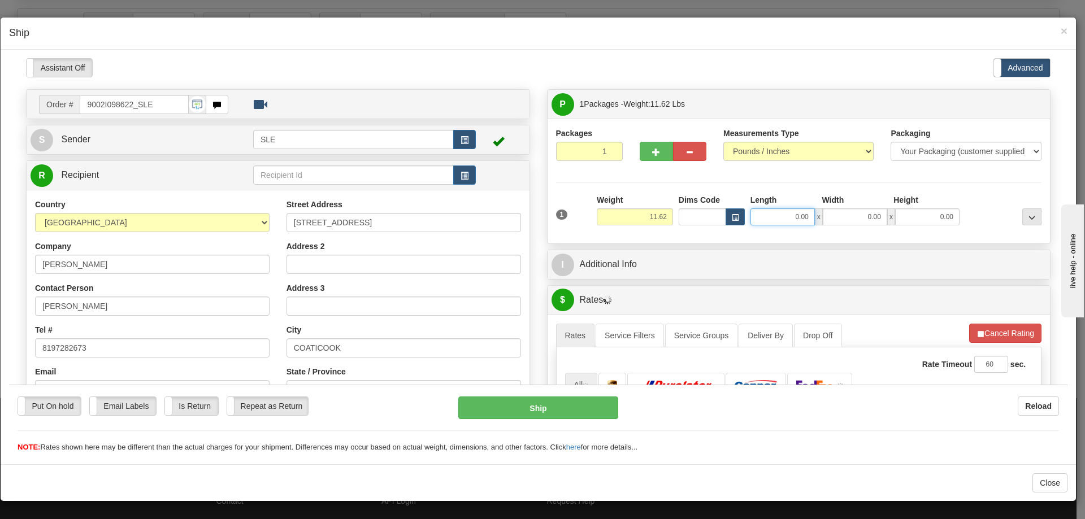
click at [777, 217] on input "0.00" at bounding box center [783, 216] width 64 height 17
type input "10.00"
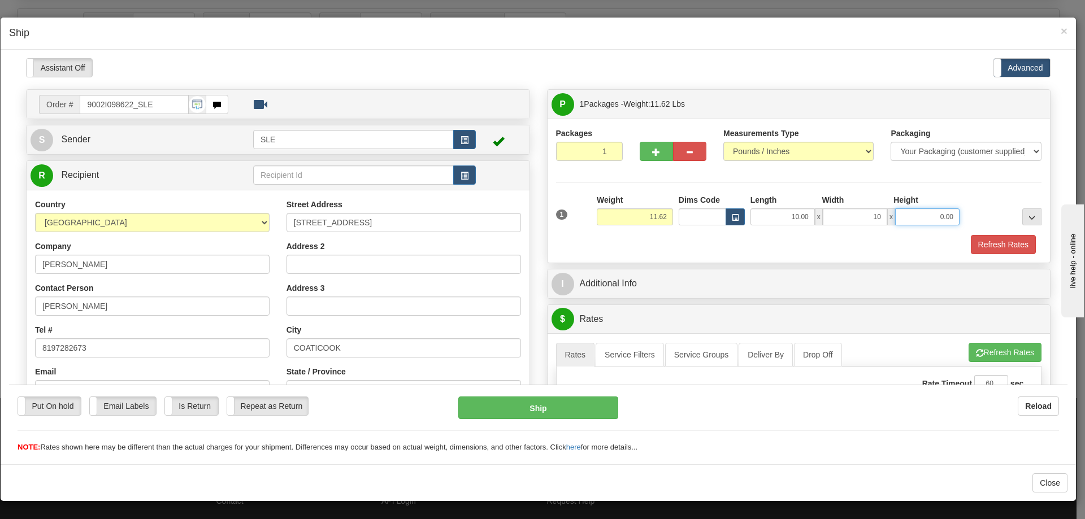
type input "10.00"
type input "21.00"
click at [971, 235] on button "Refresh Rates" at bounding box center [1003, 244] width 65 height 19
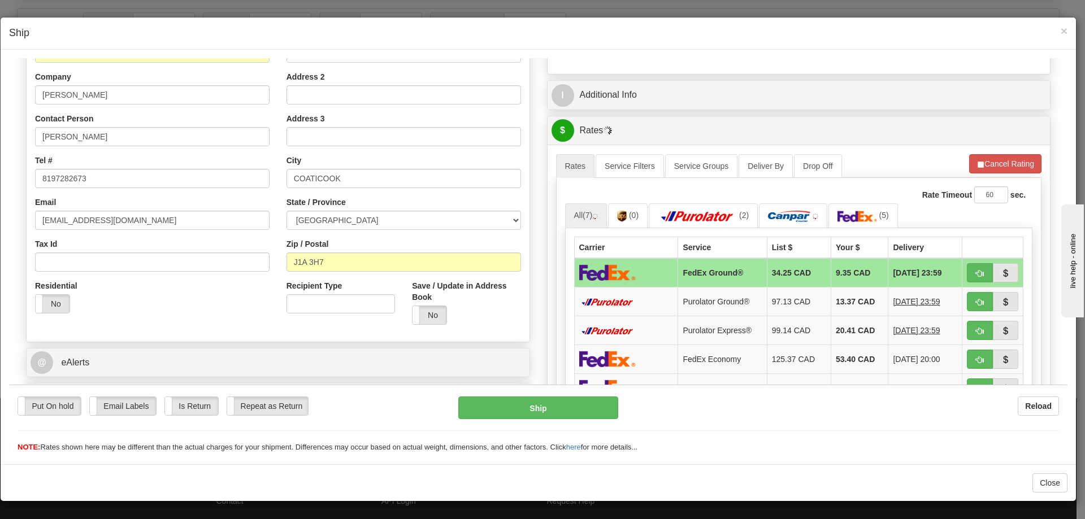
scroll to position [226, 0]
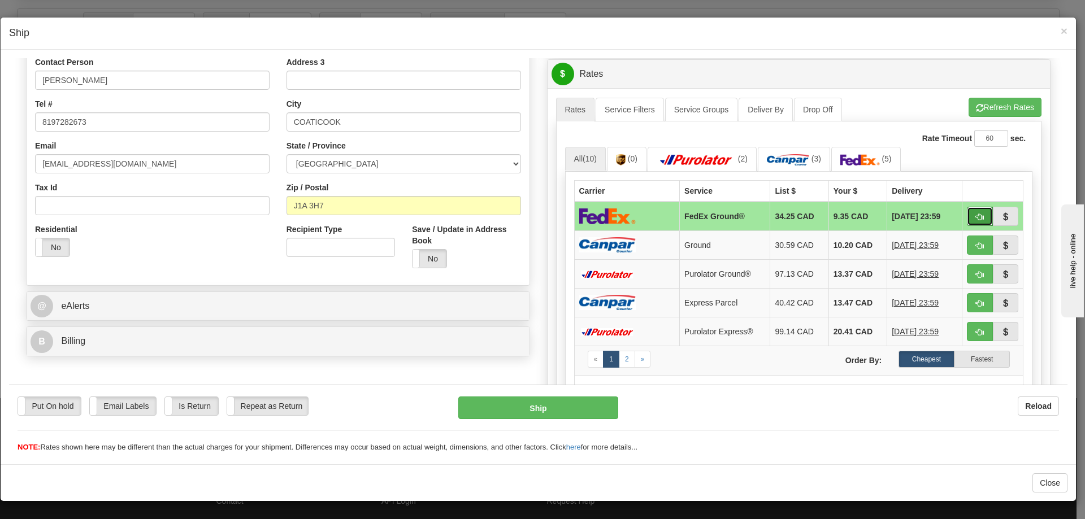
click at [970, 222] on button "button" at bounding box center [980, 215] width 26 height 19
type input "92"
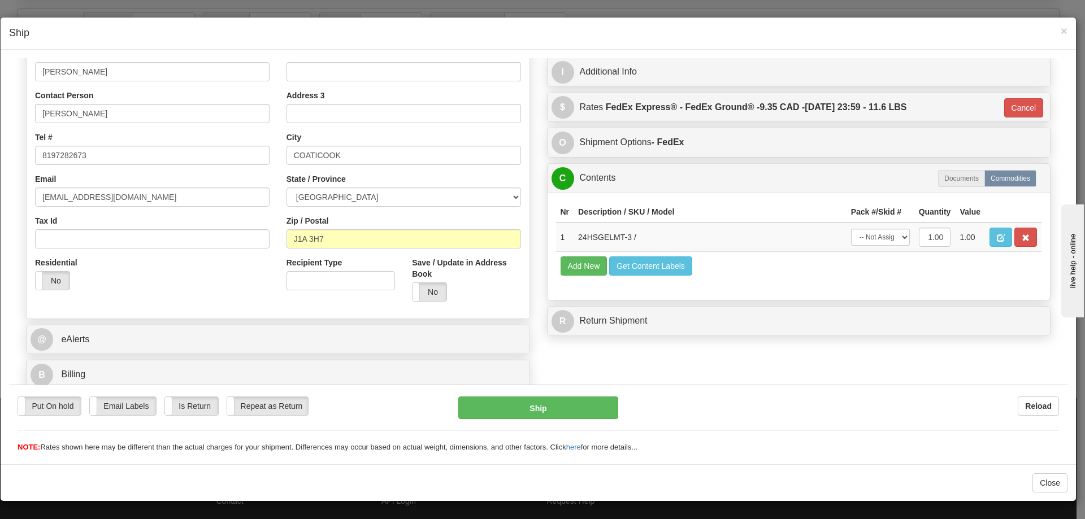
scroll to position [193, 0]
click at [887, 239] on select "-- Not Assigned -- Package 1" at bounding box center [880, 236] width 59 height 17
select select "0"
click at [851, 228] on select "-- Not Assigned -- Package 1" at bounding box center [880, 236] width 59 height 17
click at [580, 399] on button "Ship" at bounding box center [537, 407] width 159 height 23
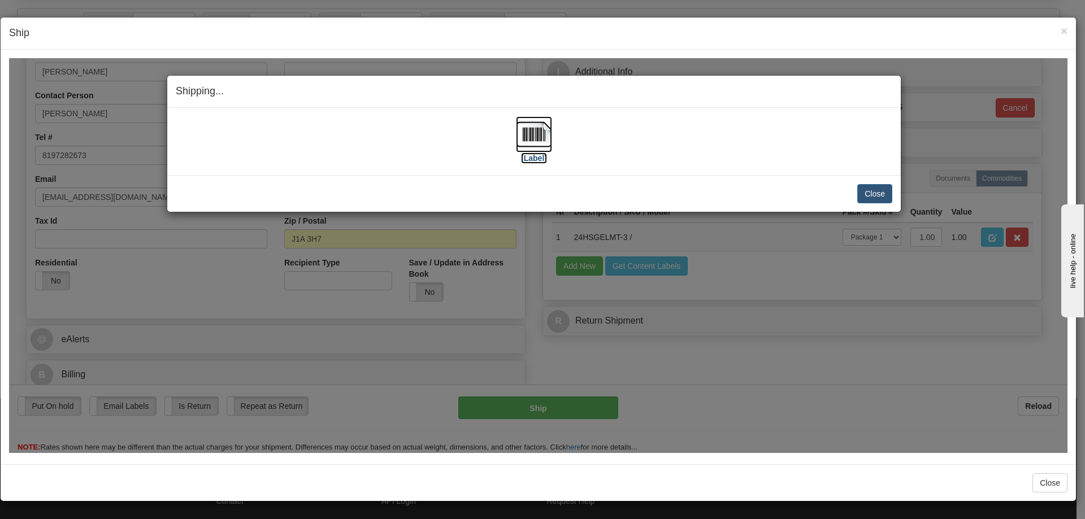
click at [544, 142] on img at bounding box center [534, 134] width 36 height 36
click at [907, 200] on div "Shipping... Your SHIPMENT will EXPIRE in [Label] IMPORTANT NOTICE Embassy / Con…" at bounding box center [538, 255] width 1059 height 395
click at [873, 189] on button "Close" at bounding box center [874, 193] width 35 height 19
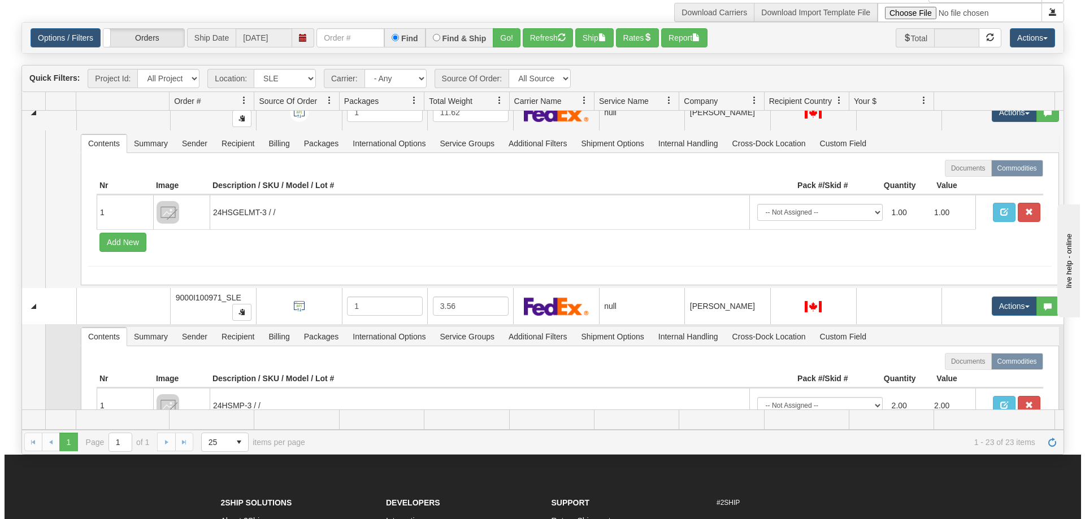
scroll to position [3334, 0]
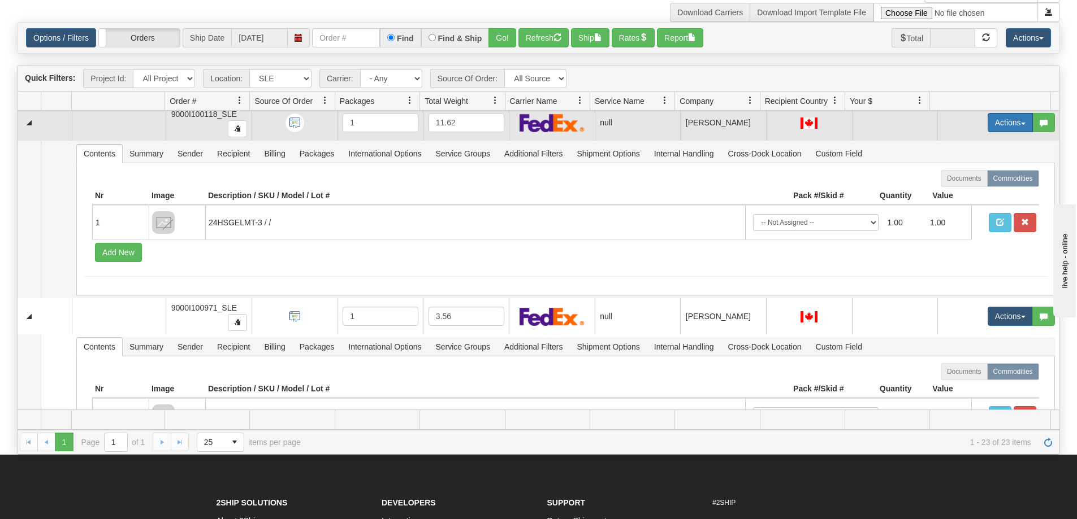
click at [987, 130] on button "Actions" at bounding box center [1009, 122] width 45 height 19
click at [961, 148] on span "Open" at bounding box center [959, 144] width 27 height 9
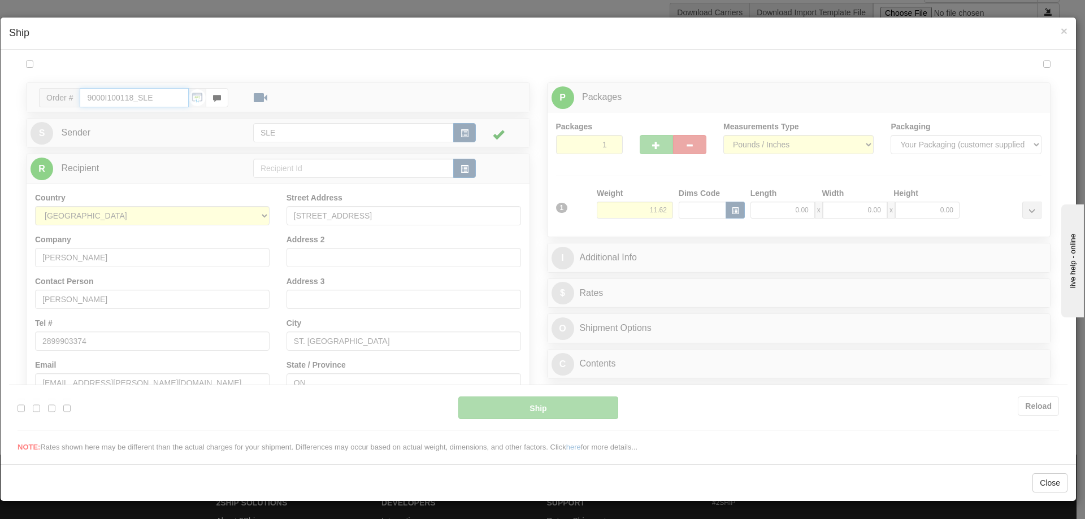
type input "17:10"
type input "16:00"
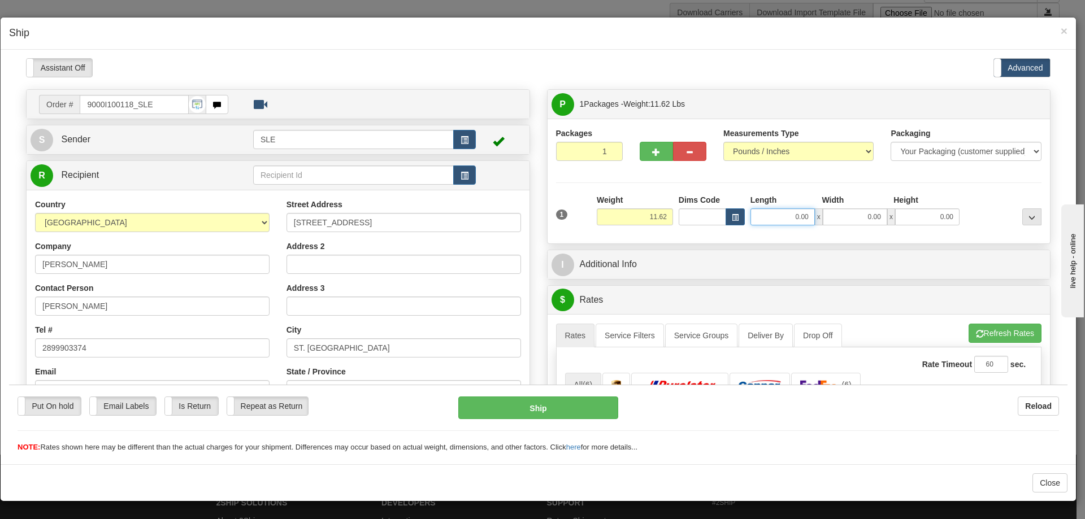
click at [787, 212] on input "0.00" at bounding box center [783, 216] width 64 height 17
type input "10.00"
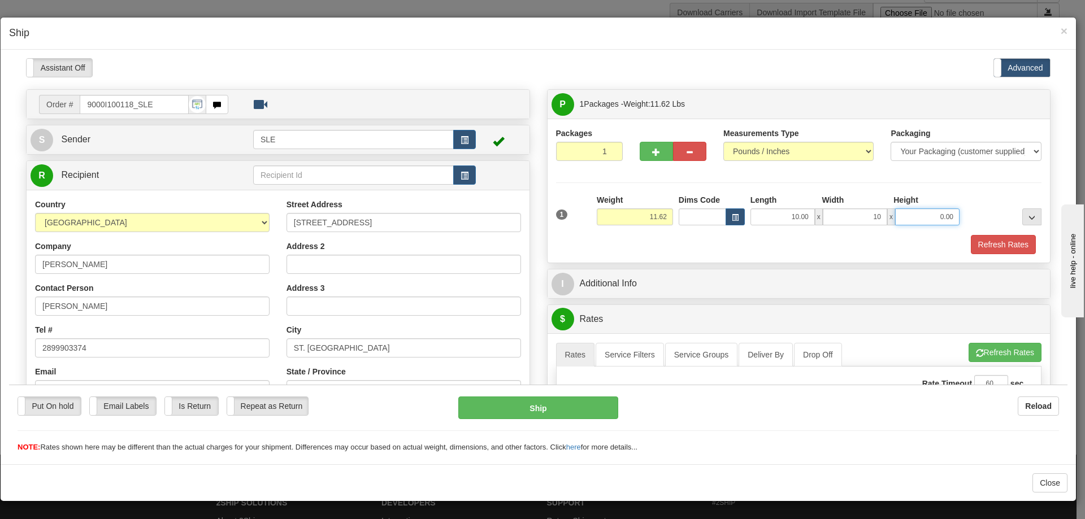
type input "10.00"
type input "21.00"
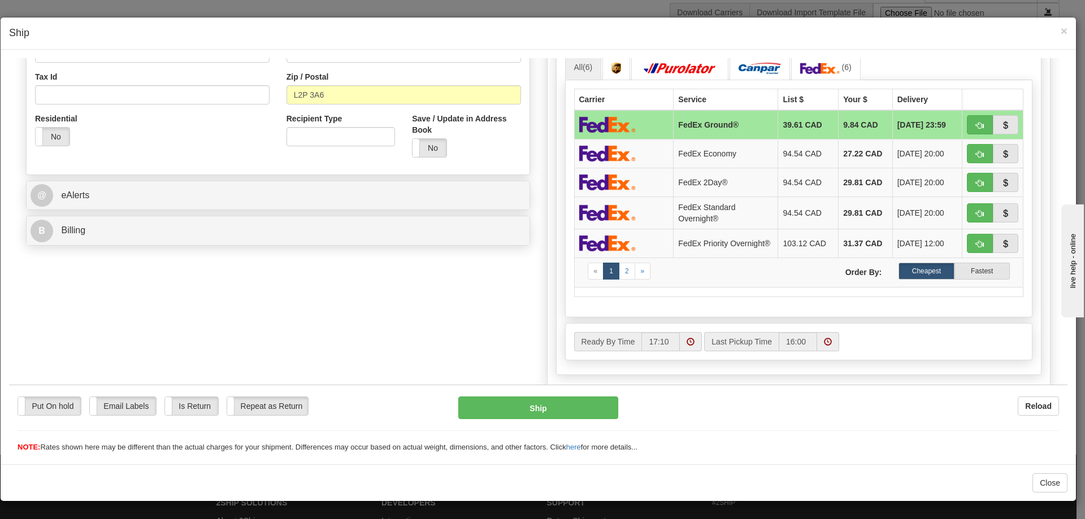
scroll to position [339, 0]
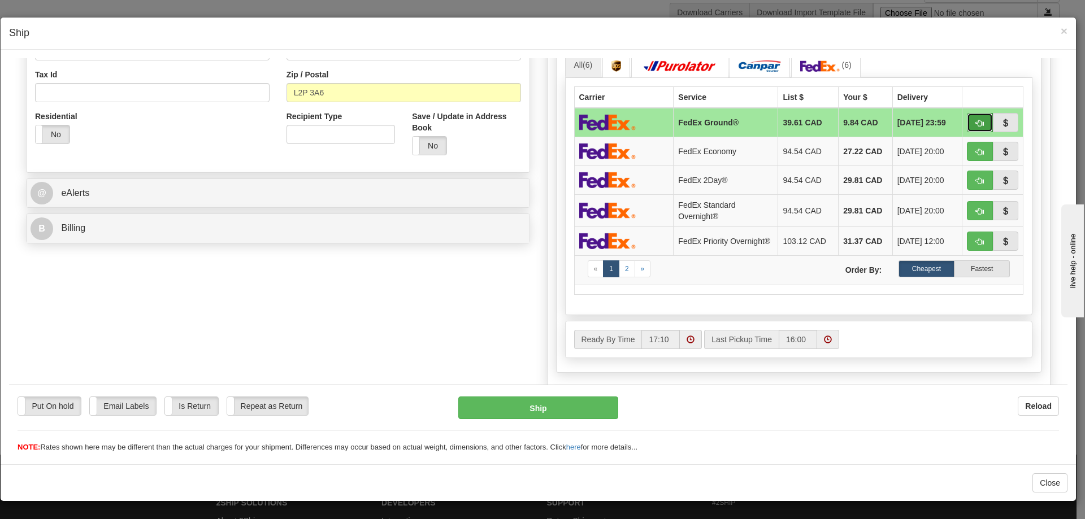
click at [967, 123] on button "button" at bounding box center [980, 121] width 26 height 19
type input "92"
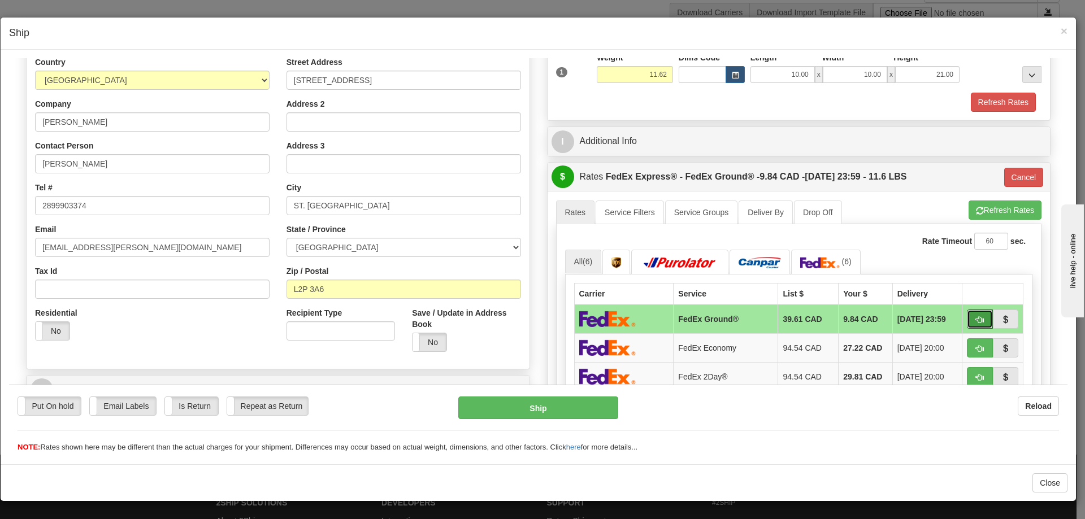
scroll to position [0, 0]
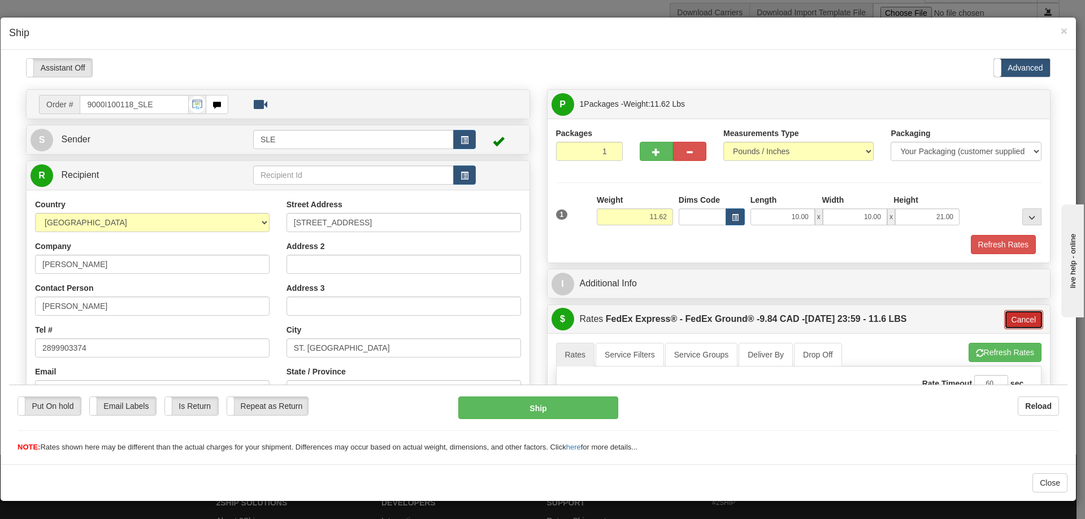
click at [1016, 320] on button "Cancel" at bounding box center [1024, 319] width 40 height 19
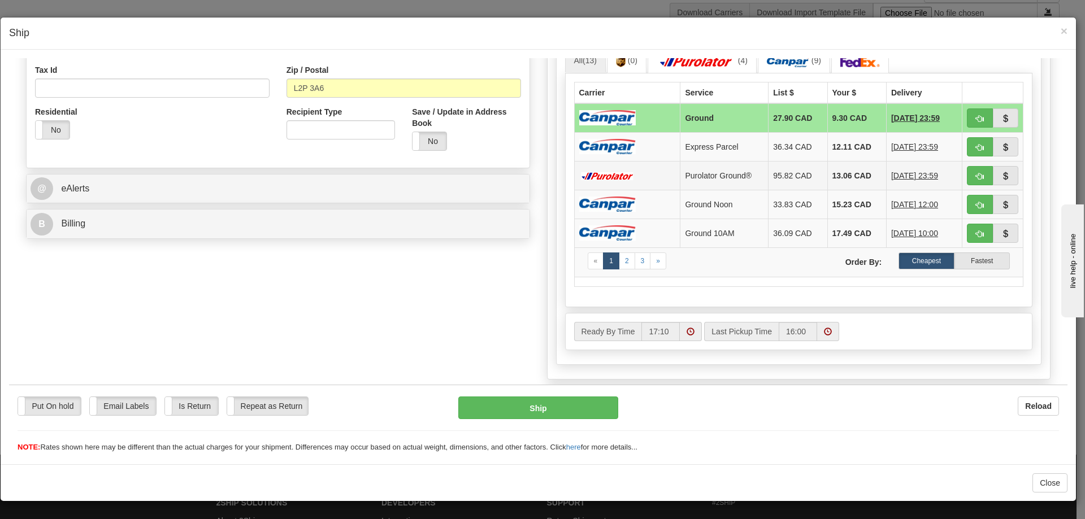
scroll to position [396, 0]
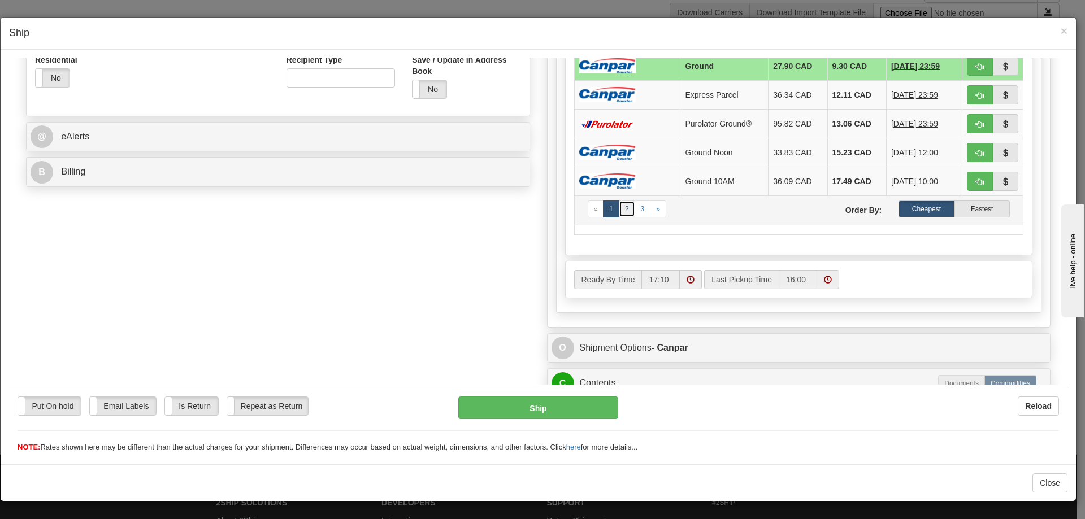
click at [622, 209] on link "2" at bounding box center [627, 208] width 16 height 17
click at [635, 211] on link "3" at bounding box center [643, 208] width 16 height 17
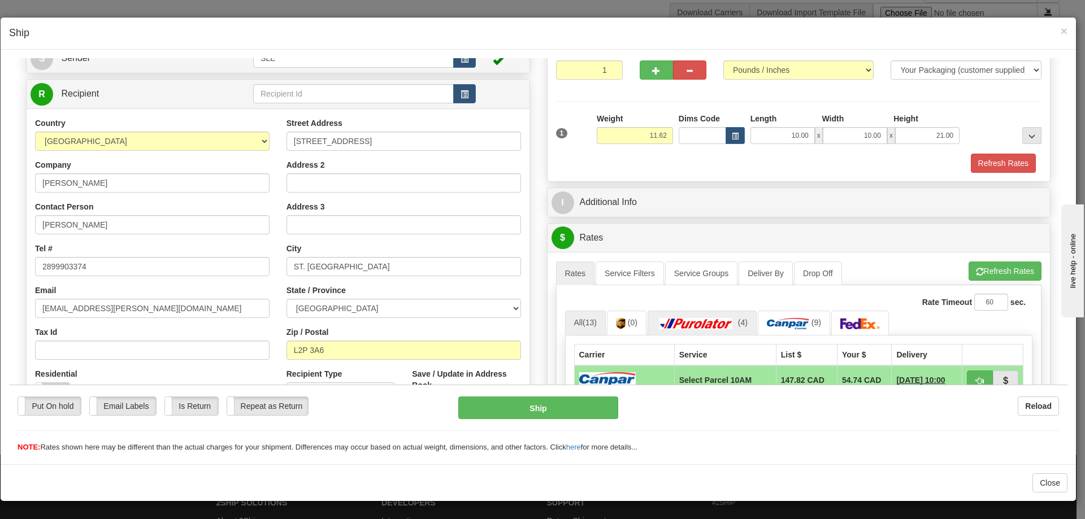
scroll to position [0, 0]
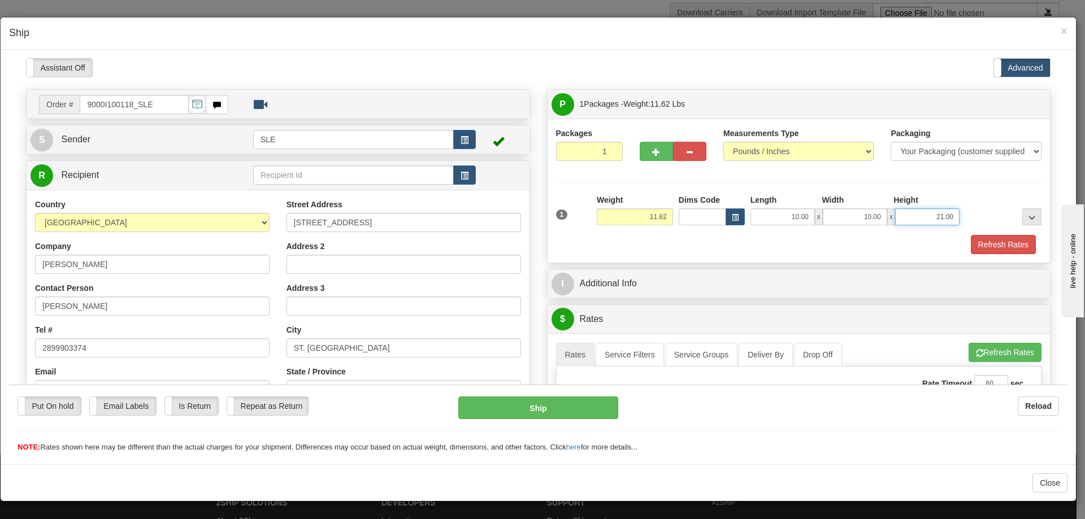
click at [936, 214] on input "21.00" at bounding box center [927, 216] width 64 height 17
type input "20.50"
click at [971, 235] on button "Refresh Rates" at bounding box center [1003, 244] width 65 height 19
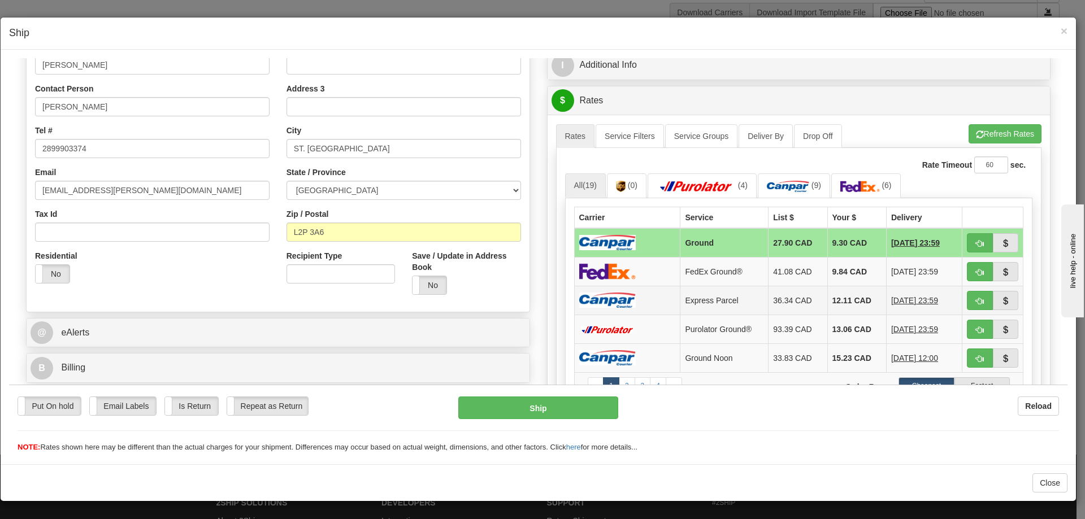
scroll to position [226, 0]
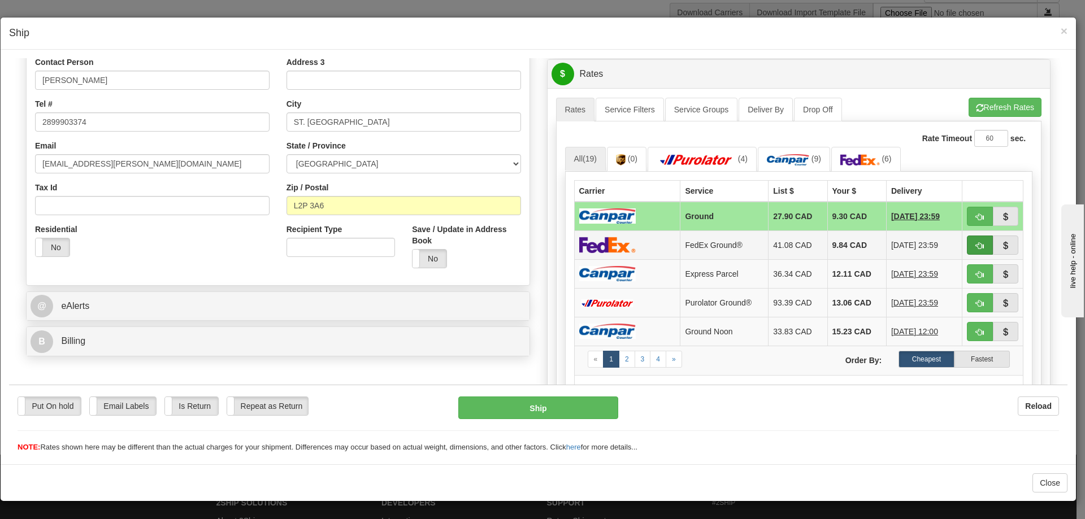
click at [963, 240] on td at bounding box center [993, 244] width 61 height 29
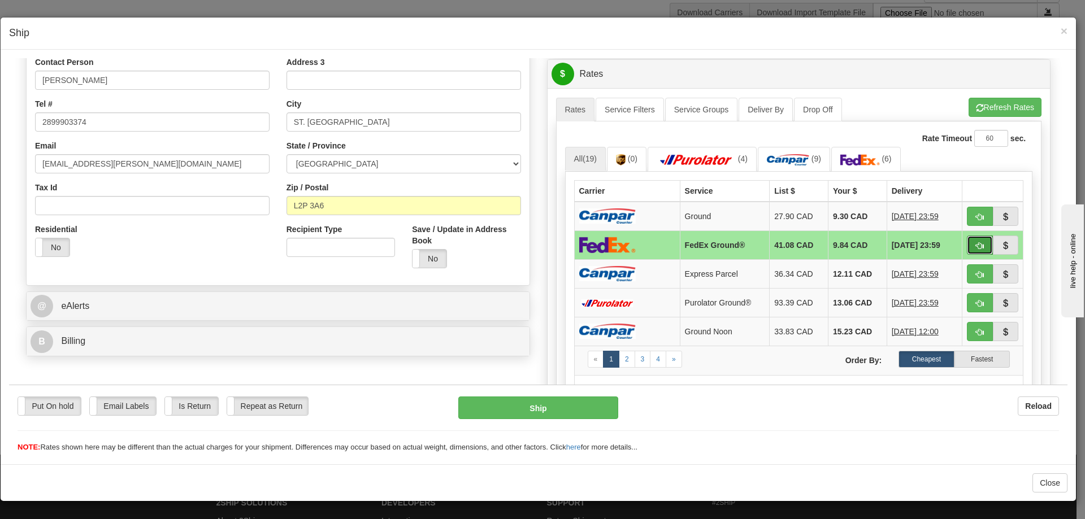
click at [967, 243] on button "button" at bounding box center [980, 244] width 26 height 19
type input "92"
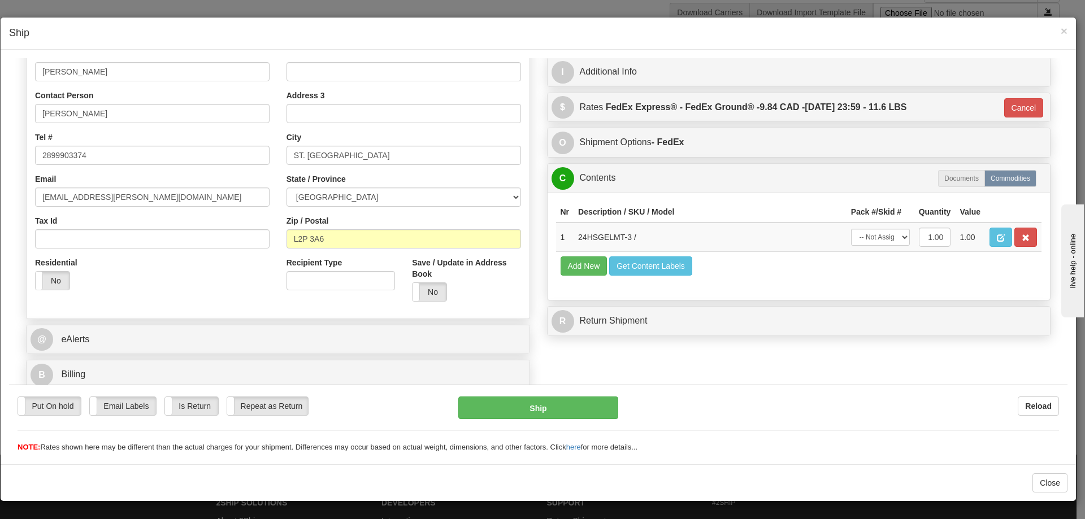
scroll to position [193, 0]
click at [877, 241] on select "-- Not Assigned -- Package 1" at bounding box center [880, 236] width 59 height 17
select select "0"
click at [851, 228] on select "-- Not Assigned -- Package 1" at bounding box center [880, 236] width 59 height 17
click at [565, 406] on button "Ship" at bounding box center [537, 407] width 159 height 23
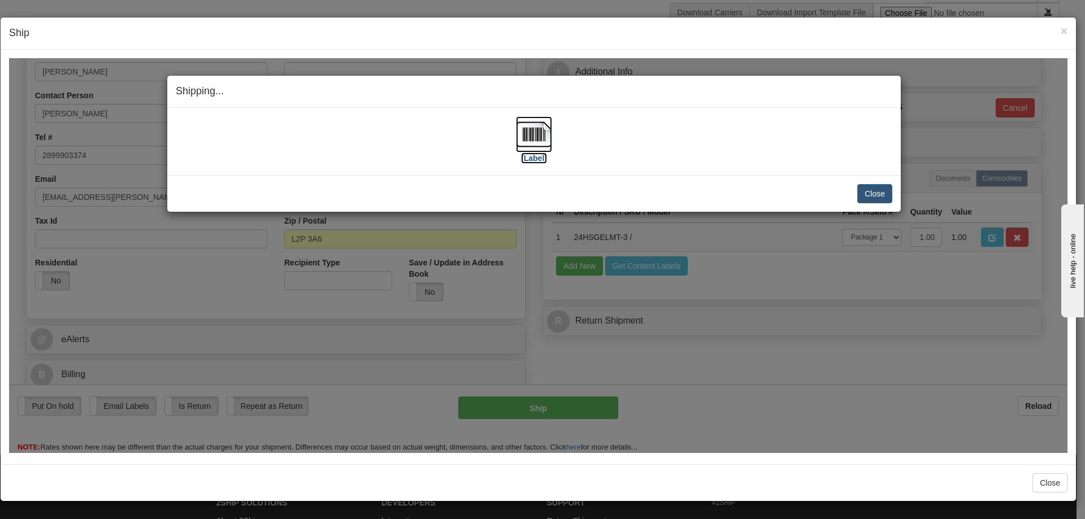
click at [538, 145] on img at bounding box center [534, 134] width 36 height 36
click at [880, 191] on button "Close" at bounding box center [874, 193] width 35 height 19
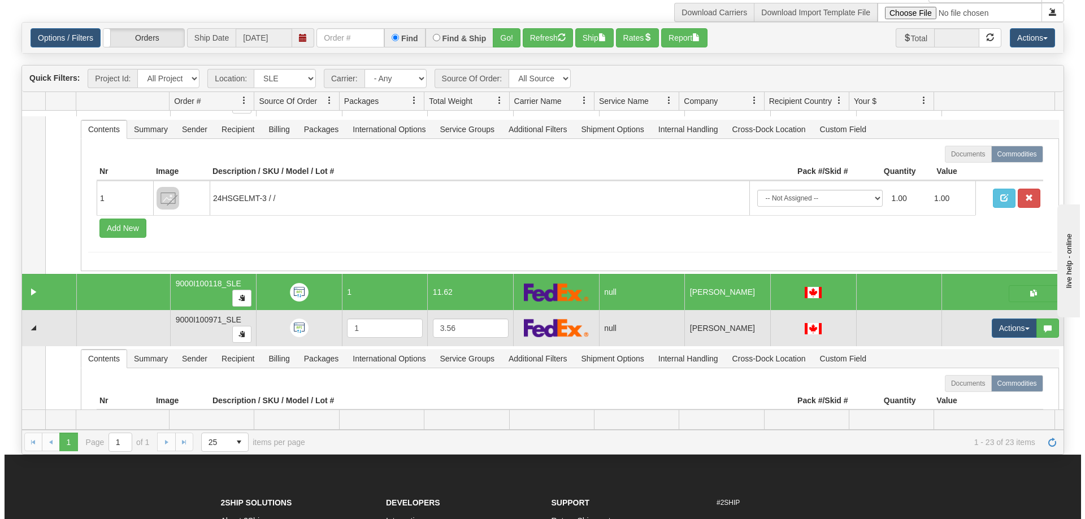
scroll to position [3052, 0]
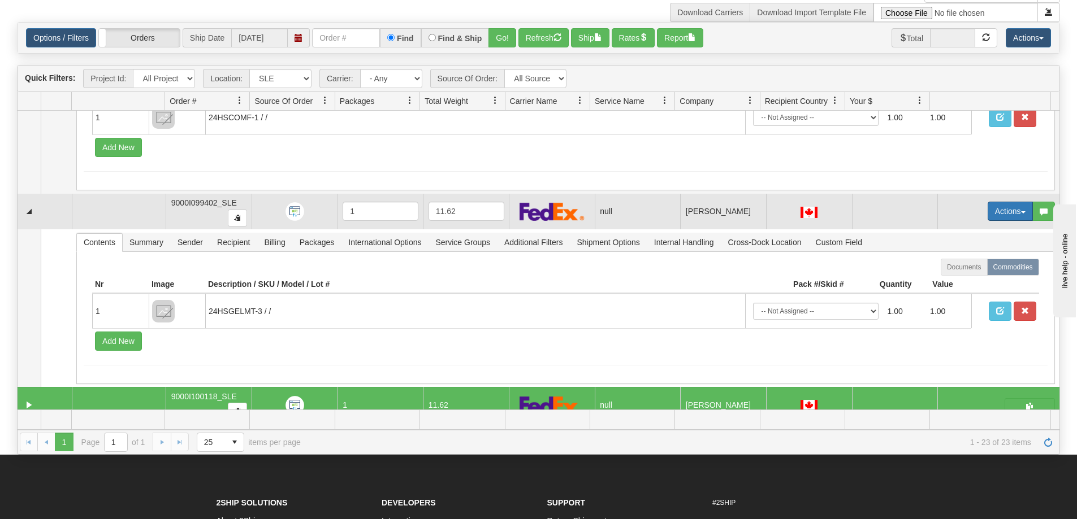
click at [989, 207] on button "Actions" at bounding box center [1009, 211] width 45 height 19
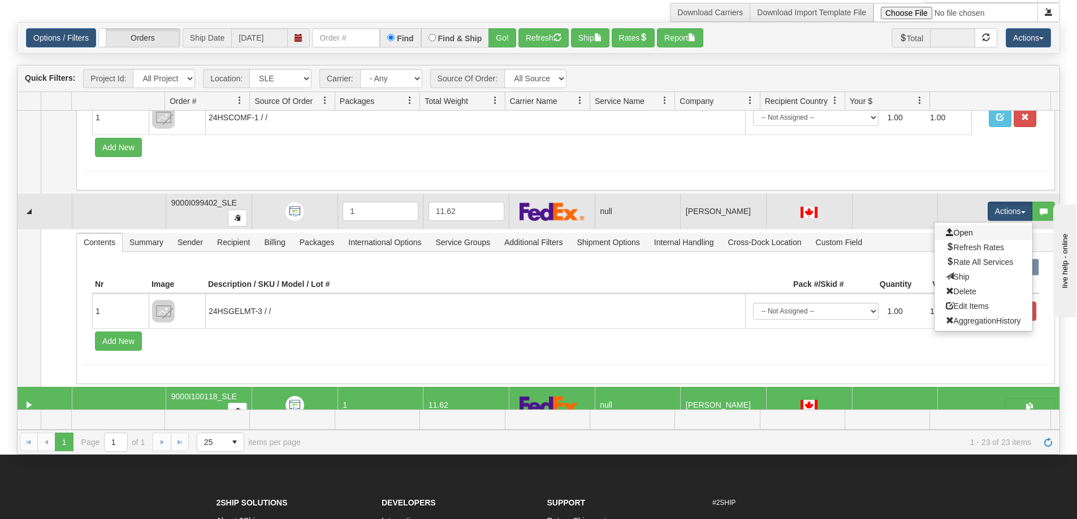
click at [967, 227] on link "Open" at bounding box center [983, 233] width 98 height 15
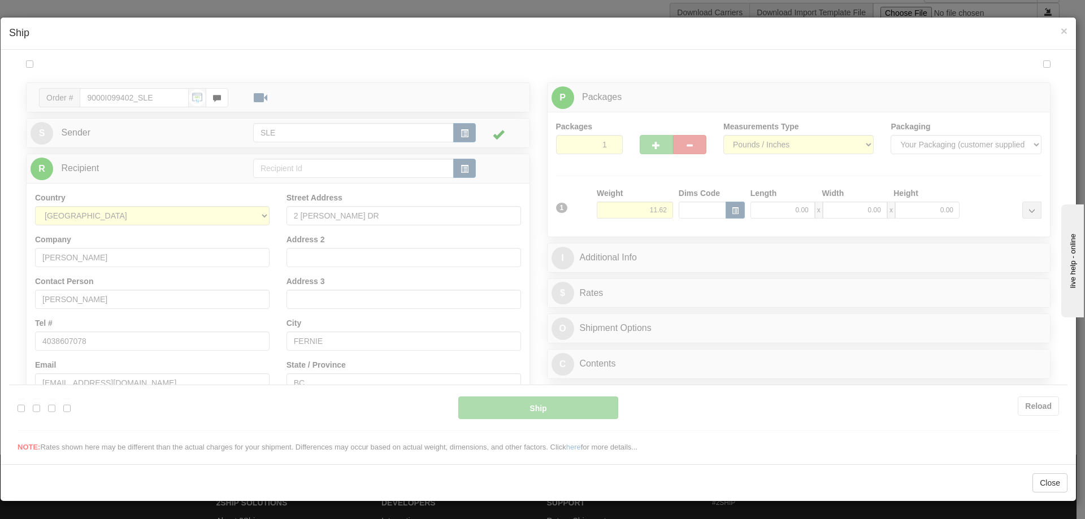
scroll to position [0, 0]
type input "17:14"
type input "16:00"
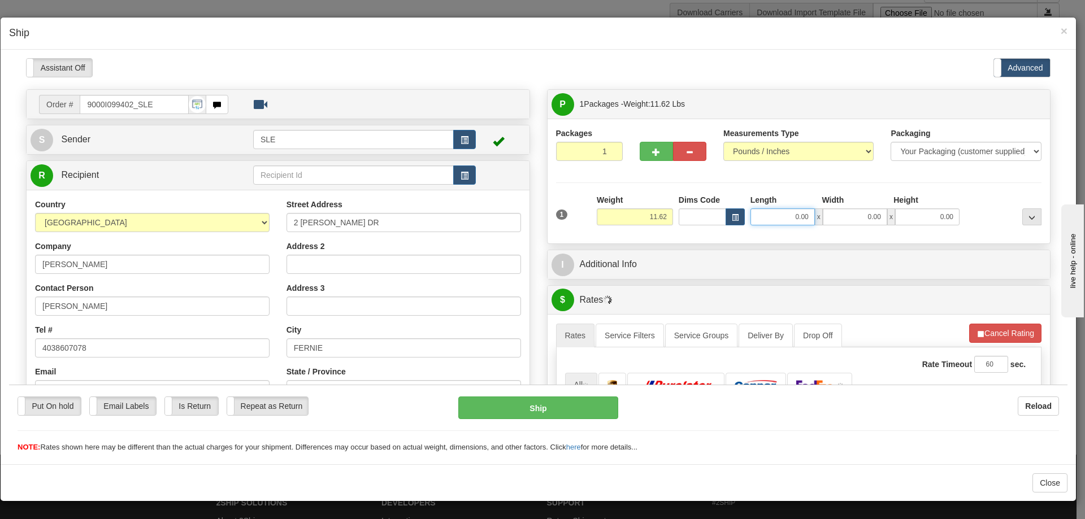
click at [773, 218] on input "0.00" at bounding box center [783, 216] width 64 height 17
type input "10.00"
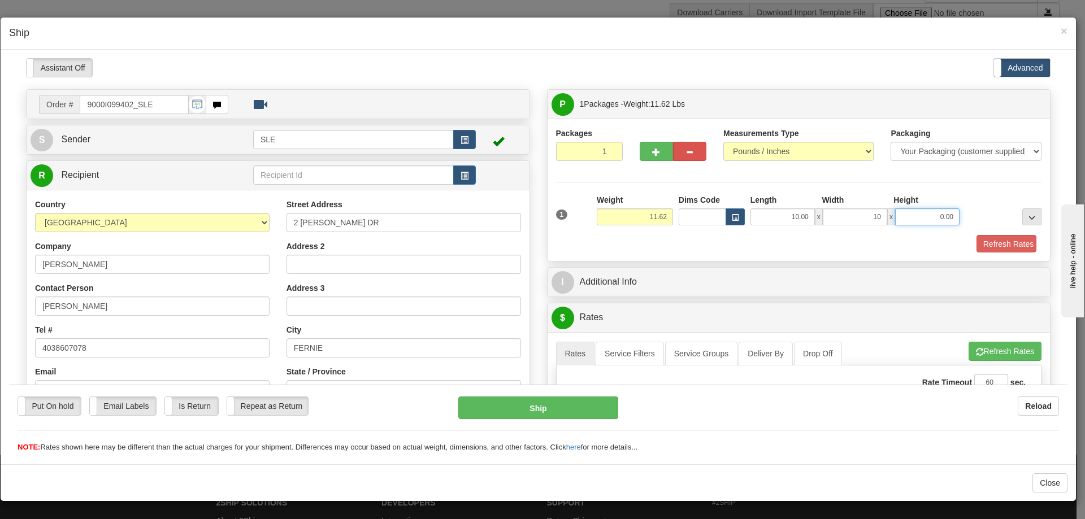
type input "10.00"
type input "20.10"
click at [932, 215] on input "20.10" at bounding box center [927, 216] width 64 height 17
type input "21.00"
click at [971, 235] on button "Refresh Rates" at bounding box center [1003, 244] width 65 height 19
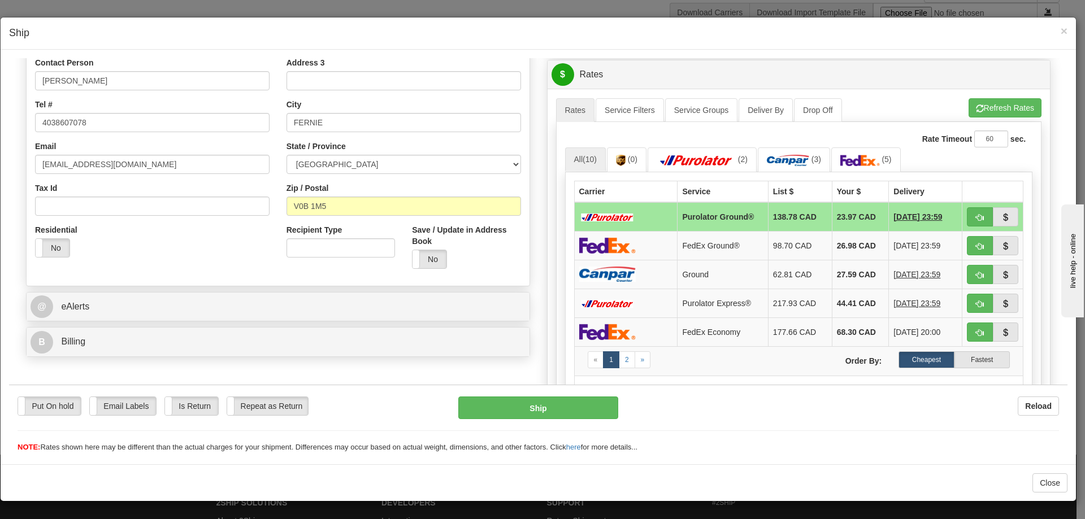
scroll to position [226, 0]
click at [976, 245] on span "button" at bounding box center [980, 245] width 8 height 7
type input "92"
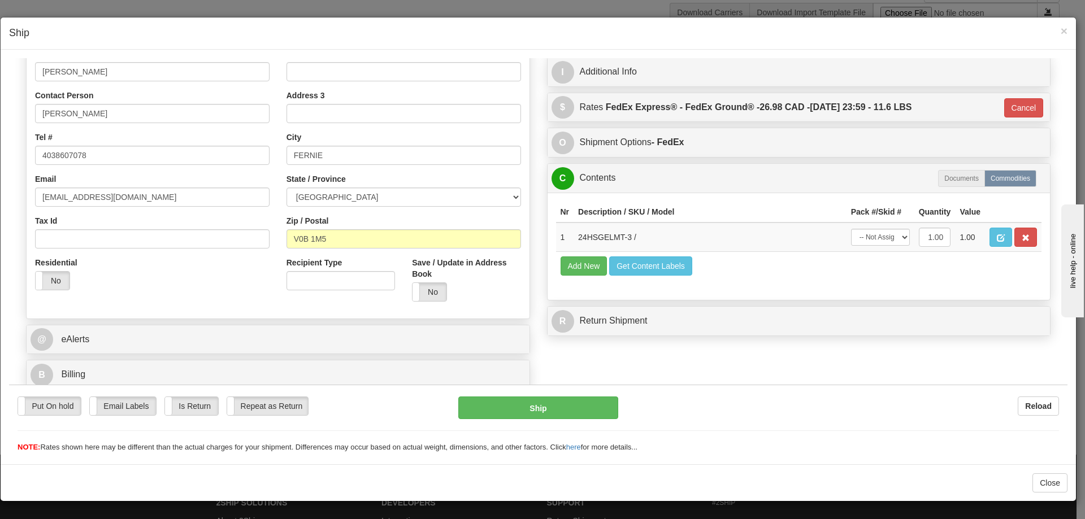
scroll to position [193, 0]
click at [868, 232] on select "-- Not Assigned -- Package 1" at bounding box center [880, 236] width 59 height 17
select select "0"
click at [851, 228] on select "-- Not Assigned -- Package 1" at bounding box center [880, 236] width 59 height 17
click at [591, 406] on button "Ship" at bounding box center [537, 407] width 159 height 23
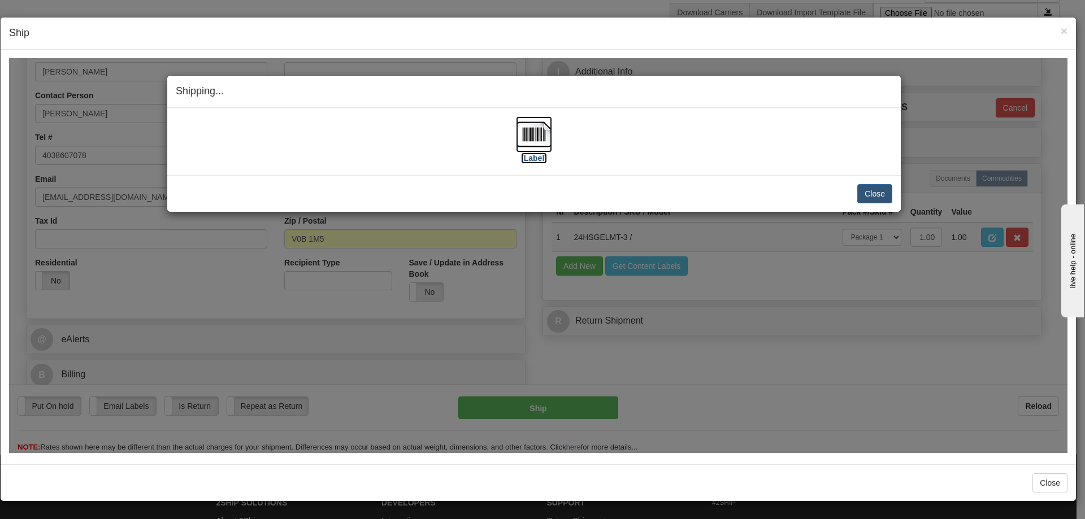
click at [529, 144] on img at bounding box center [534, 134] width 36 height 36
click at [866, 194] on button "Close" at bounding box center [874, 193] width 35 height 19
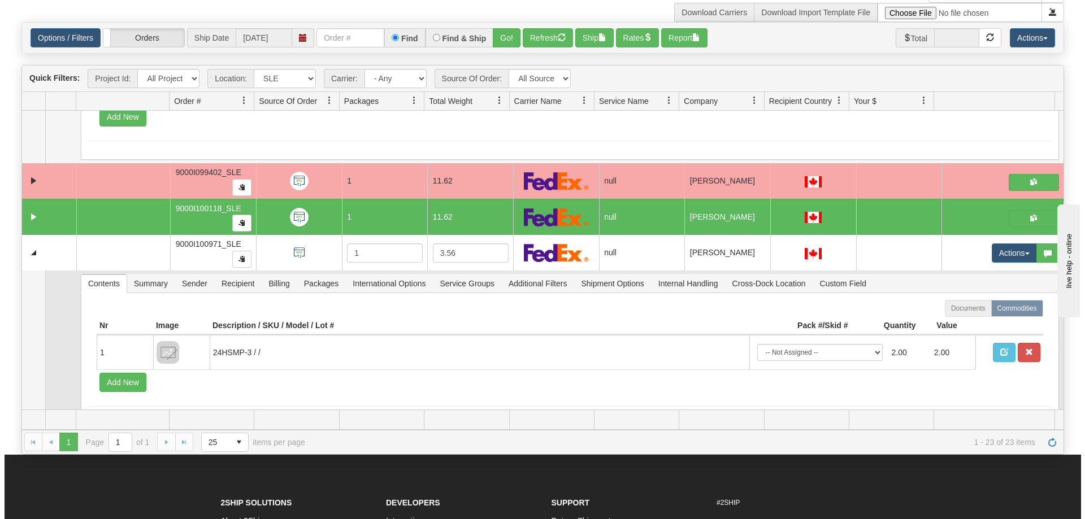
scroll to position [3108, 0]
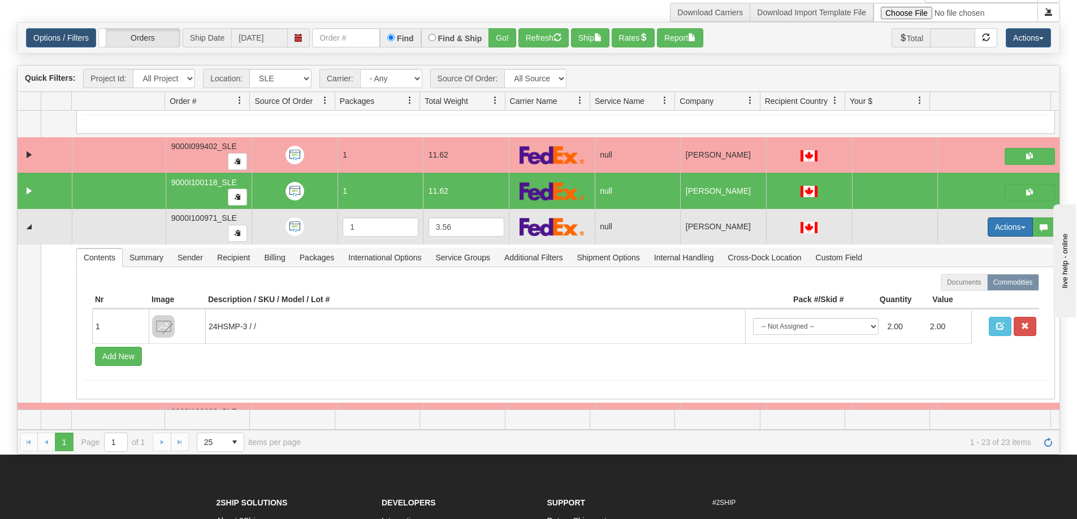
click at [991, 222] on button "Actions" at bounding box center [1009, 227] width 45 height 19
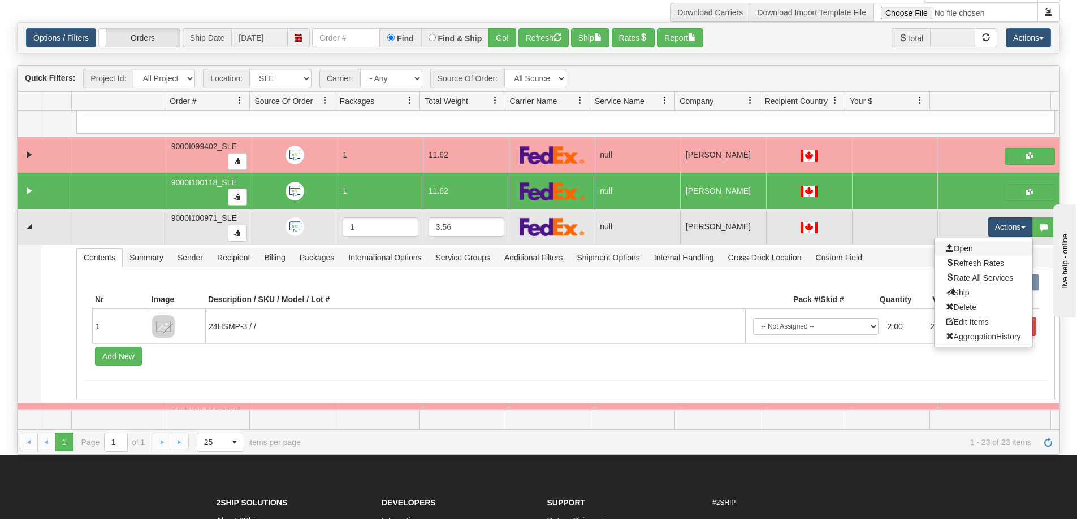
click at [986, 244] on link "Open" at bounding box center [983, 248] width 98 height 15
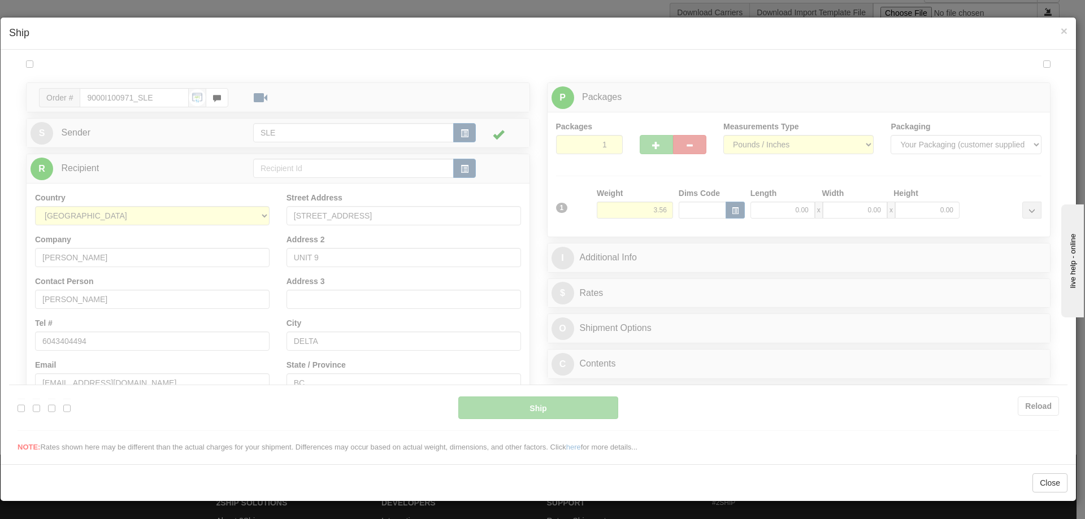
scroll to position [0, 0]
type input "17:14"
type input "16:00"
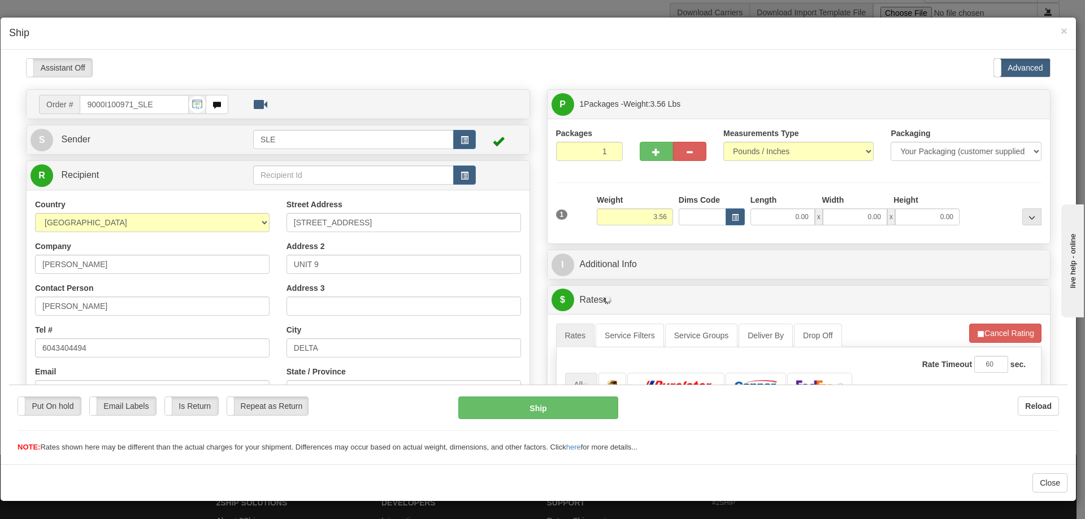
click at [761, 215] on div "Please wait... Attention! Ok Add to Bidding... Preview Custom Documents Preview…" at bounding box center [538, 433] width 1059 height 750
click at [768, 220] on input "0.00" at bounding box center [783, 216] width 64 height 17
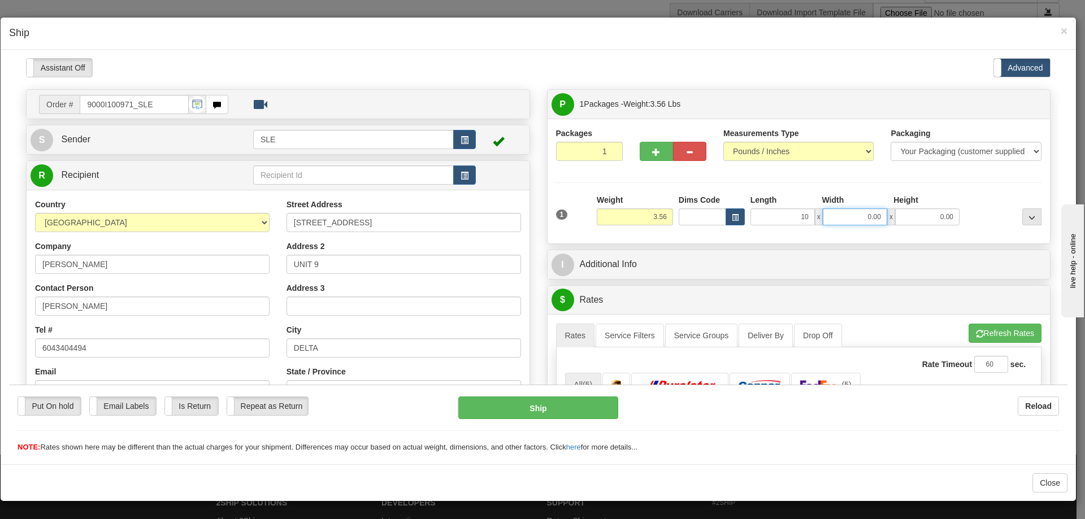
type input "10.00"
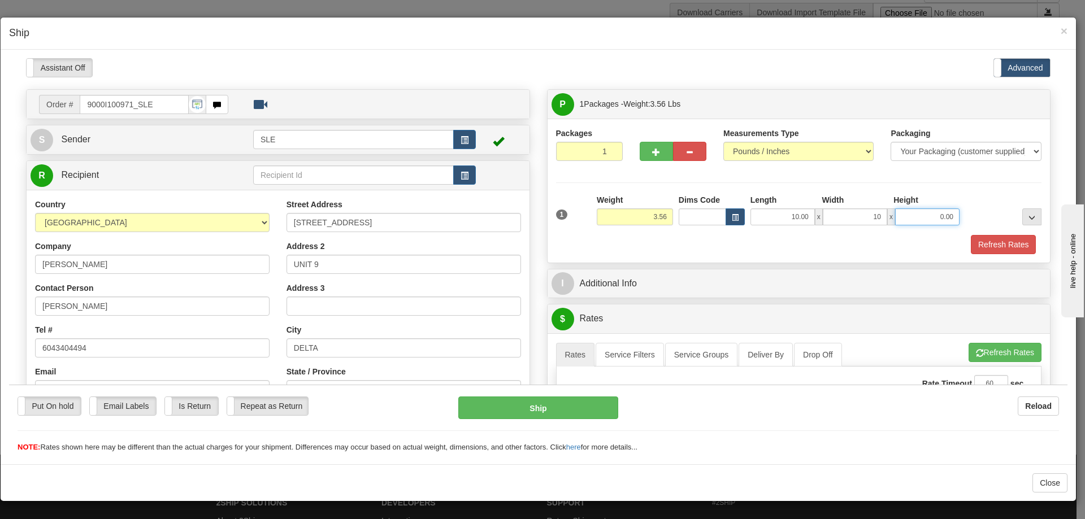
type input "10.00"
type input "6.00"
click at [971, 235] on button "Refresh Rates" at bounding box center [1003, 244] width 65 height 19
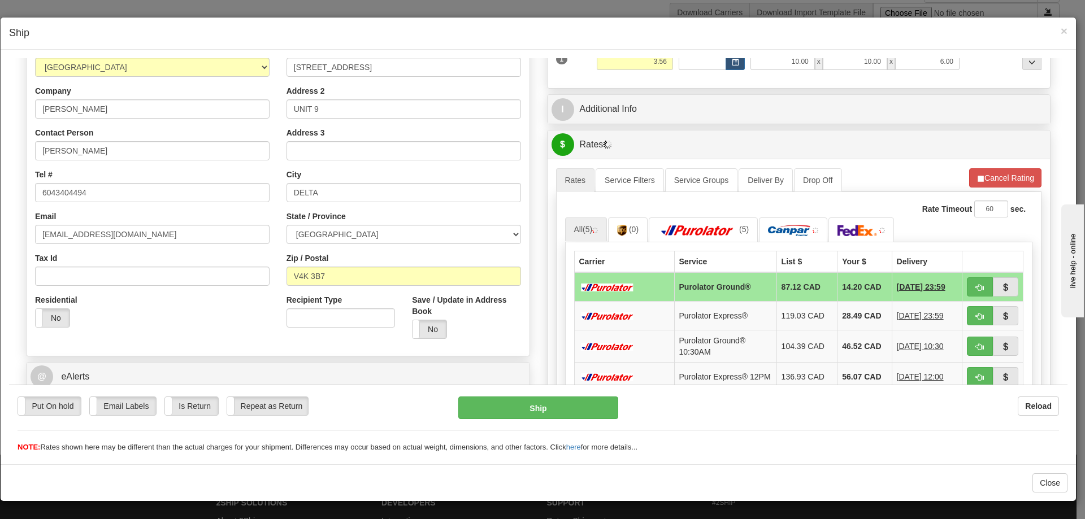
scroll to position [226, 0]
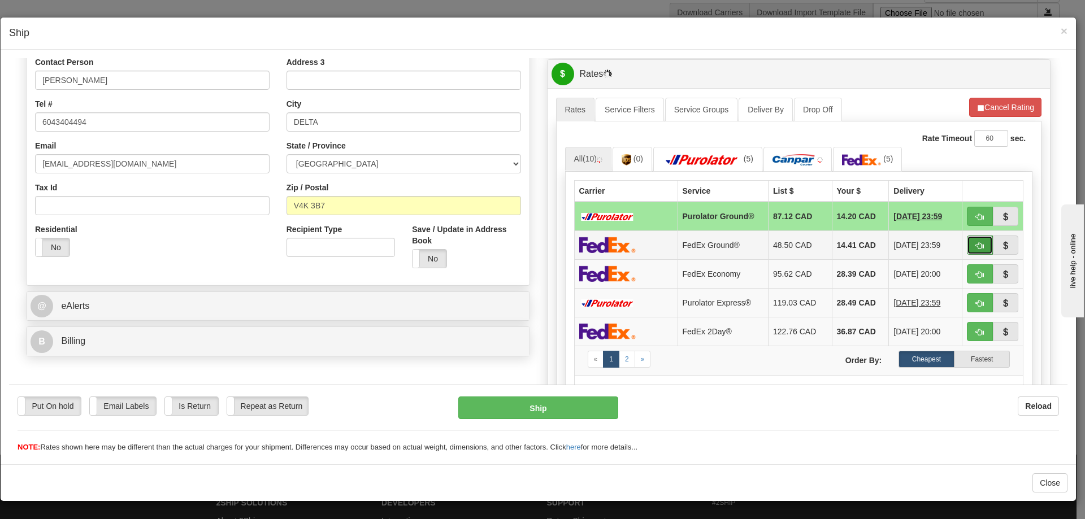
click at [976, 246] on span "button" at bounding box center [980, 245] width 8 height 7
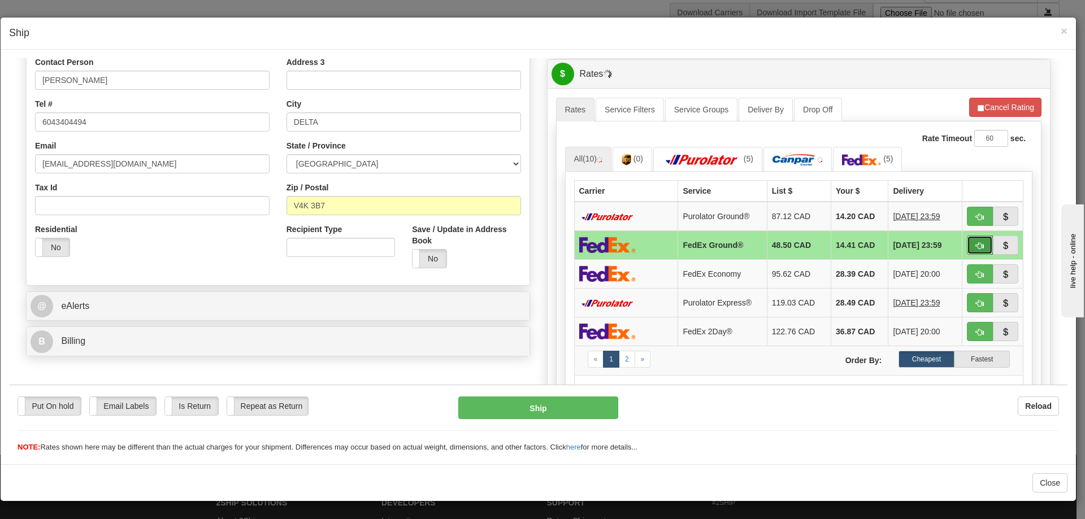
click at [976, 246] on span "button" at bounding box center [980, 245] width 8 height 7
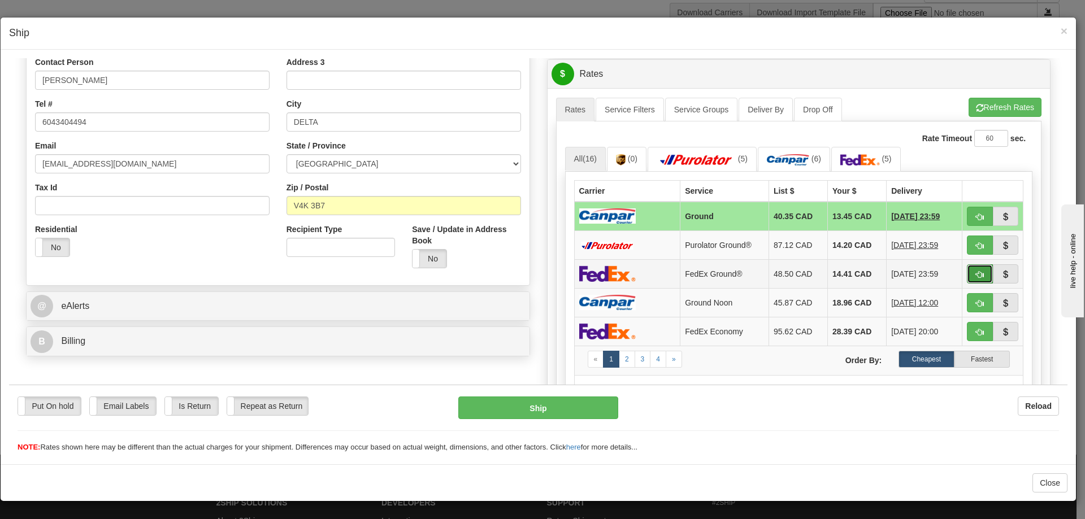
click at [972, 280] on button "button" at bounding box center [980, 273] width 26 height 19
type input "92"
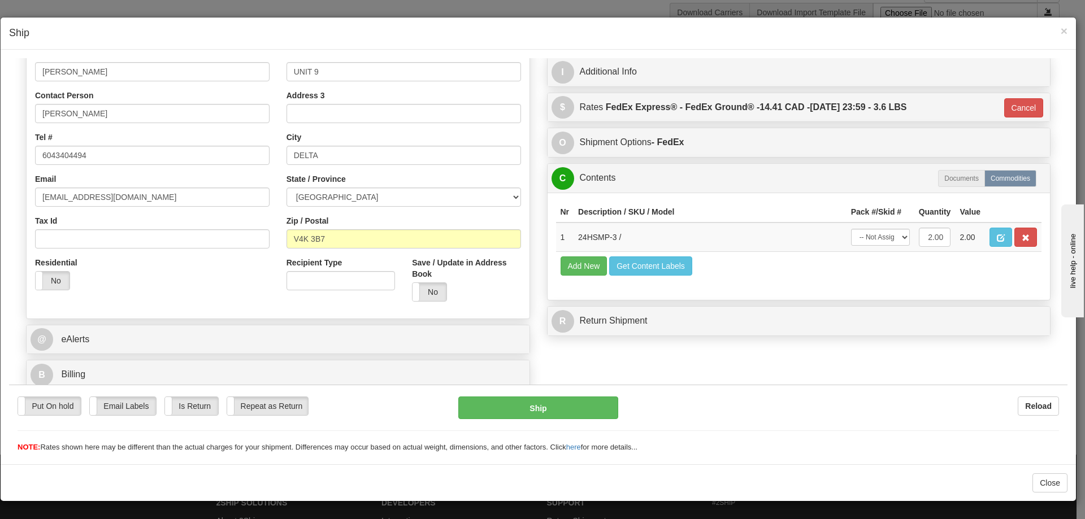
scroll to position [193, 0]
click at [884, 237] on select "-- Not Assigned -- Package 1" at bounding box center [880, 236] width 59 height 17
select select "0"
click at [851, 228] on select "-- Not Assigned -- Package 1" at bounding box center [880, 236] width 59 height 17
click at [578, 406] on button "Ship" at bounding box center [537, 407] width 159 height 23
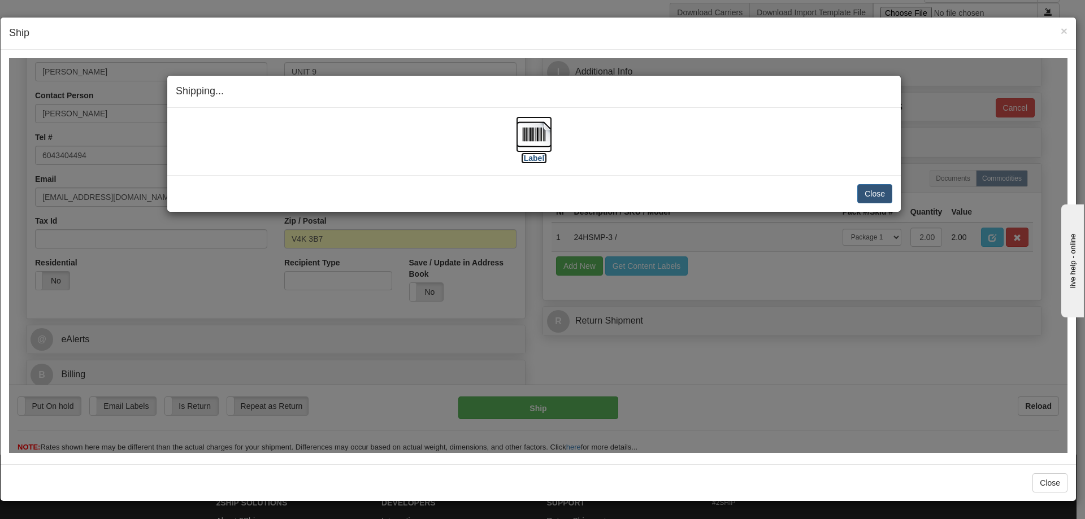
click at [548, 144] on img at bounding box center [534, 134] width 36 height 36
click at [876, 180] on div "Close Cancel Cancel Shipment and Quit Pickup Quit Pickup ONLY" at bounding box center [534, 193] width 734 height 37
click at [874, 185] on button "Close" at bounding box center [874, 193] width 35 height 19
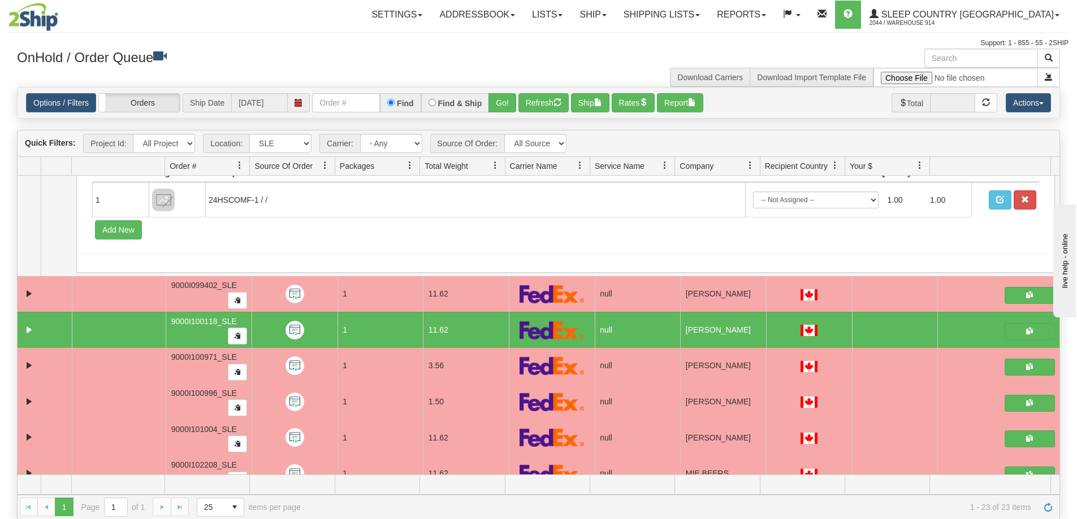
scroll to position [3087, 0]
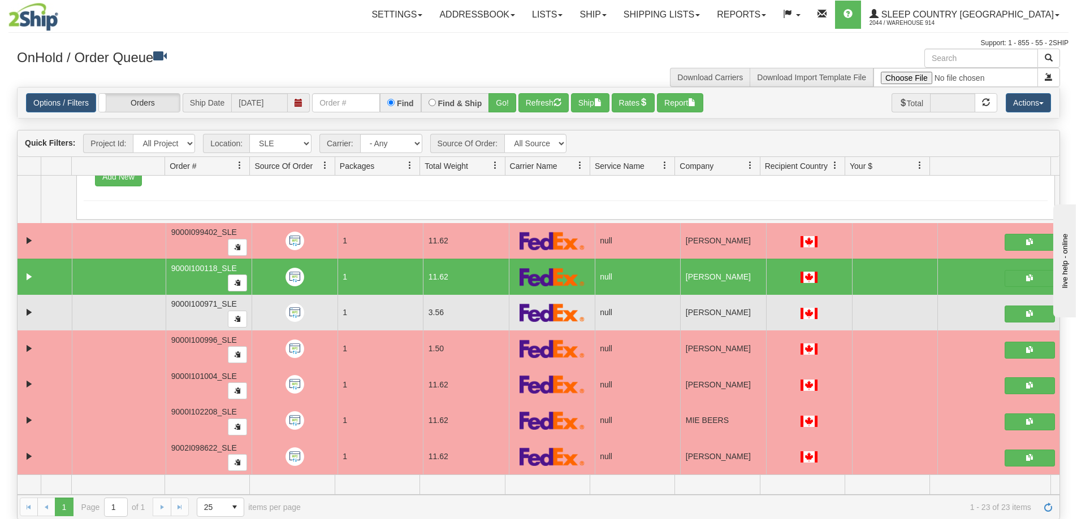
click at [107, 315] on td at bounding box center [119, 313] width 94 height 36
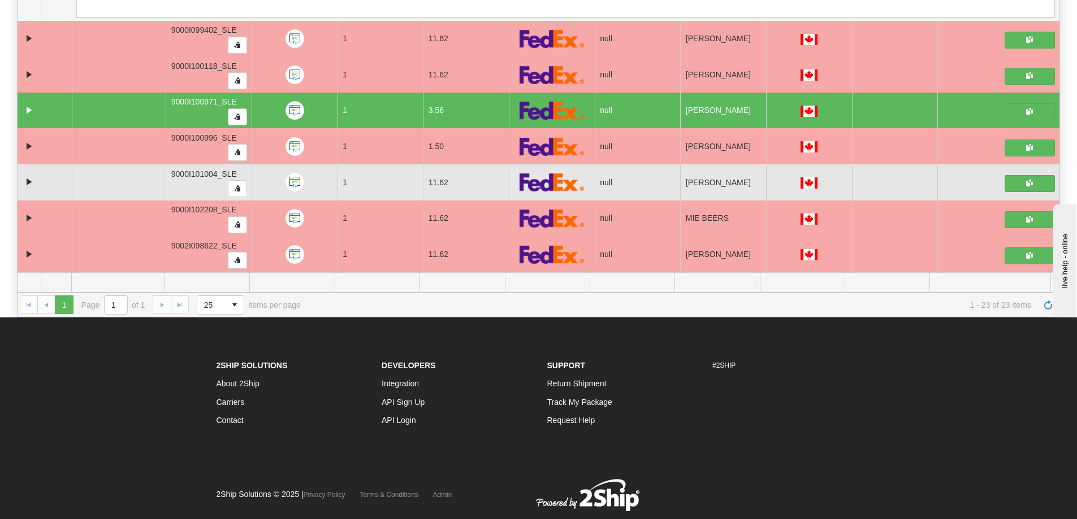
scroll to position [235, 0]
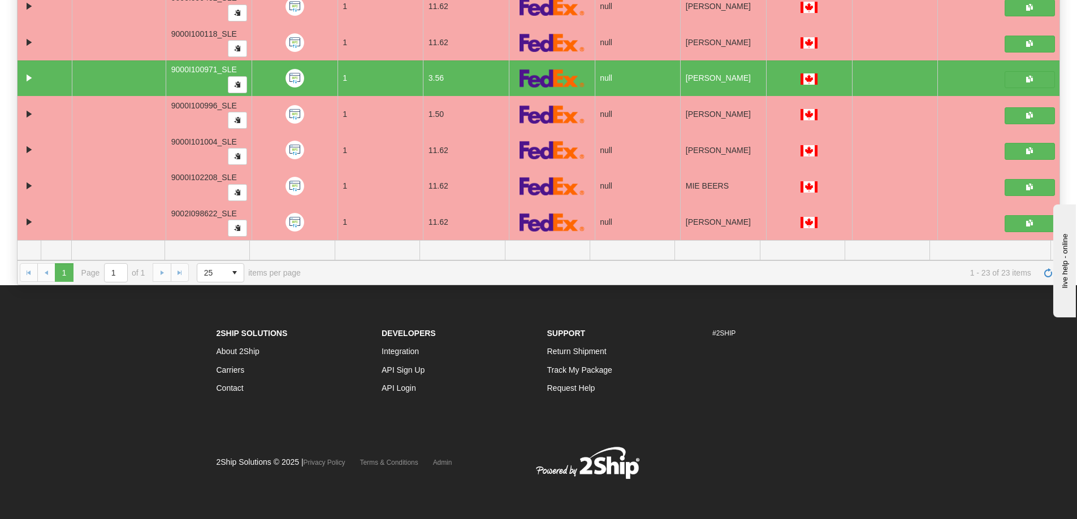
click at [556, 314] on footer "2Ship Solutions About 2Ship Carriers Contact Developers Integration API Sign Up…" at bounding box center [538, 402] width 1077 height 234
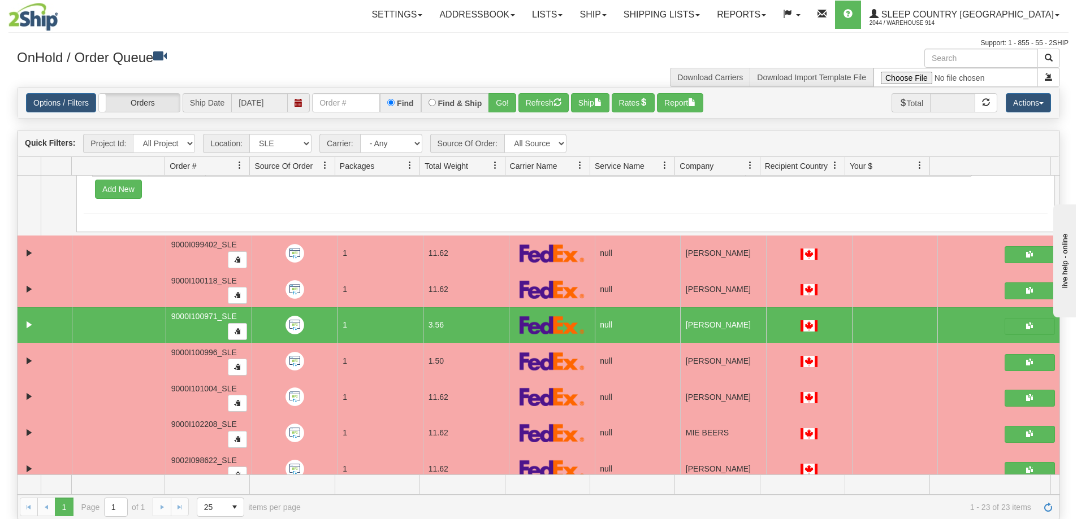
scroll to position [3087, 0]
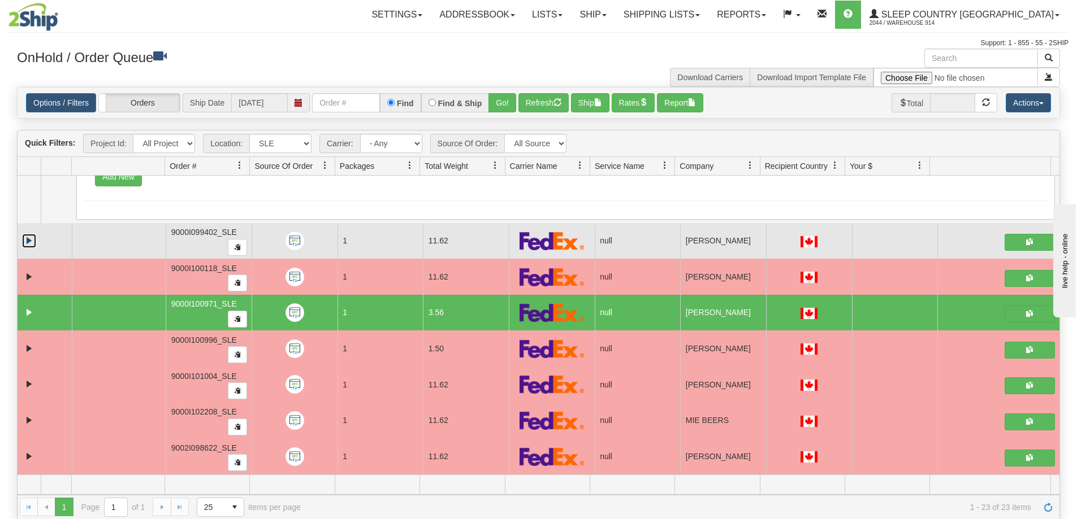
click at [31, 241] on link "Collapse" at bounding box center [29, 241] width 14 height 14
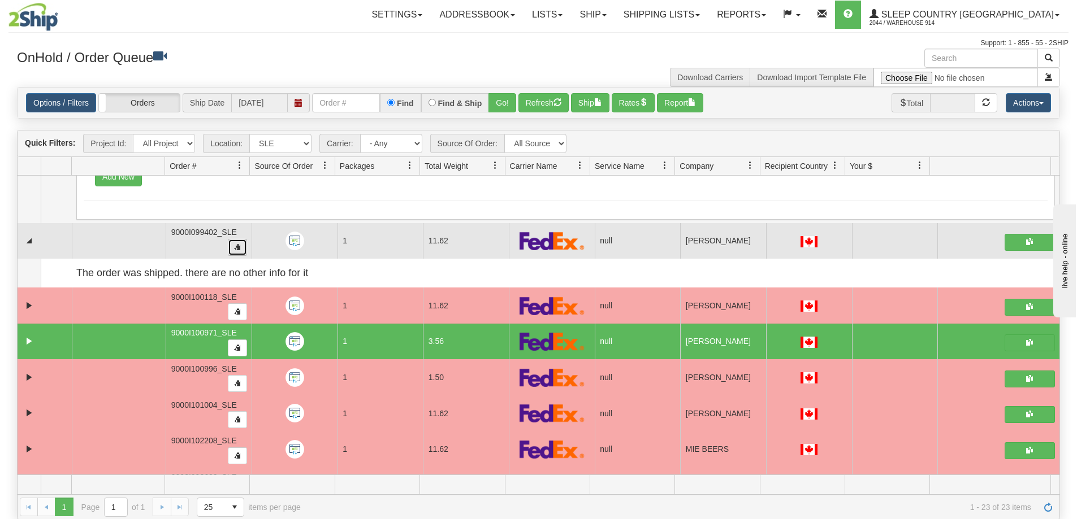
click at [231, 249] on button "button" at bounding box center [237, 247] width 19 height 17
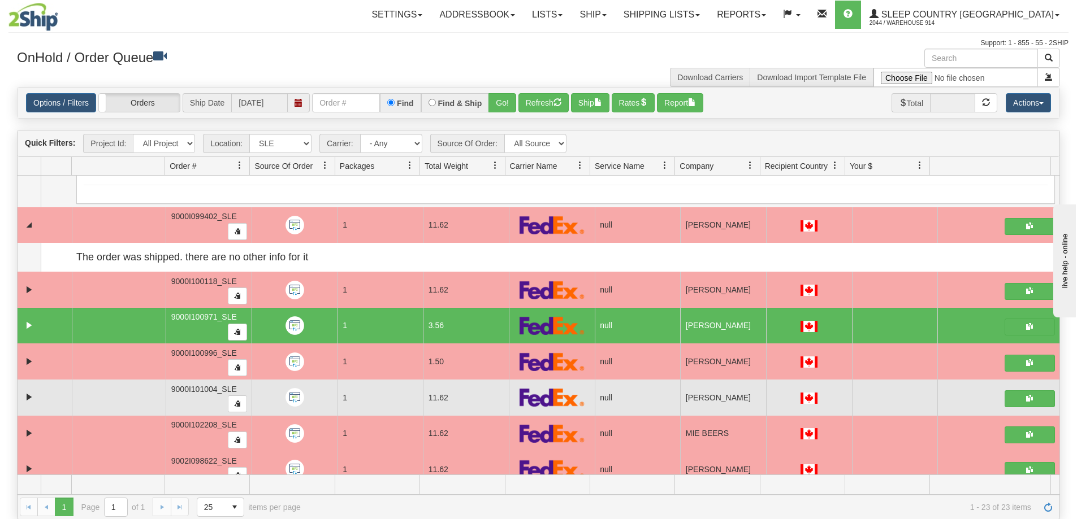
scroll to position [3116, 0]
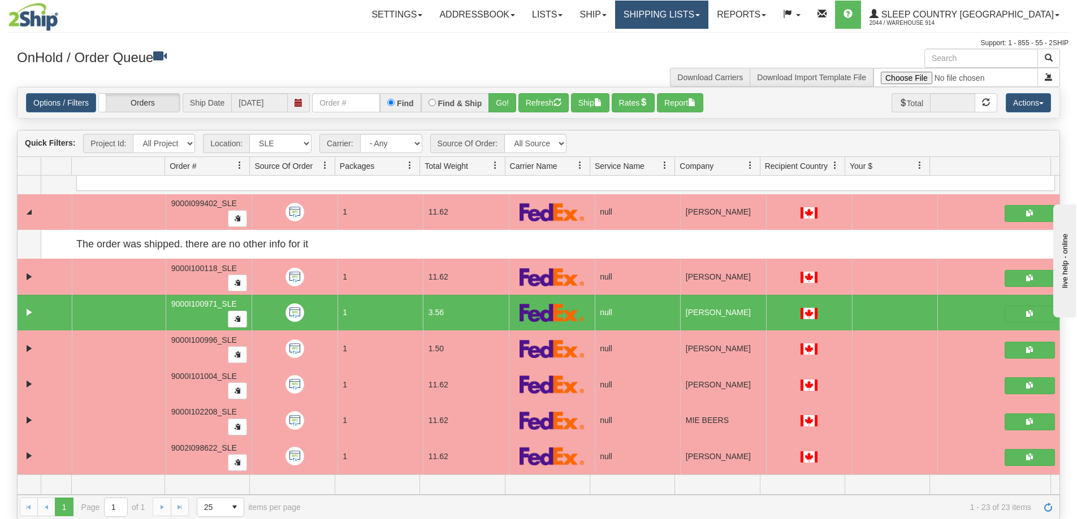
click at [705, 23] on link "Shipping lists" at bounding box center [661, 15] width 93 height 28
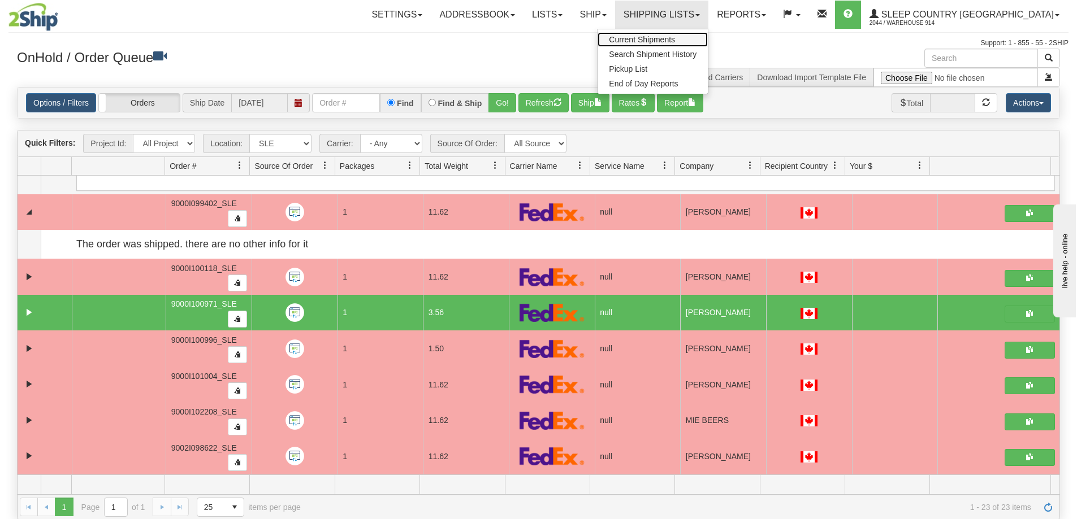
click at [675, 36] on span "Current Shipments" at bounding box center [642, 39] width 66 height 9
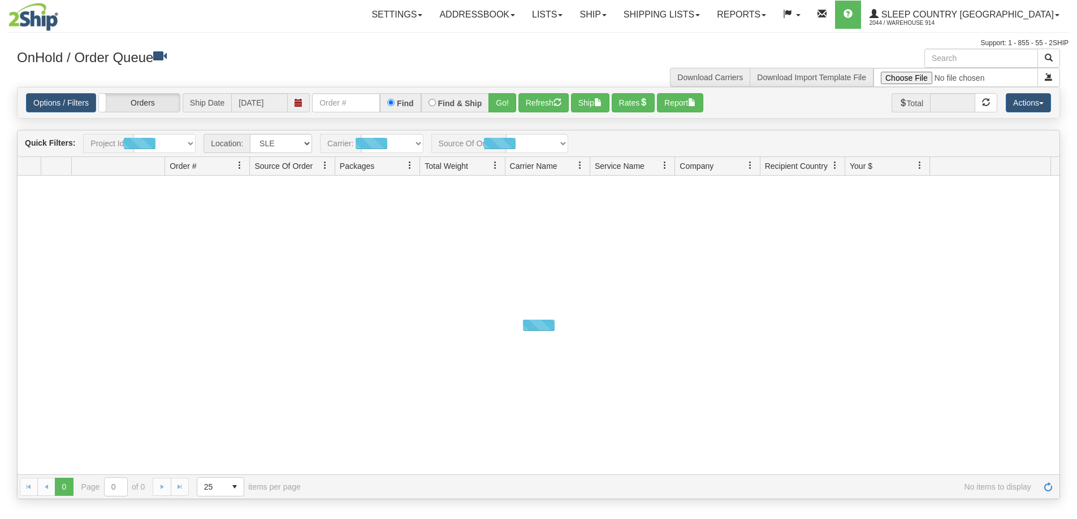
select select "7603"
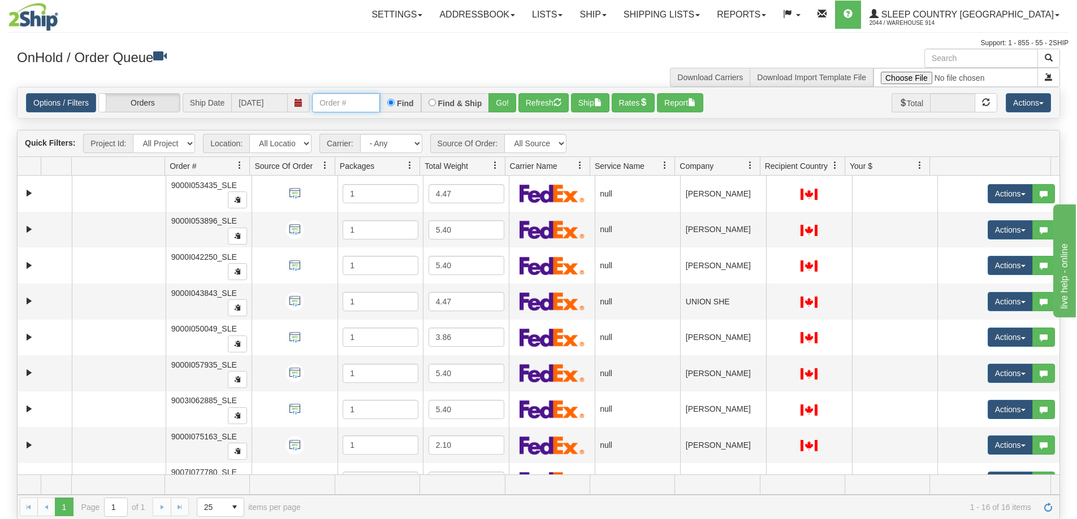
click at [361, 101] on input "text" at bounding box center [346, 102] width 68 height 19
paste input "9000I099402_SLE"
click at [505, 102] on button "Go!" at bounding box center [502, 102] width 28 height 19
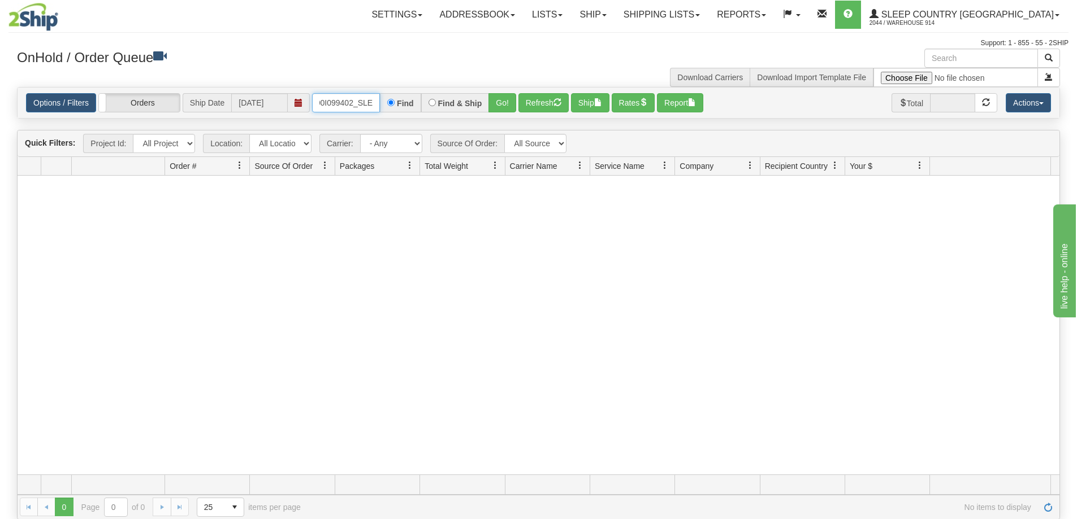
drag, startPoint x: 367, startPoint y: 105, endPoint x: 433, endPoint y: 104, distance: 65.6
click at [433, 104] on div "9000I099402_SLE Find Find & Ship Go!" at bounding box center [414, 102] width 204 height 19
type input "9000I099402"
click at [502, 98] on button "Go!" at bounding box center [502, 102] width 28 height 19
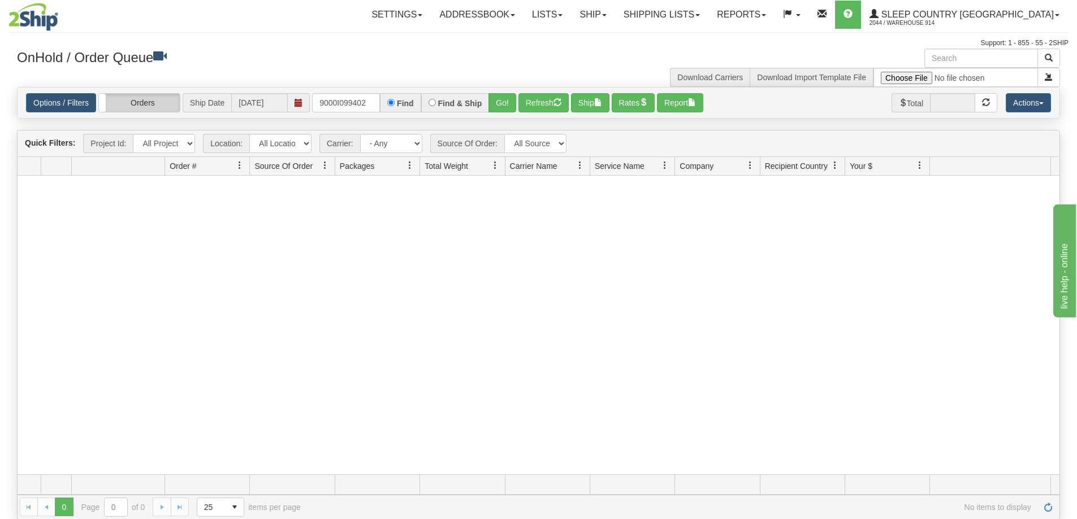
click at [130, 103] on label "Orders" at bounding box center [139, 103] width 81 height 18
click at [146, 105] on label "Group Shipments" at bounding box center [139, 103] width 81 height 18
click at [291, 148] on select "All Locations 914 9009 [GEOGRAPHIC_DATA] SLE BEDDN ZINUC" at bounding box center [280, 143] width 62 height 19
click at [446, 250] on div at bounding box center [539, 325] width 1042 height 299
click at [533, 142] on select "All Sources API" at bounding box center [535, 143] width 62 height 19
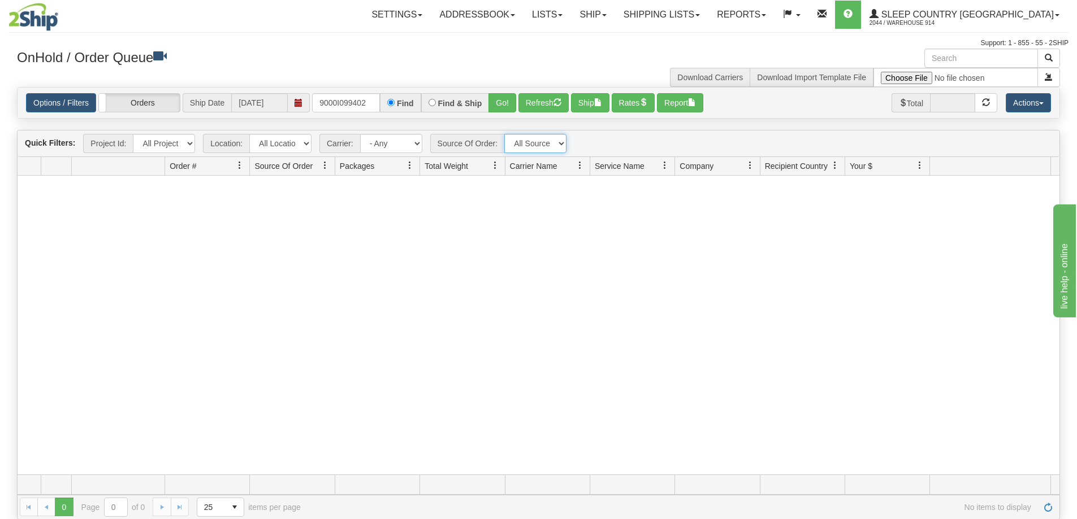
drag, startPoint x: 533, startPoint y: 142, endPoint x: 500, endPoint y: 151, distance: 34.6
click at [533, 142] on select "All Sources API" at bounding box center [535, 143] width 62 height 19
click at [978, 52] on input "text" at bounding box center [981, 58] width 114 height 19
paste input "9000I099402_SLE"
click at [1046, 57] on span "button" at bounding box center [1049, 58] width 8 height 8
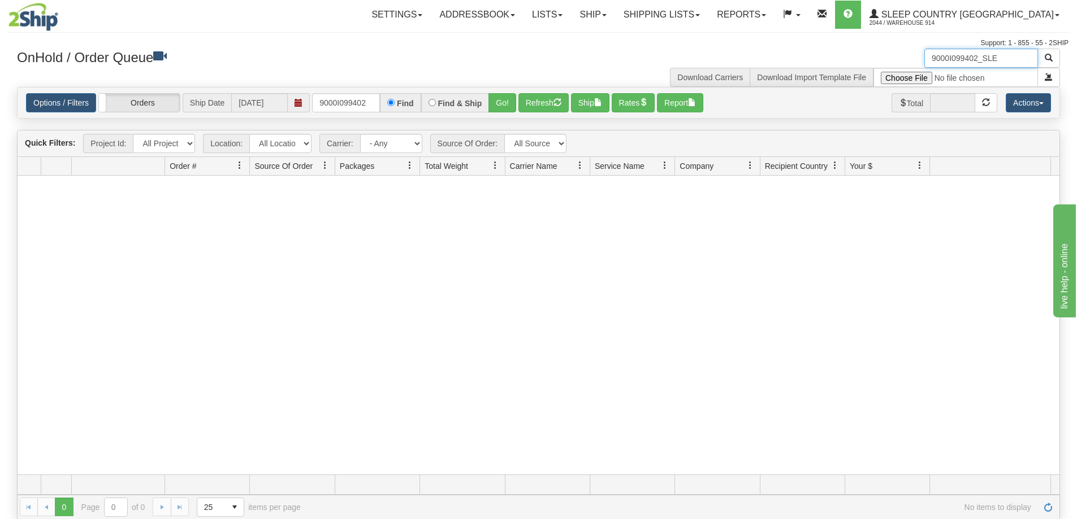
click at [1020, 55] on input "9000I099402_SLE" at bounding box center [981, 58] width 114 height 19
drag, startPoint x: 1020, startPoint y: 55, endPoint x: 989, endPoint y: 62, distance: 31.4
click at [989, 62] on input "9000I099402_SLE" at bounding box center [981, 58] width 114 height 19
click at [988, 62] on input "9000I099402_SLE" at bounding box center [981, 58] width 114 height 19
drag, startPoint x: 982, startPoint y: 62, endPoint x: 1042, endPoint y: 63, distance: 60.5
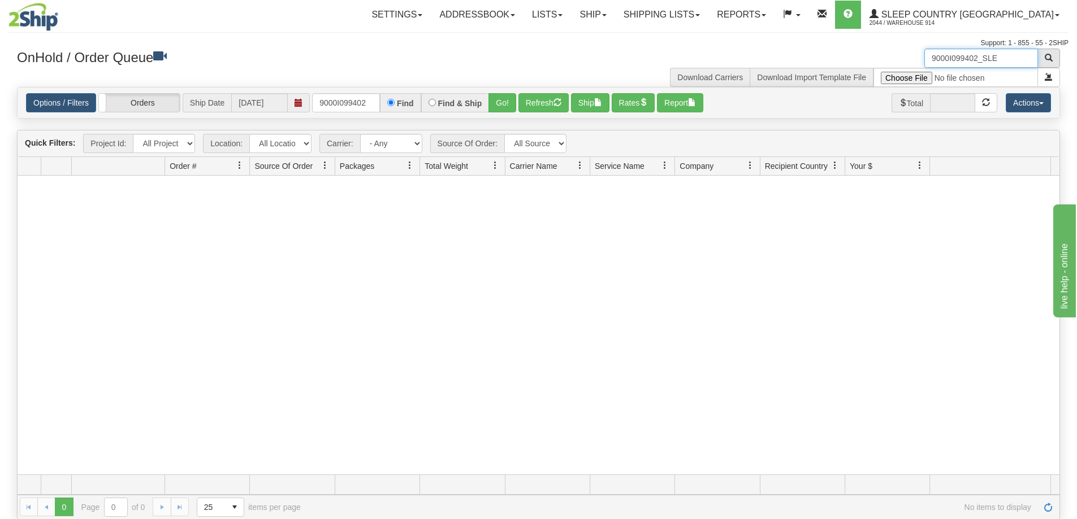
click at [1044, 61] on div "9000I099402_SLE" at bounding box center [992, 58] width 136 height 19
type input "9000I099402"
click at [694, 16] on link "Shipping lists" at bounding box center [661, 15] width 93 height 28
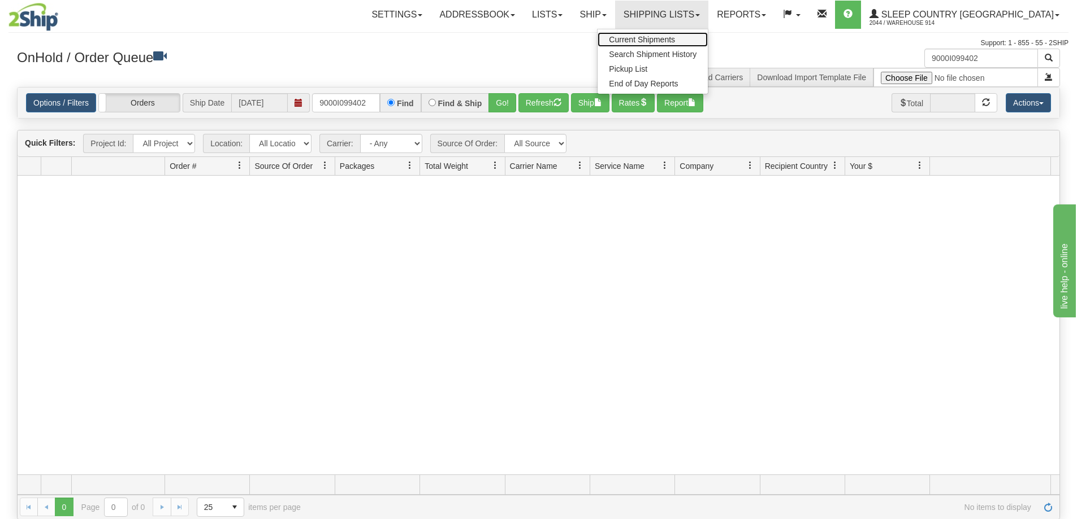
click at [675, 35] on span "Current Shipments" at bounding box center [642, 39] width 66 height 9
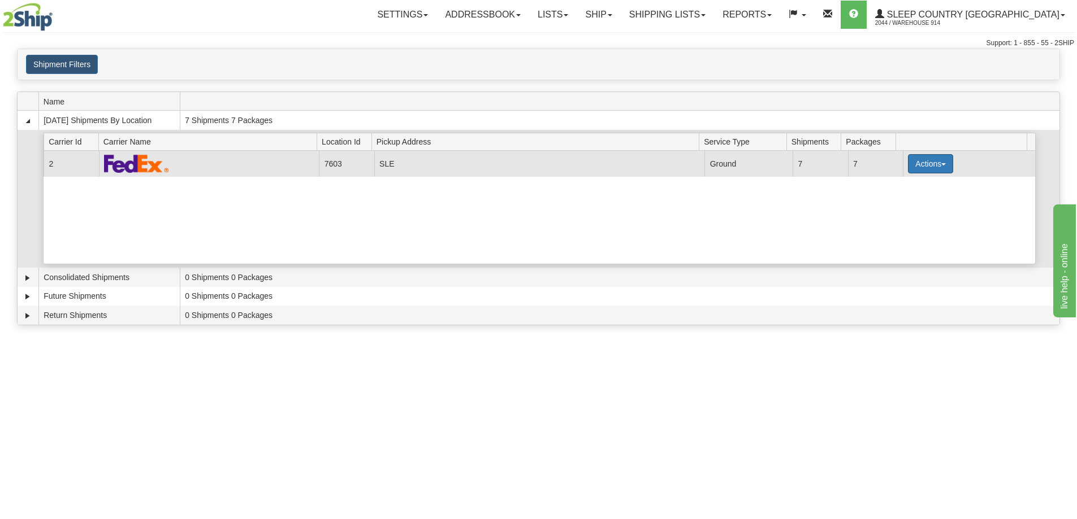
click at [909, 170] on button "Actions" at bounding box center [930, 163] width 45 height 19
click at [909, 188] on link "Details" at bounding box center [907, 185] width 90 height 15
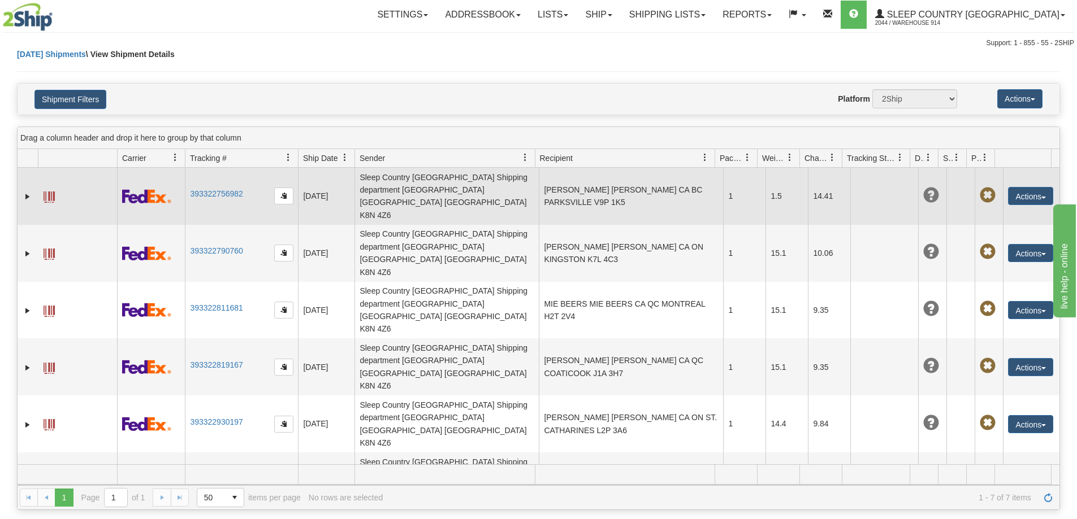
click at [918, 177] on td at bounding box center [932, 196] width 28 height 57
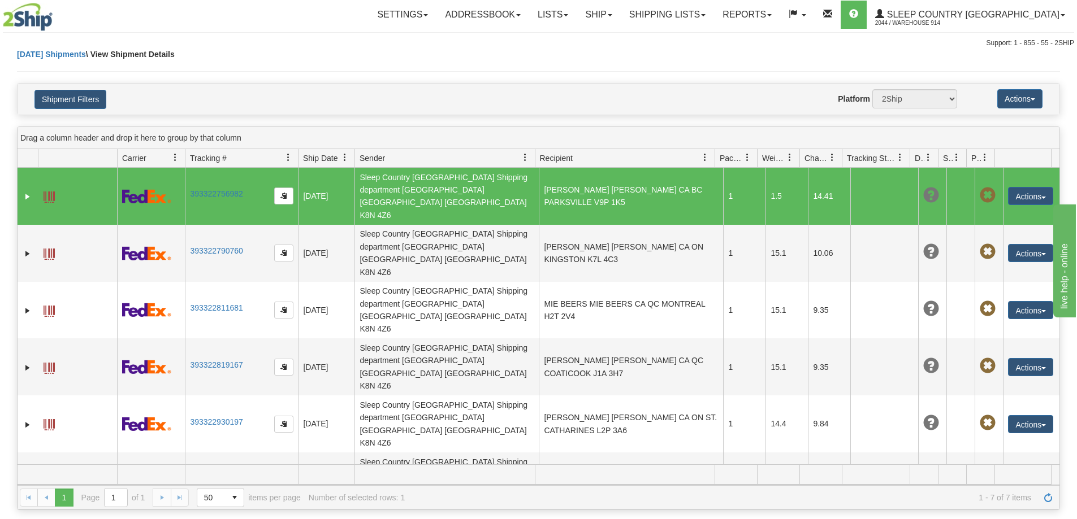
click at [923, 188] on span at bounding box center [931, 196] width 16 height 16
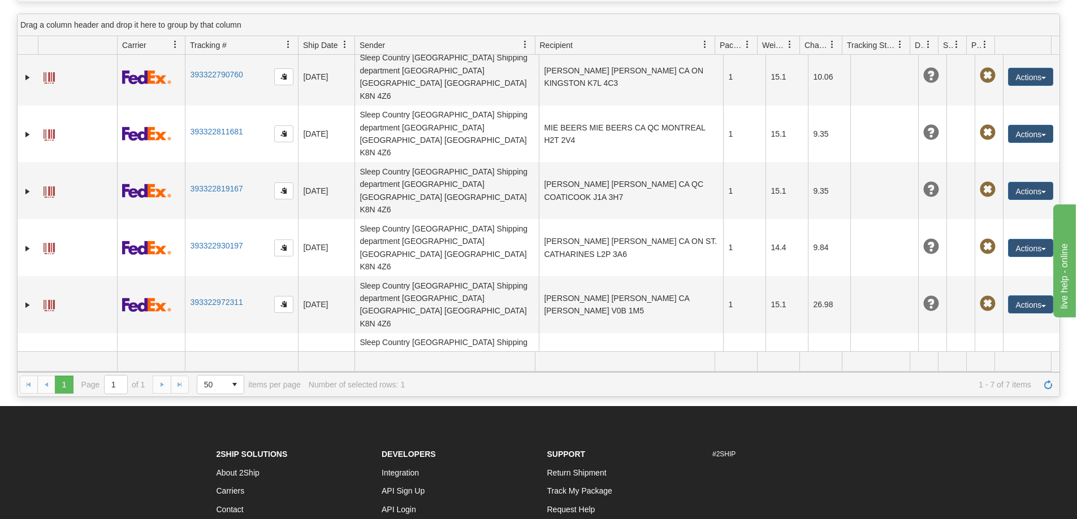
scroll to position [170, 0]
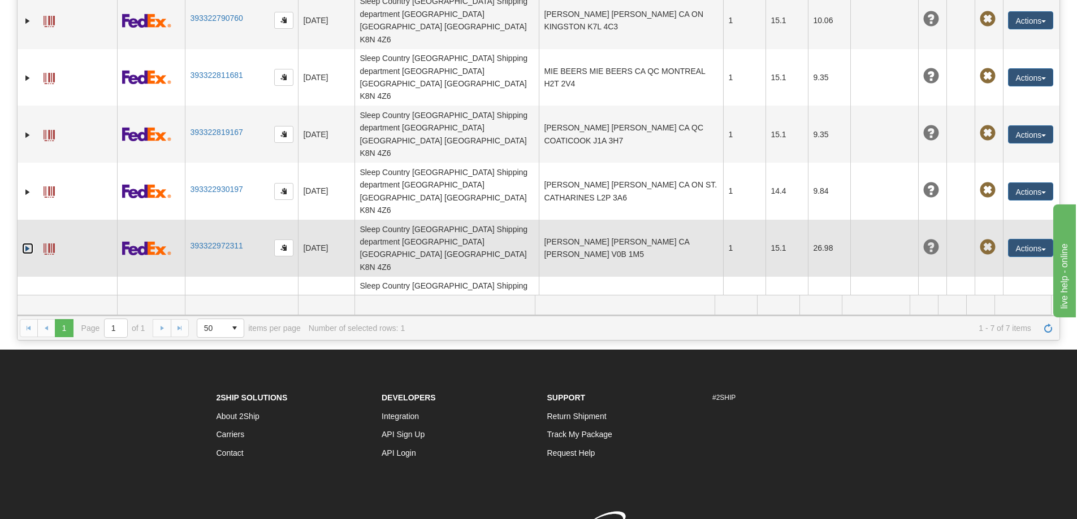
click at [27, 243] on link "Expand" at bounding box center [27, 248] width 11 height 11
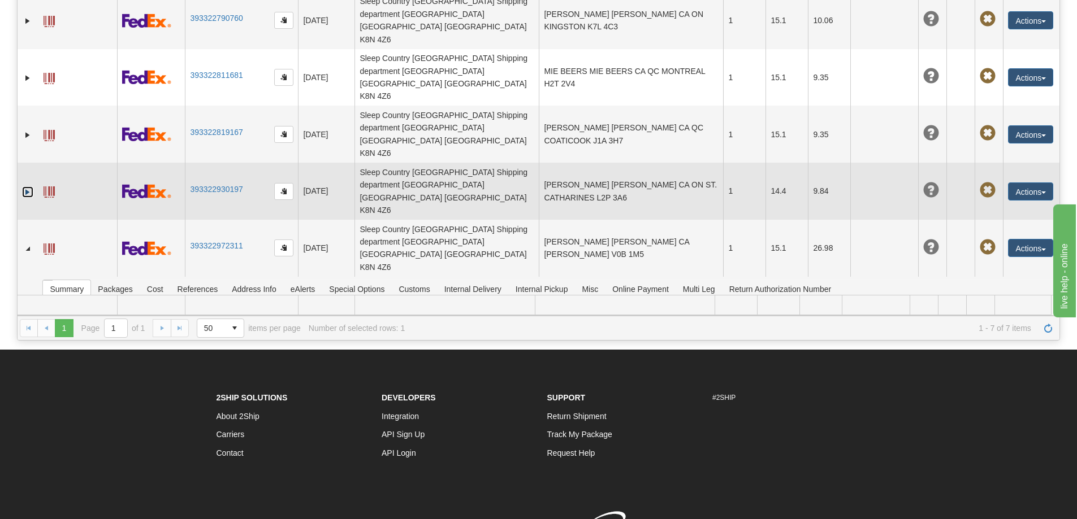
click at [26, 187] on link "Expand" at bounding box center [27, 192] width 11 height 11
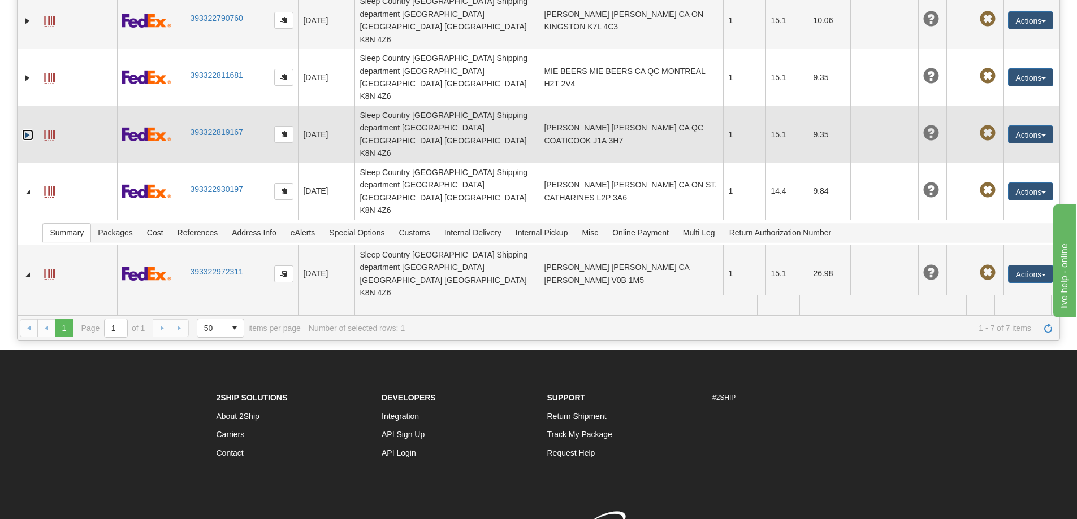
click at [27, 129] on link "Expand" at bounding box center [27, 134] width 11 height 11
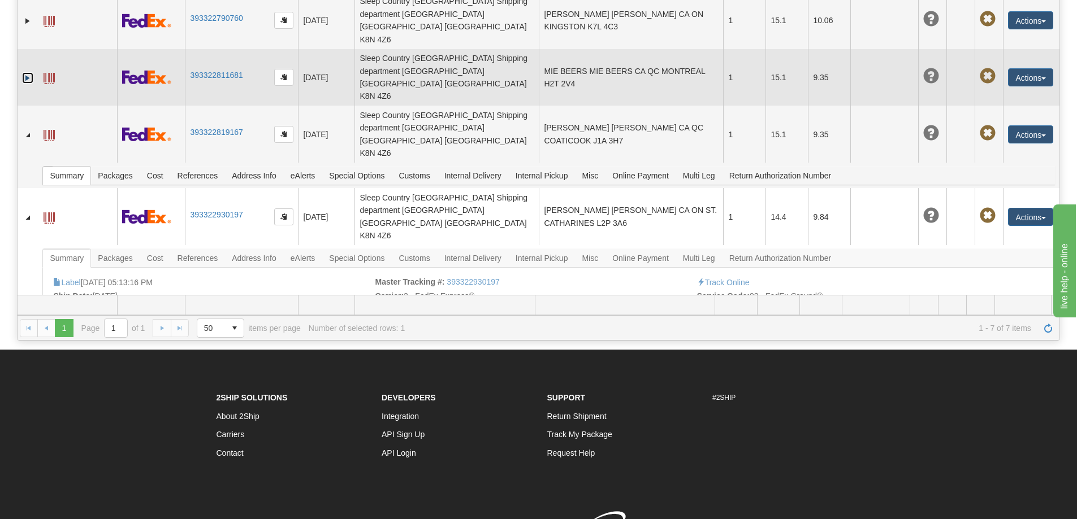
click at [27, 72] on link "Expand" at bounding box center [27, 77] width 11 height 11
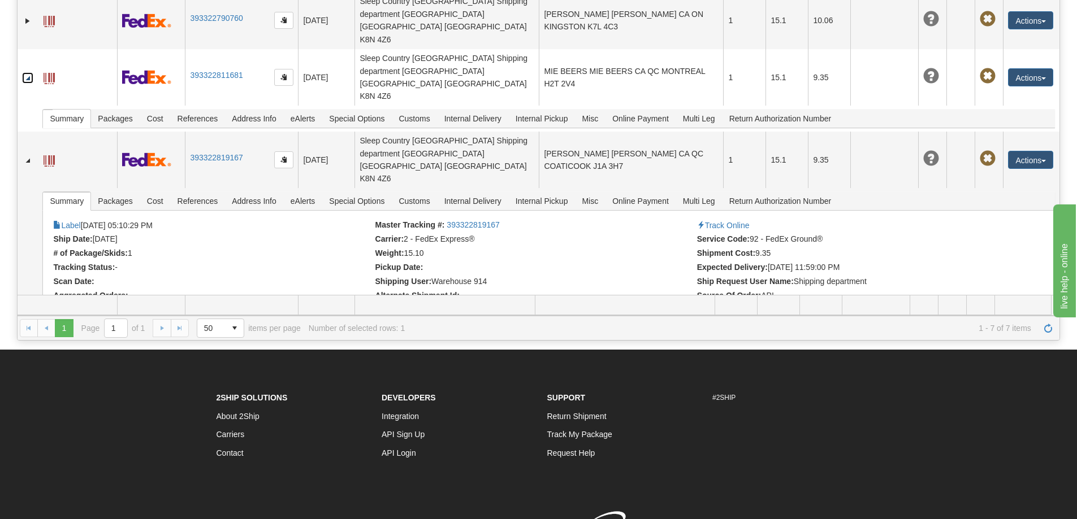
scroll to position [0, 0]
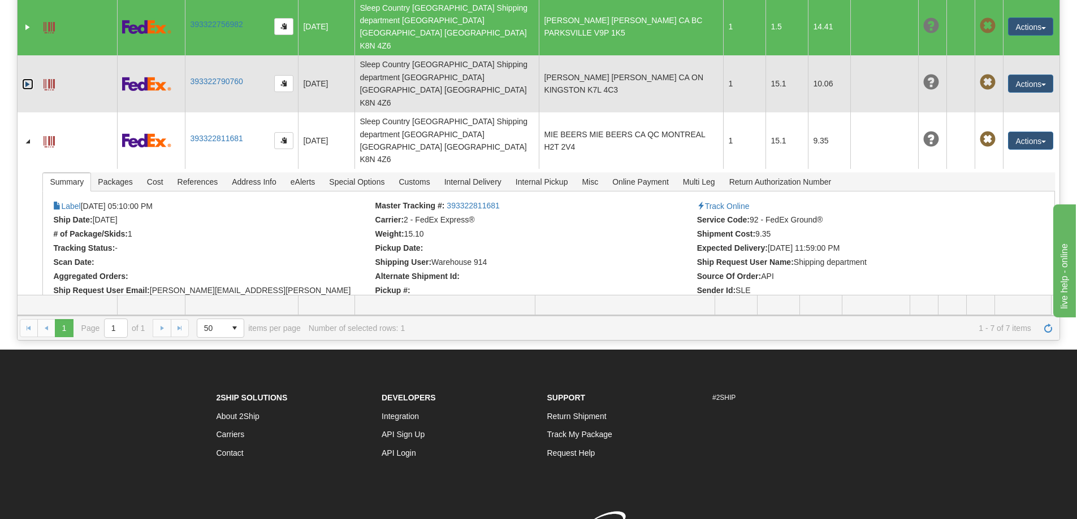
click at [29, 79] on link "Expand" at bounding box center [27, 84] width 11 height 11
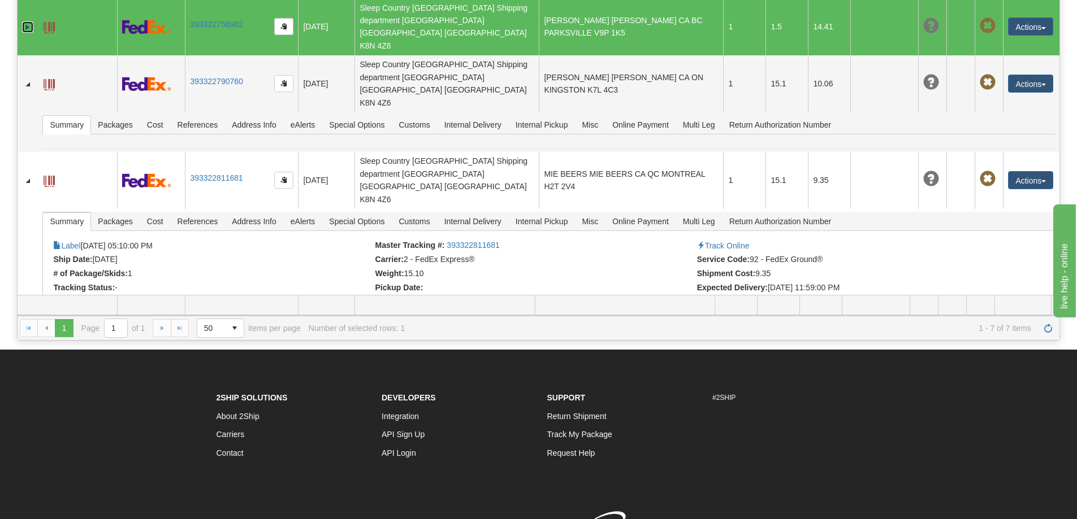
click at [27, 21] on link "Expand" at bounding box center [27, 26] width 11 height 11
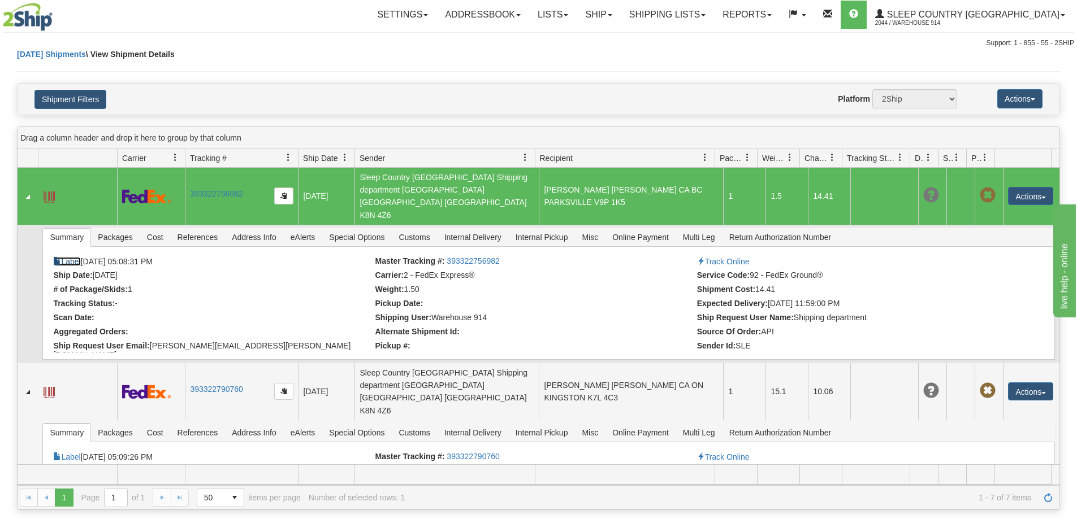
click at [72, 257] on link "Label" at bounding box center [66, 261] width 27 height 9
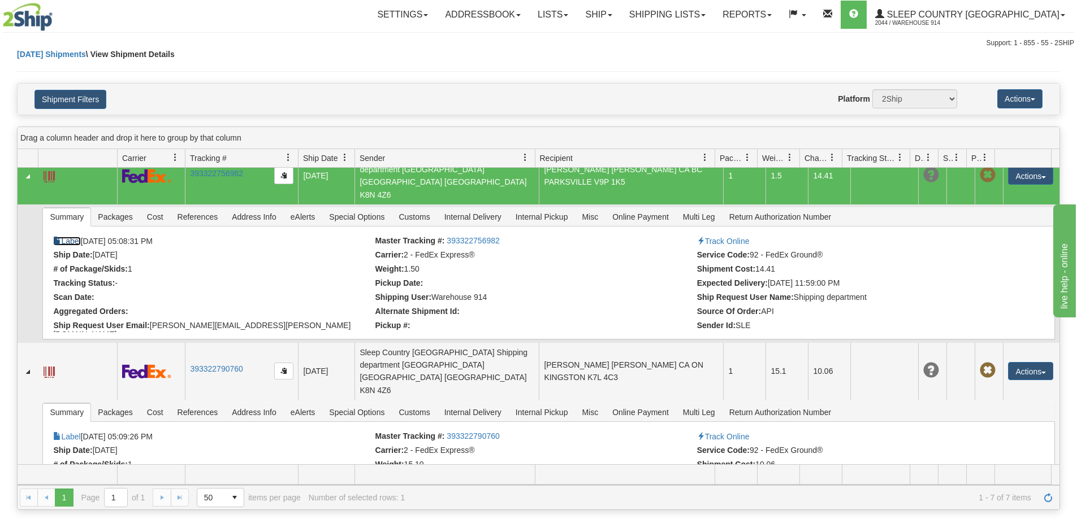
scroll to position [57, 0]
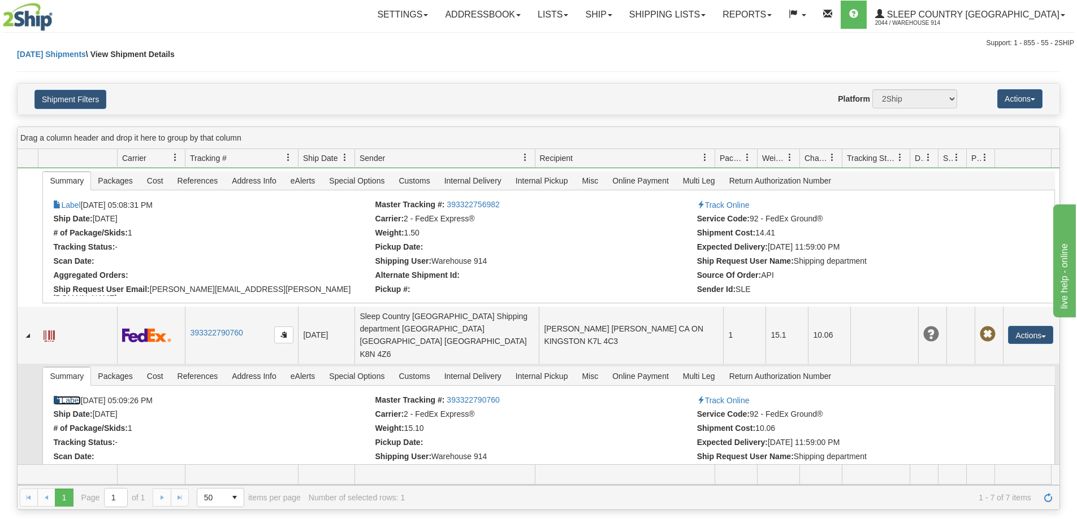
click at [75, 396] on link "Label" at bounding box center [66, 400] width 27 height 9
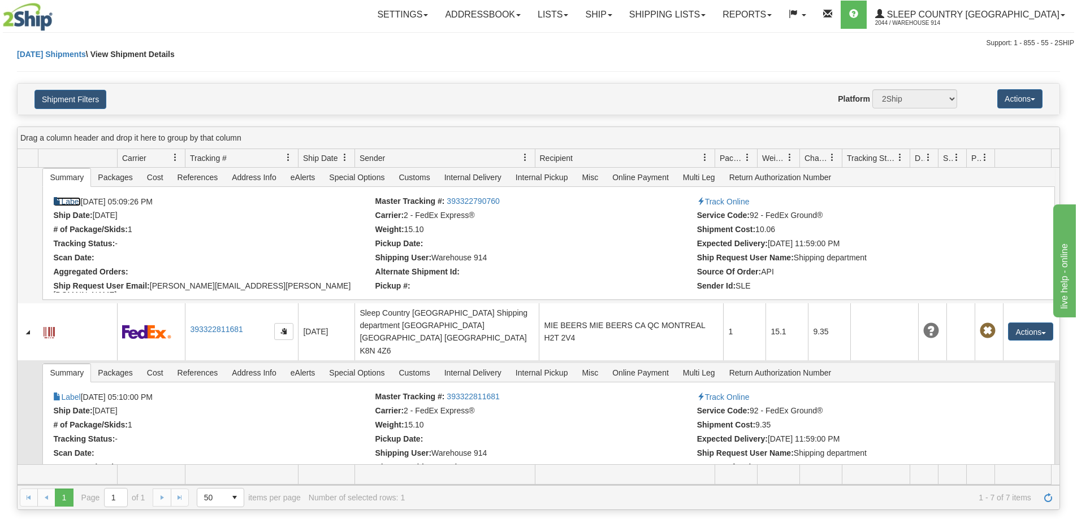
scroll to position [283, 0]
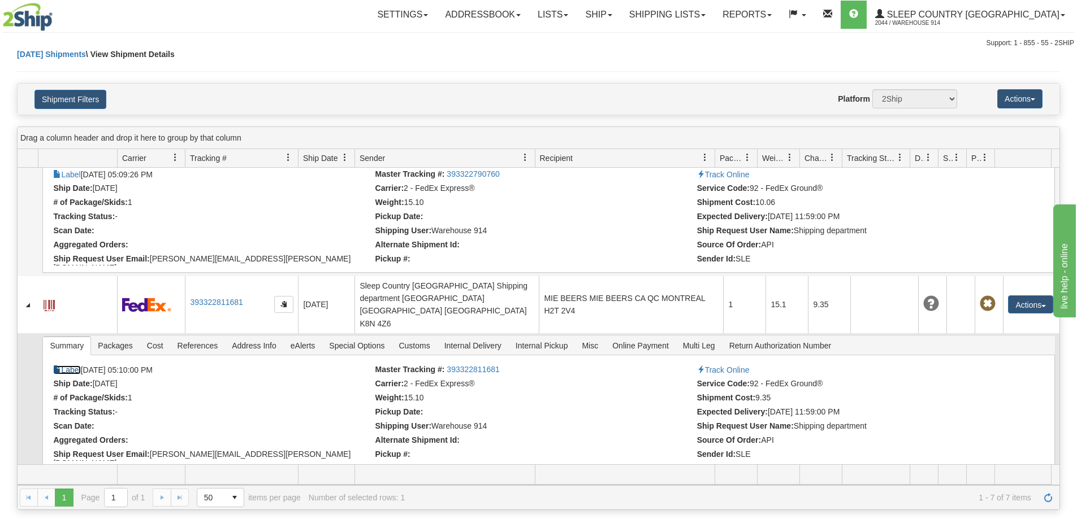
click at [71, 366] on link "Label" at bounding box center [66, 370] width 27 height 9
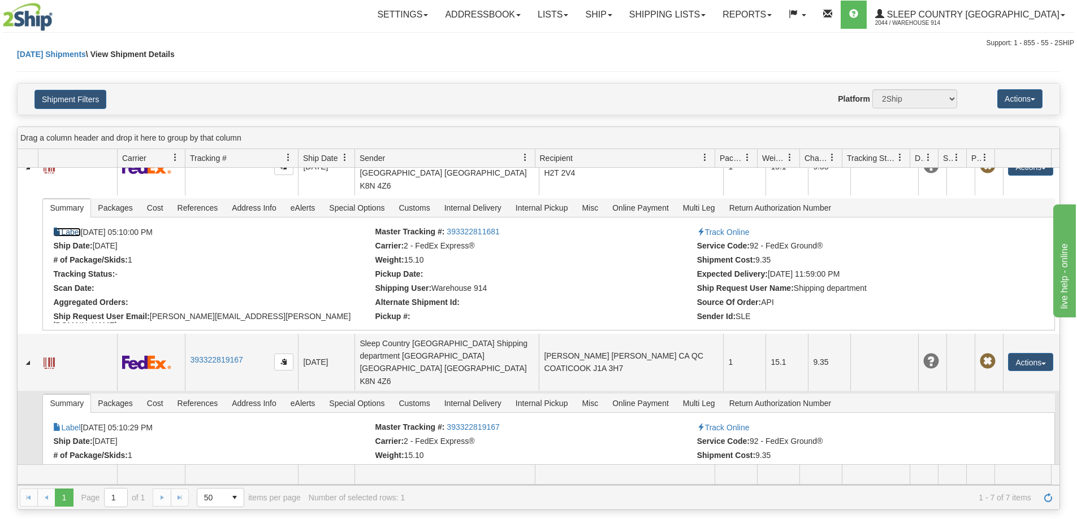
scroll to position [452, 0]
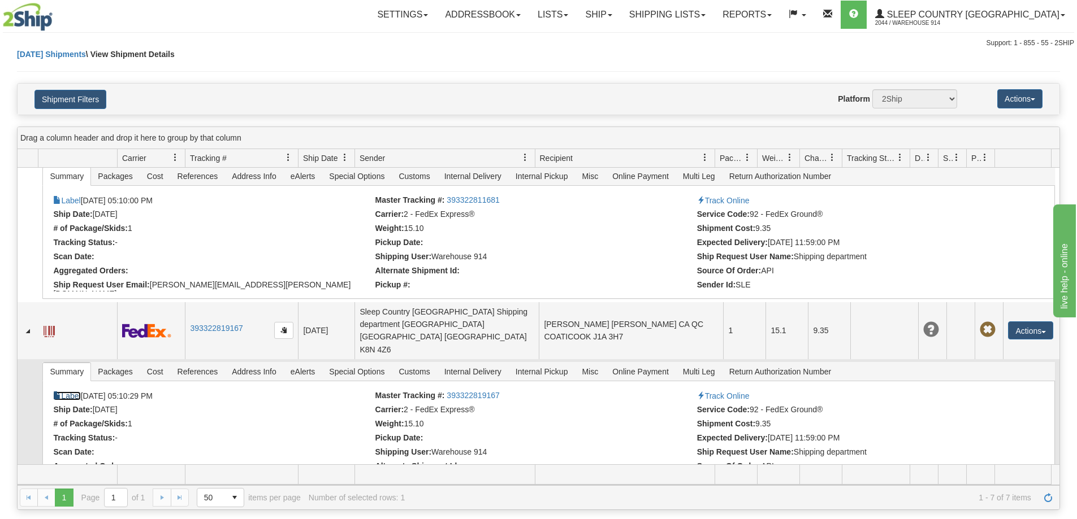
click at [72, 392] on link "Label" at bounding box center [66, 396] width 27 height 9
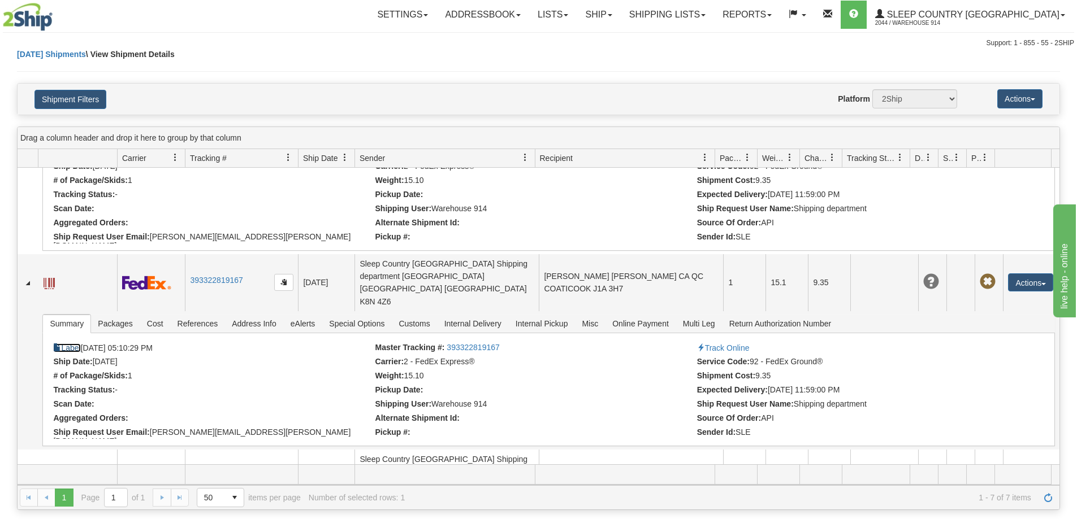
scroll to position [622, 0]
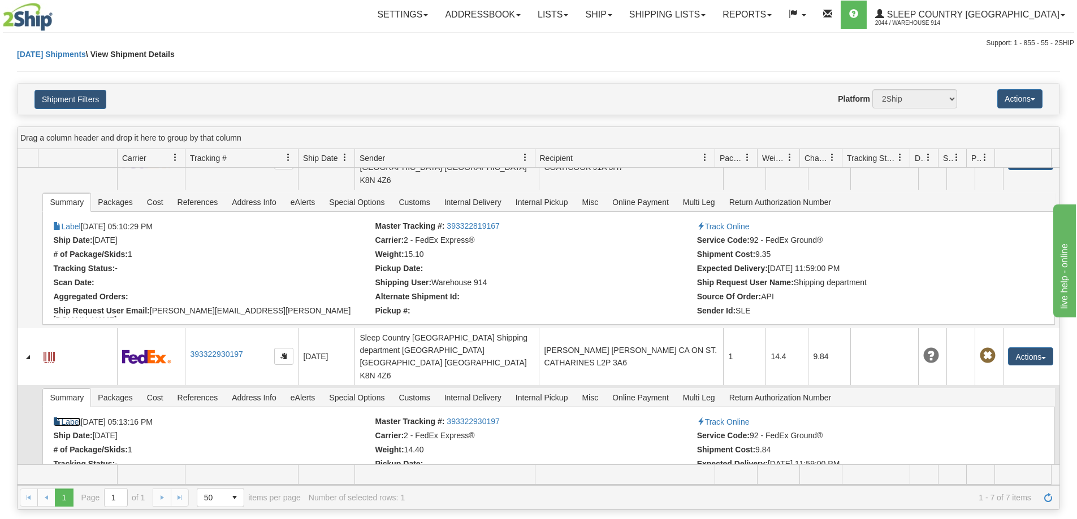
click at [73, 418] on link "Label" at bounding box center [66, 422] width 27 height 9
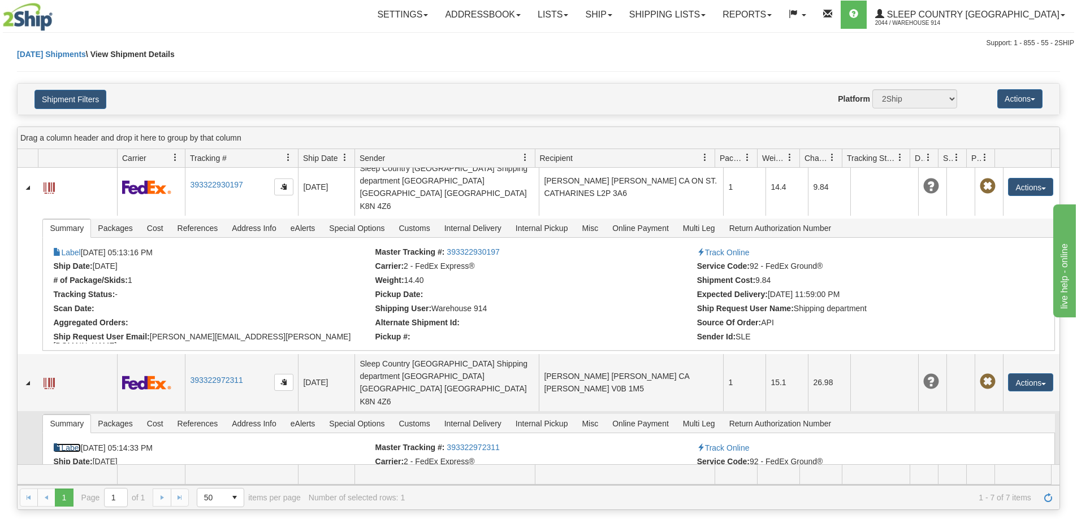
click at [75, 444] on link "Label" at bounding box center [66, 448] width 27 height 9
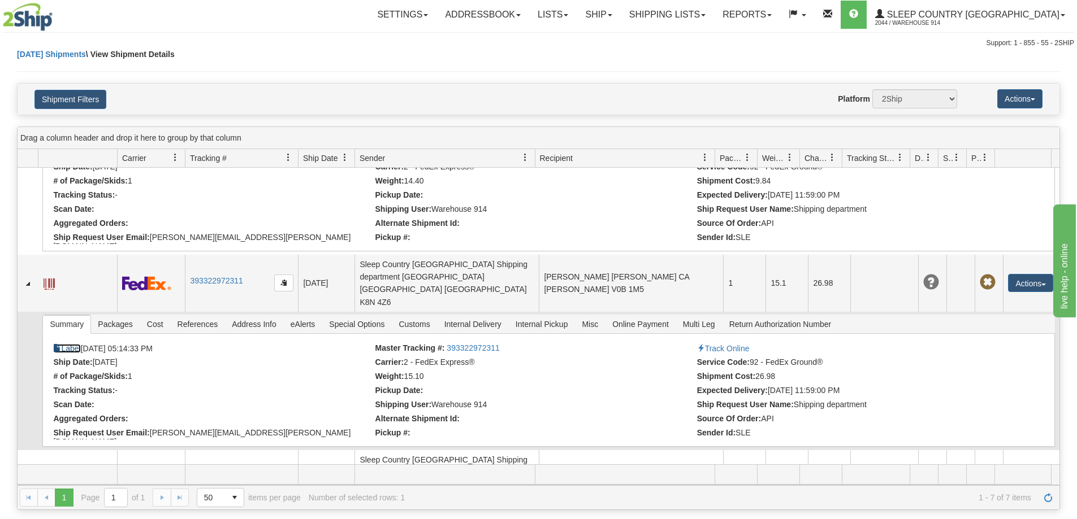
scroll to position [895, 0]
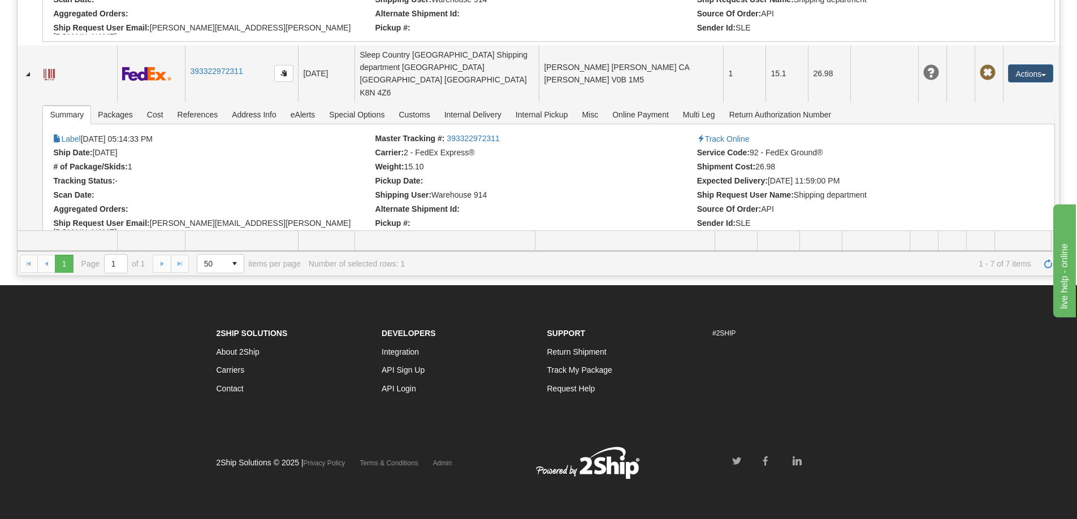
scroll to position [838, 0]
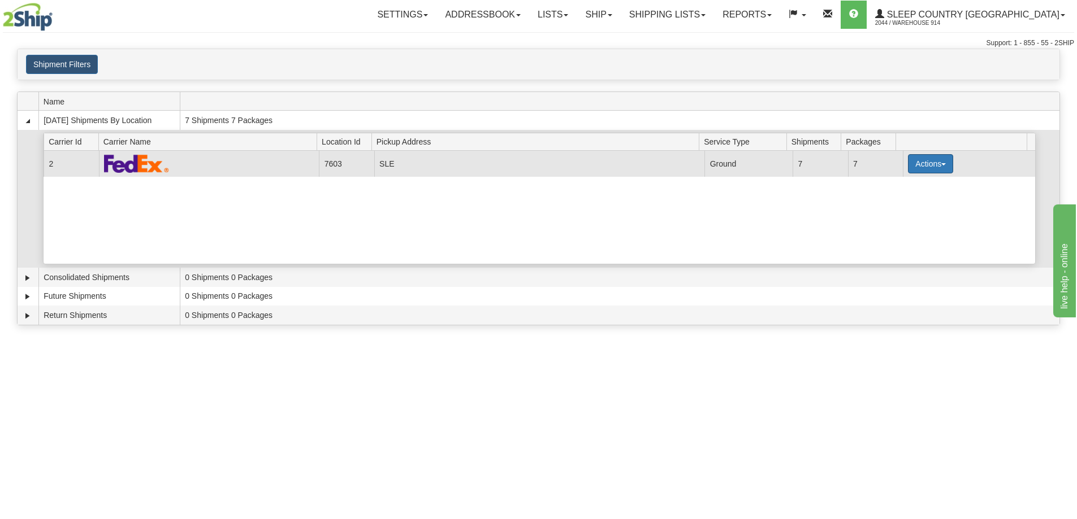
click at [941, 166] on span "button" at bounding box center [943, 164] width 5 height 2
click at [924, 189] on link "Details" at bounding box center [907, 185] width 90 height 15
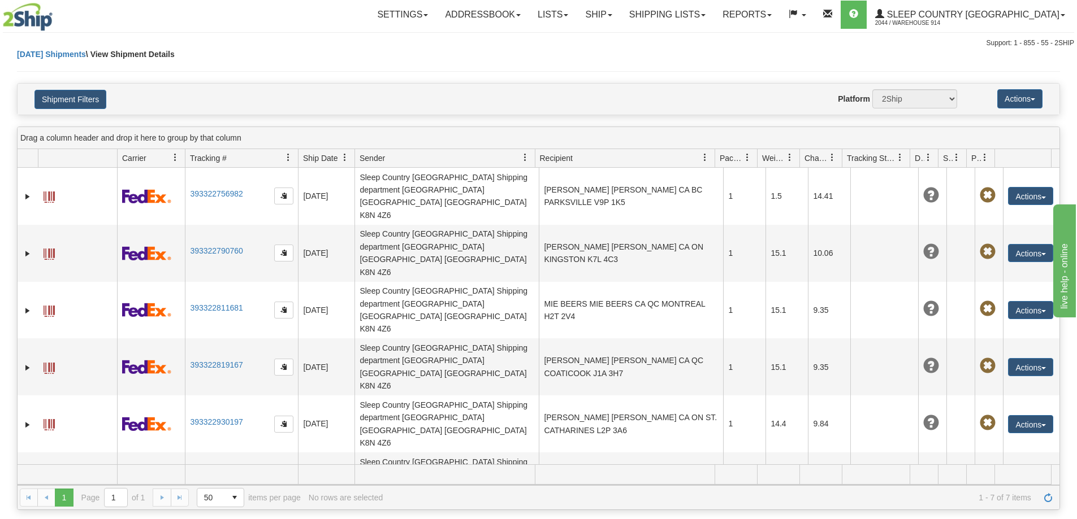
drag, startPoint x: 1029, startPoint y: 157, endPoint x: 812, endPoint y: 125, distance: 219.4
click at [804, 125] on div "Please wait... × Confirm Delete Delete Cancel × Confirm Delete Yes No Cancel × …" at bounding box center [538, 280] width 1077 height 462
click at [1026, 99] on button "Actions" at bounding box center [1019, 98] width 45 height 19
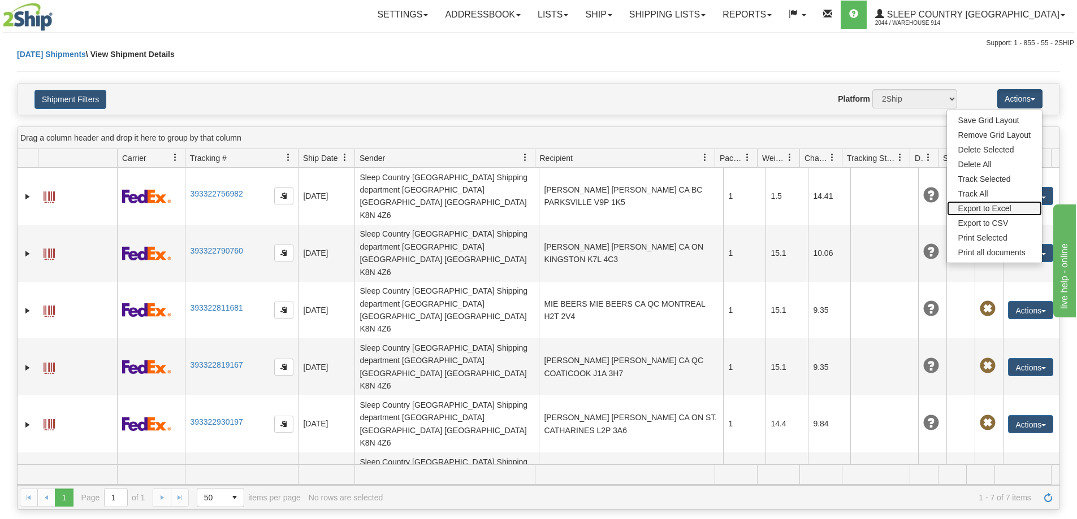
click at [1017, 207] on link "Export to Excel" at bounding box center [994, 208] width 95 height 15
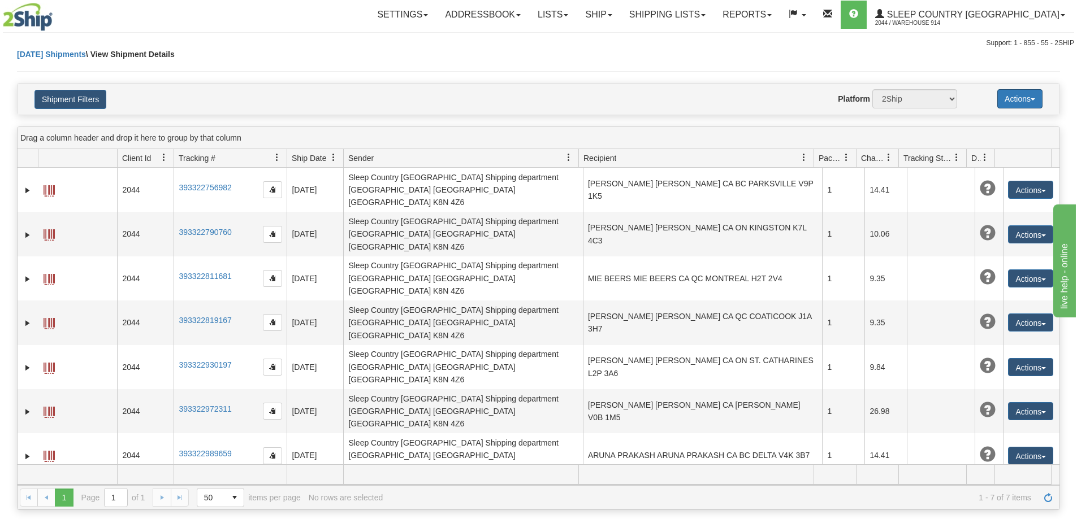
click at [1017, 99] on button "Actions" at bounding box center [1019, 98] width 45 height 19
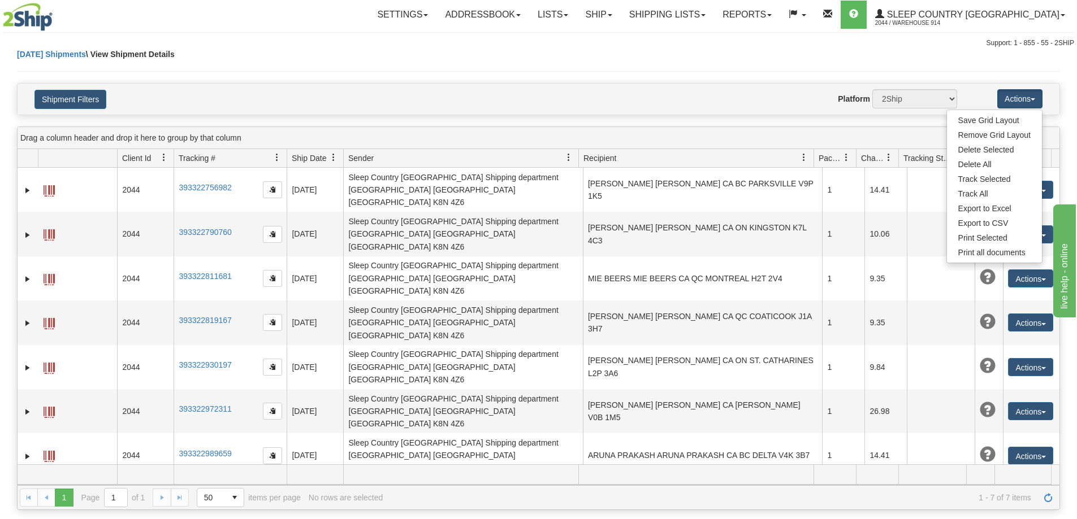
click at [822, 130] on div "Drag a column header and drop it here to group by that column" at bounding box center [539, 138] width 1042 height 22
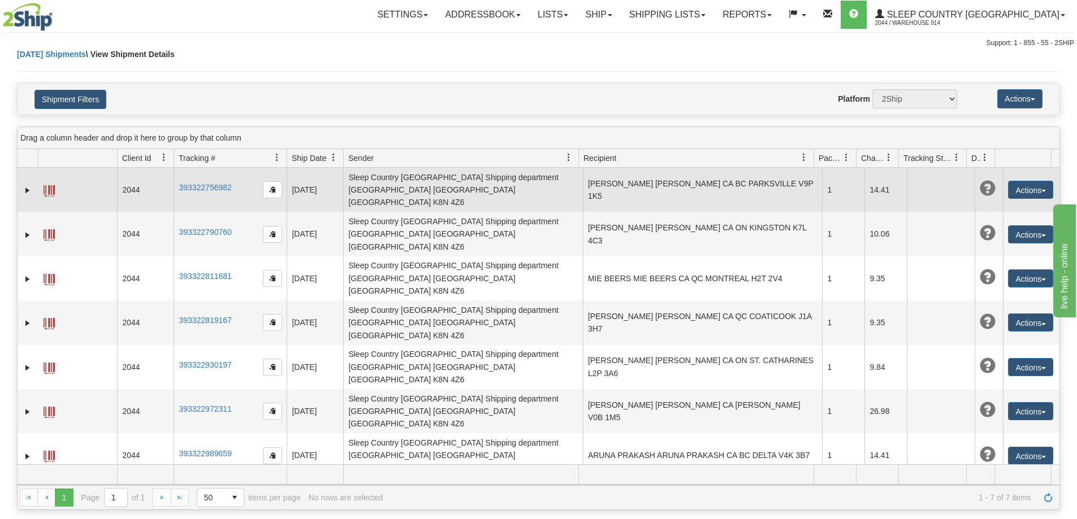
click at [55, 185] on td at bounding box center [77, 190] width 79 height 44
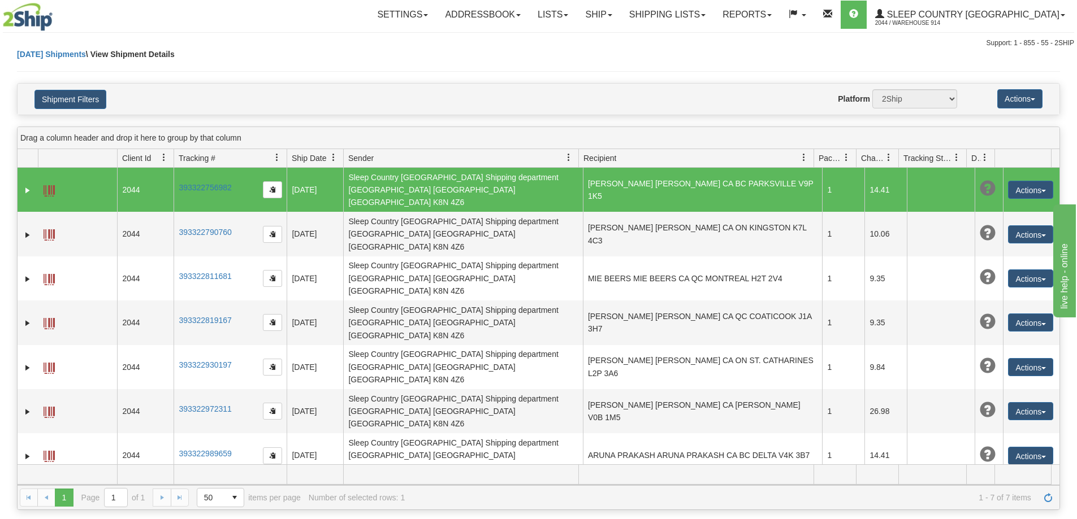
click at [50, 187] on span at bounding box center [49, 190] width 11 height 11
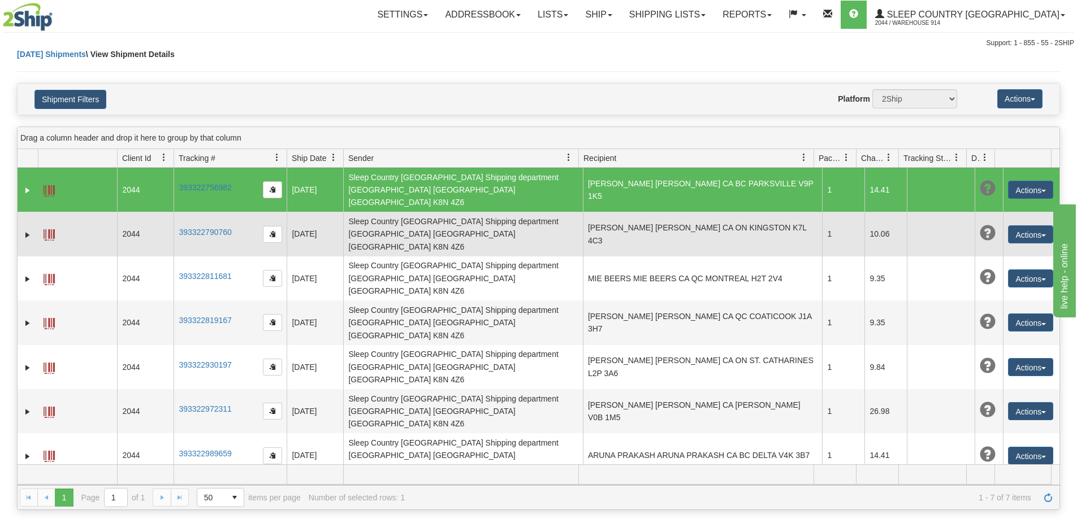
click at [51, 229] on span at bounding box center [49, 234] width 11 height 11
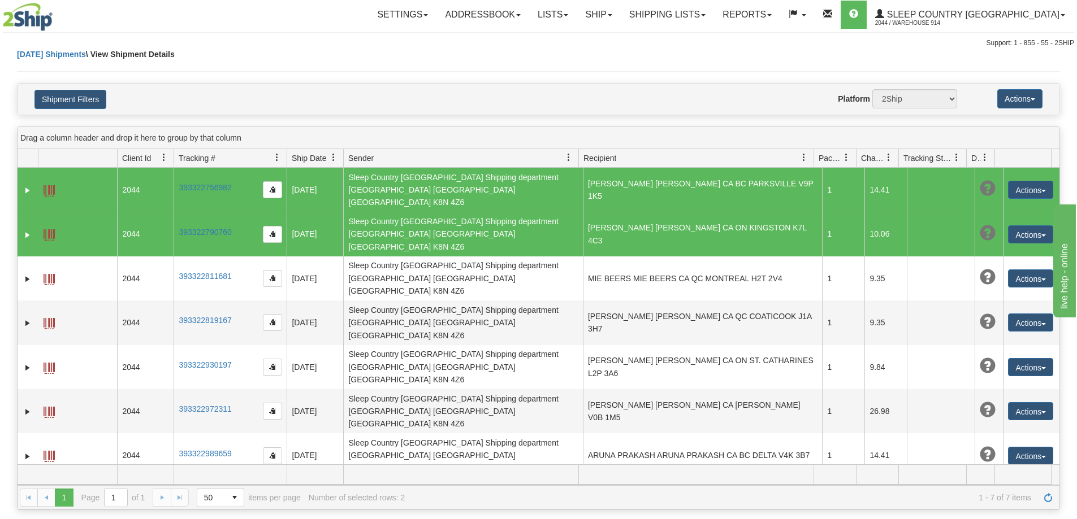
click at [47, 185] on span at bounding box center [49, 190] width 11 height 11
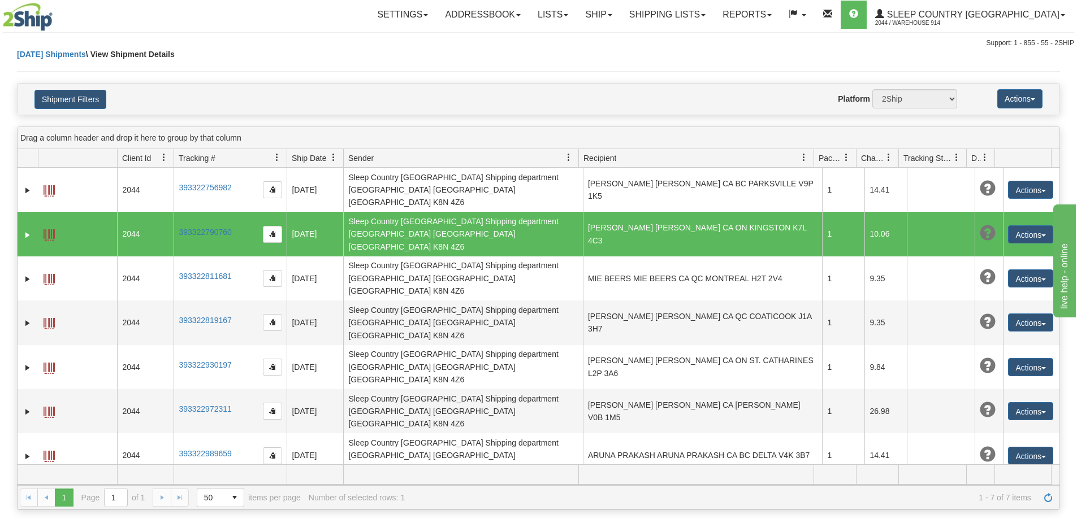
click at [51, 229] on span at bounding box center [49, 234] width 11 height 11
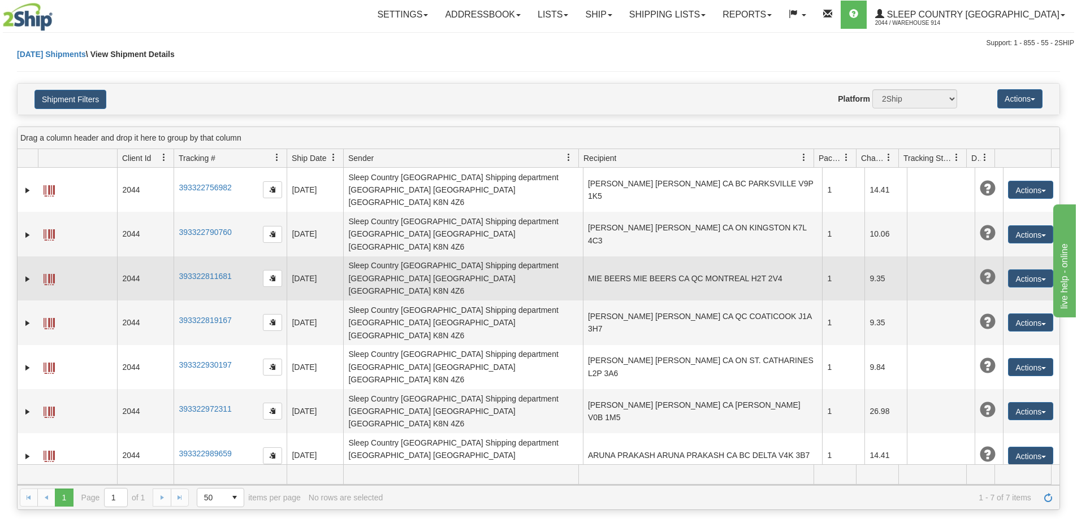
click at [51, 274] on span at bounding box center [49, 279] width 11 height 11
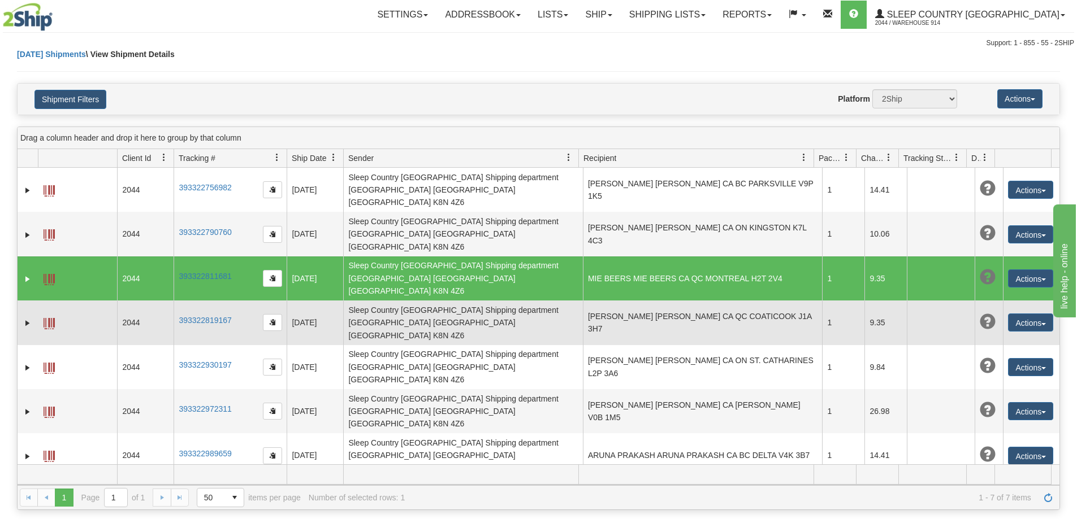
click at [51, 318] on span at bounding box center [49, 323] width 11 height 11
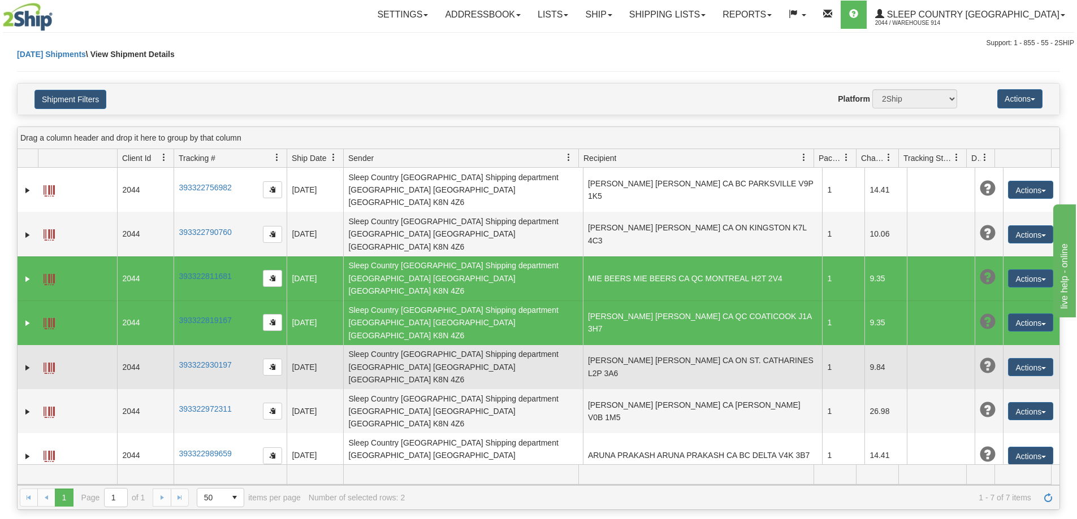
click at [51, 363] on span at bounding box center [49, 368] width 11 height 11
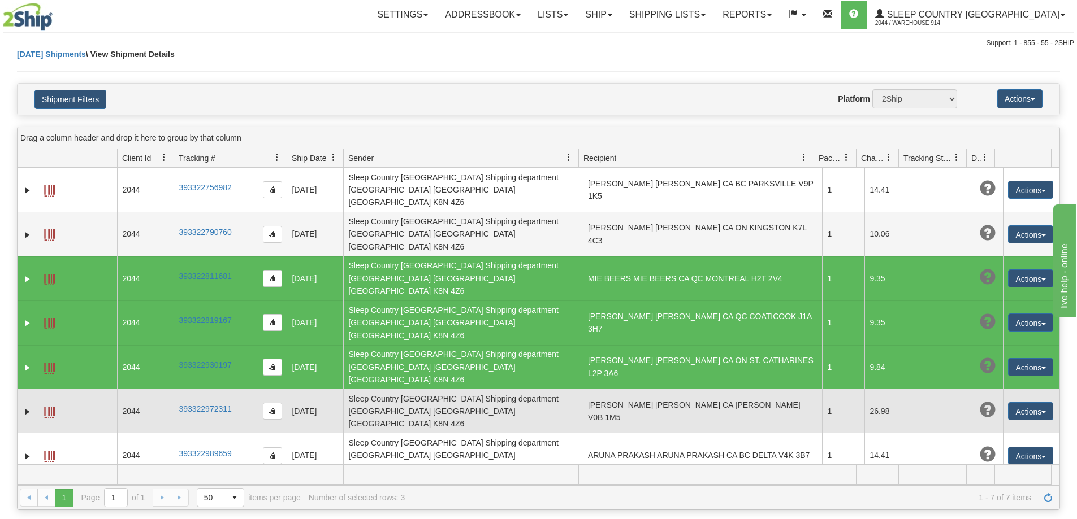
click at [52, 407] on span at bounding box center [49, 412] width 11 height 11
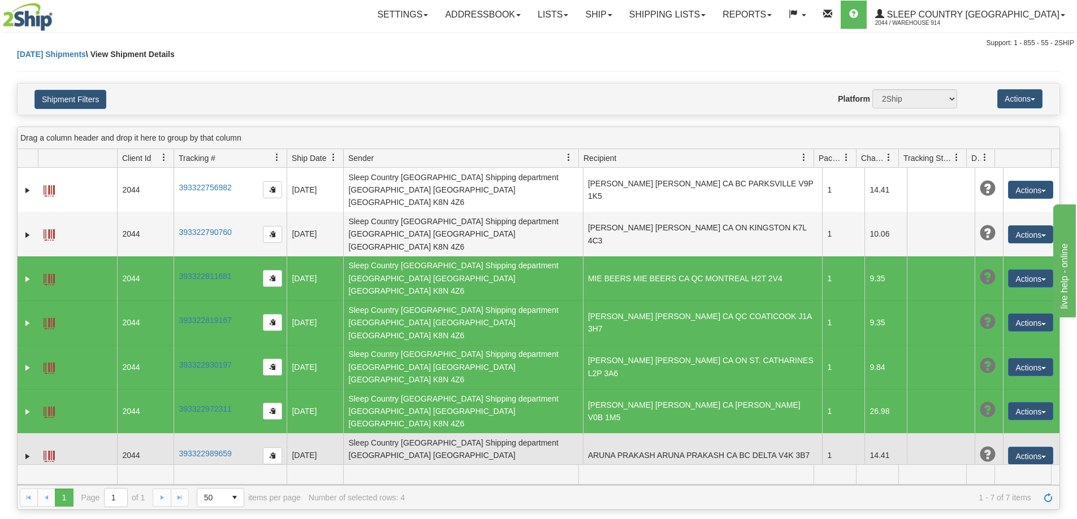
click at [50, 451] on span at bounding box center [49, 456] width 11 height 11
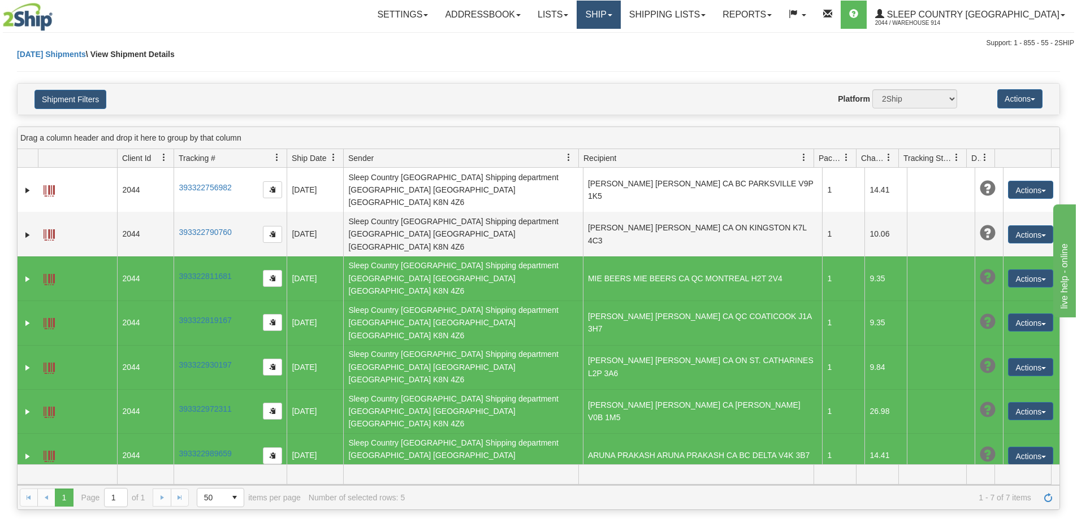
click at [620, 5] on link "Ship" at bounding box center [599, 15] width 44 height 28
click at [699, 10] on link "Shipping lists" at bounding box center [667, 15] width 93 height 28
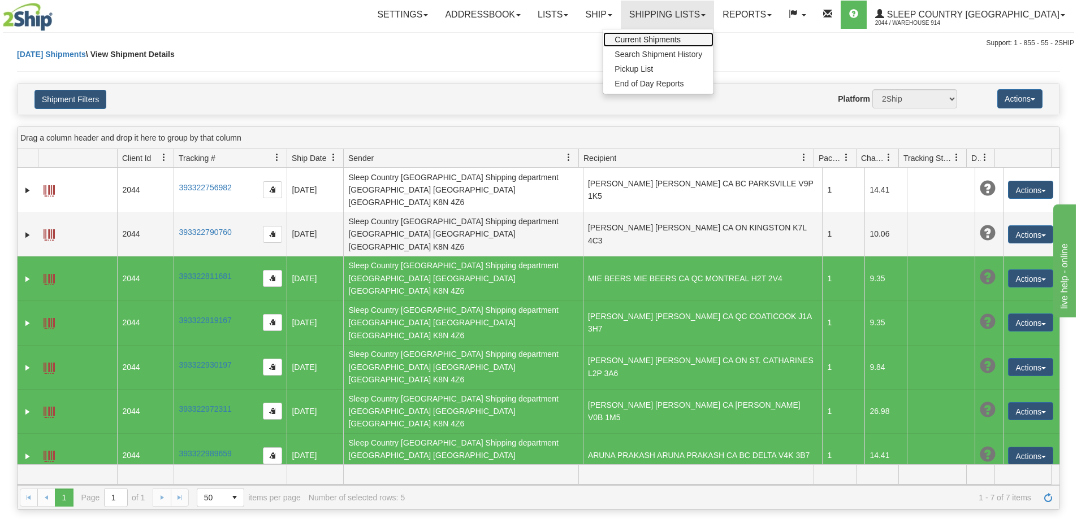
click at [681, 37] on span "Current Shipments" at bounding box center [647, 39] width 66 height 9
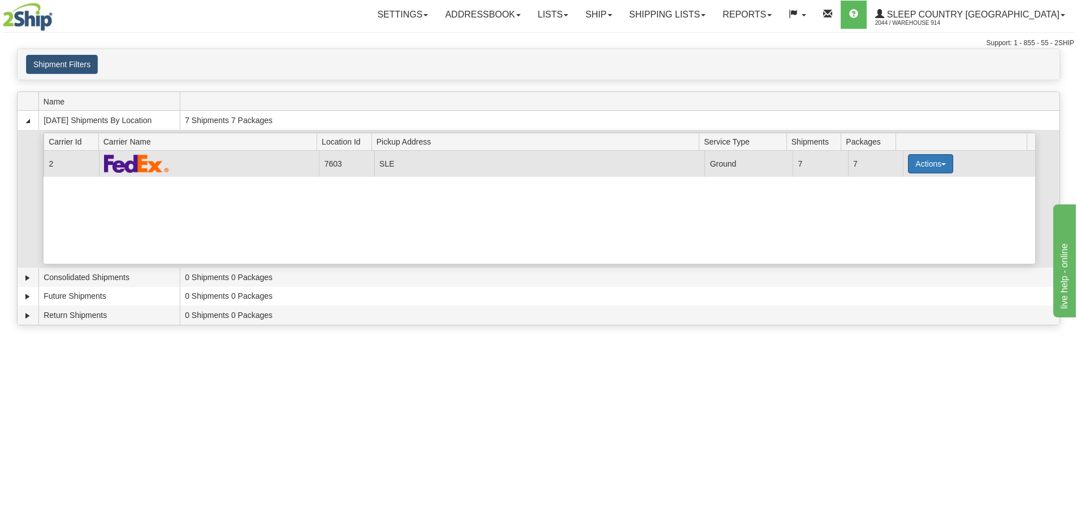
click at [919, 164] on button "Actions" at bounding box center [930, 163] width 45 height 19
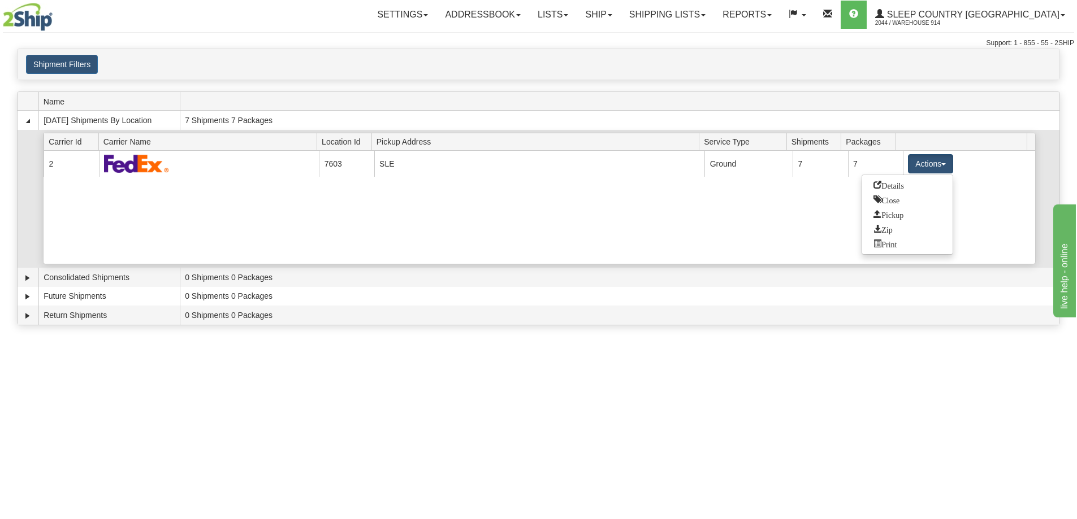
drag, startPoint x: 920, startPoint y: 180, endPoint x: 917, endPoint y: 201, distance: 21.0
click at [917, 201] on ul "Details Close Pickup Zip Print" at bounding box center [907, 215] width 92 height 80
click at [917, 201] on div "Current 2 7603 SLE 21749 Ground 7 7 Actions Details Close Pickup Zip Print" at bounding box center [539, 207] width 991 height 113
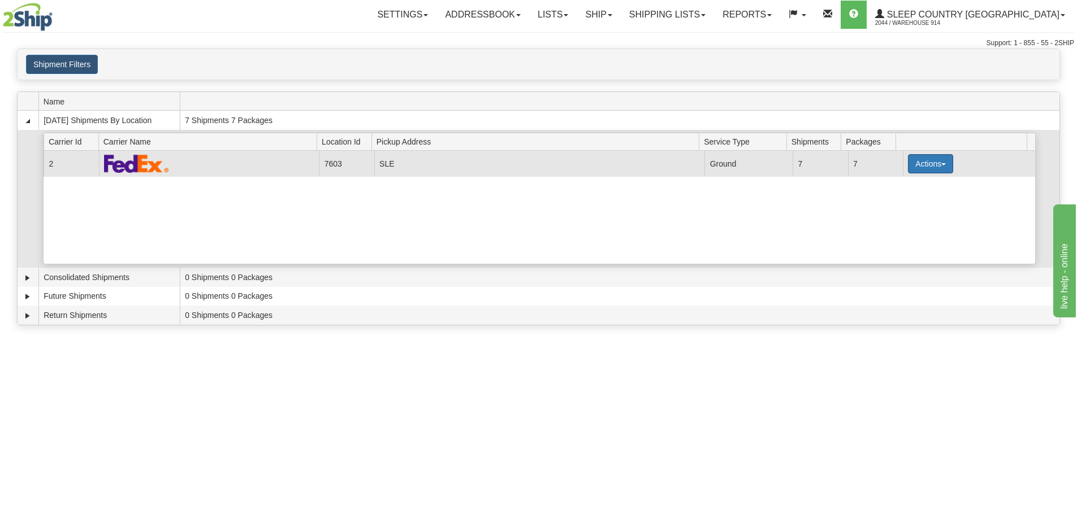
click at [928, 163] on button "Actions" at bounding box center [930, 163] width 45 height 19
click at [916, 205] on link "Close" at bounding box center [907, 200] width 90 height 15
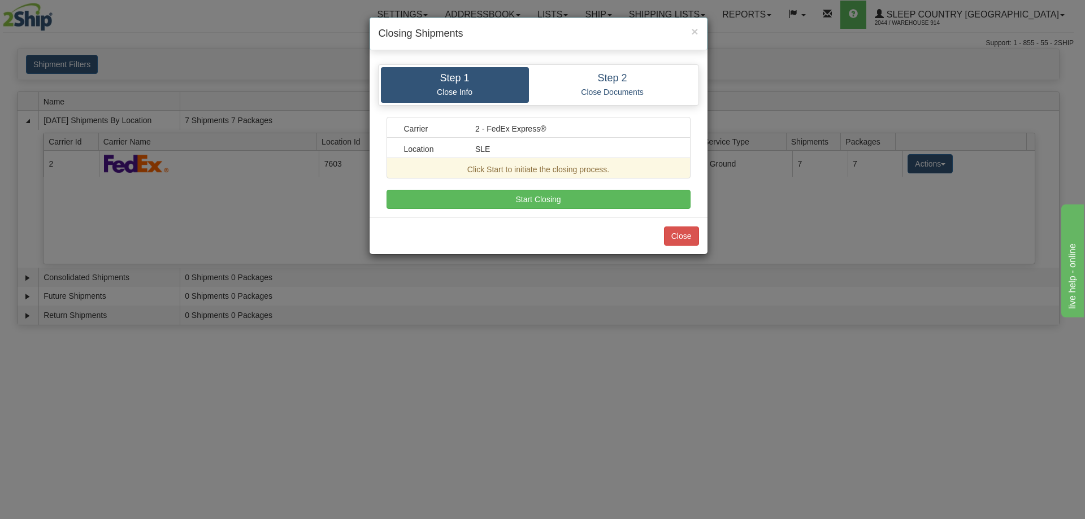
click at [622, 211] on div "Step 1 Close Info Step 2 Close Documents Carrier 2 - FedEx Express® Location SL…" at bounding box center [539, 137] width 338 height 162
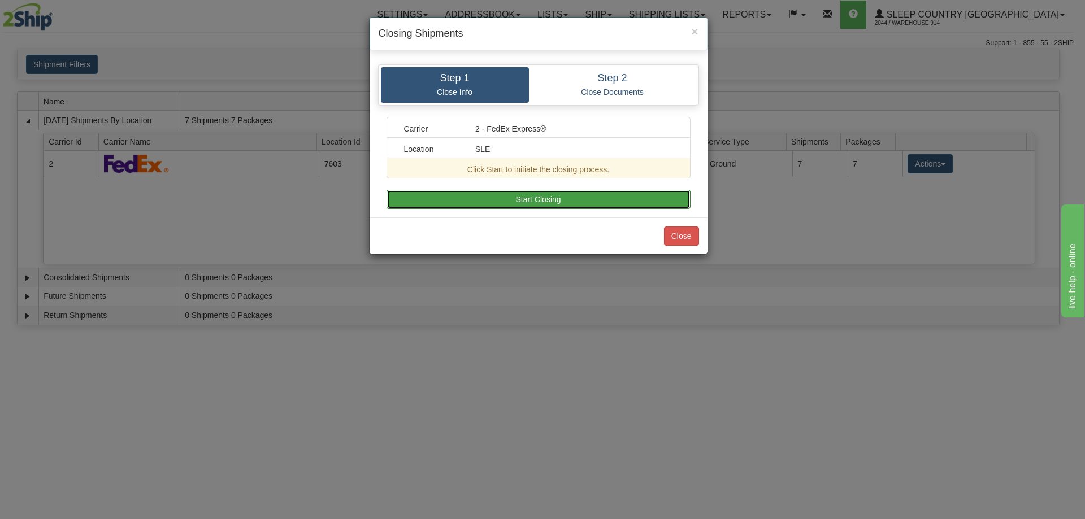
click at [621, 204] on button "Start Closing" at bounding box center [539, 199] width 304 height 19
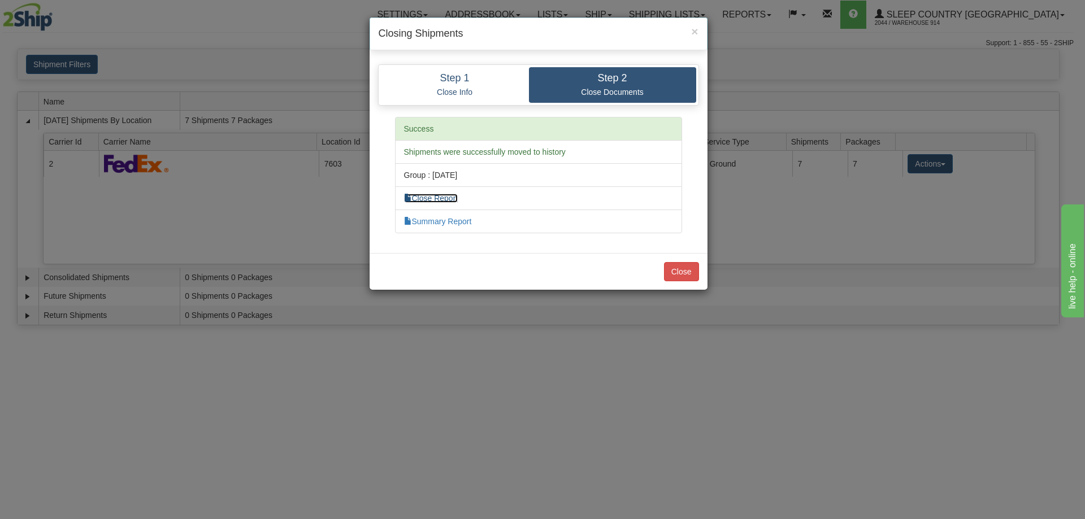
click at [450, 197] on link "Close Report" at bounding box center [431, 198] width 54 height 9
